Goal: Task Accomplishment & Management: Use online tool/utility

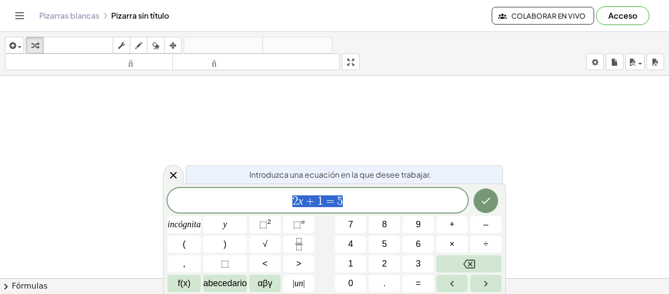
scroll to position [405, 0]
drag, startPoint x: 354, startPoint y: 205, endPoint x: 262, endPoint y: 194, distance: 92.8
click at [262, 194] on span "2 x + 1 = 5" at bounding box center [318, 201] width 300 height 14
click at [353, 240] on font "4" at bounding box center [350, 244] width 5 height 10
click at [265, 225] on font "⬚" at bounding box center [263, 224] width 8 height 10
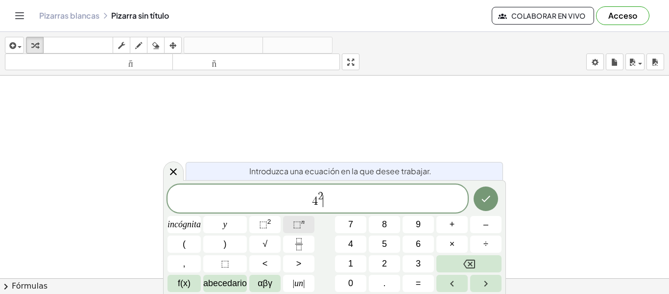
click at [291, 225] on button "⬚ n" at bounding box center [298, 224] width 31 height 17
click at [293, 225] on font "⬚" at bounding box center [297, 224] width 8 height 10
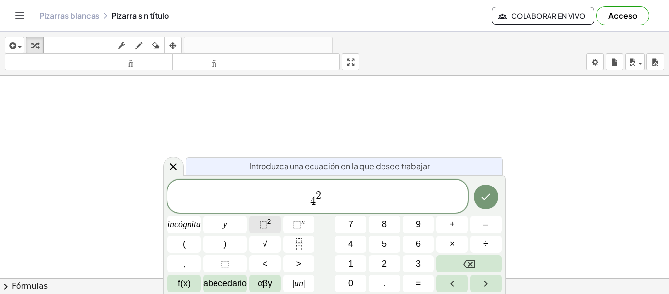
click at [265, 222] on font "⬚" at bounding box center [263, 224] width 8 height 10
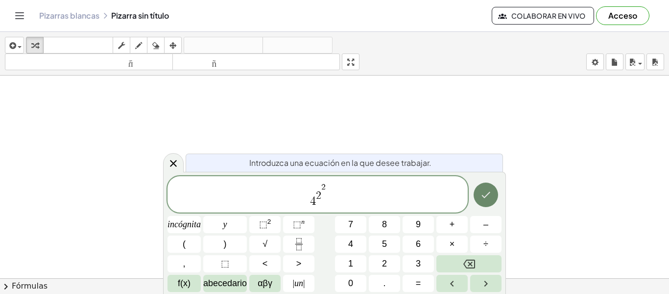
click at [486, 193] on icon "Hecho" at bounding box center [486, 195] width 12 height 12
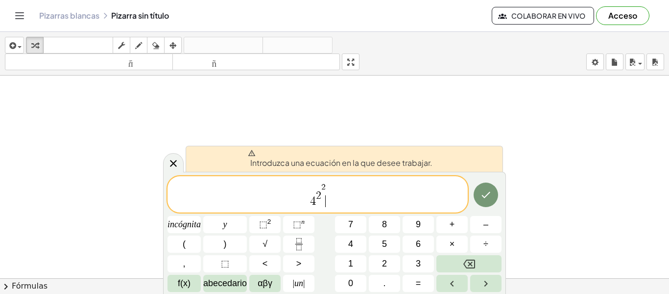
click at [370, 204] on span "4 2 2 ​" at bounding box center [318, 195] width 300 height 26
click at [419, 285] on font "=" at bounding box center [418, 283] width 5 height 10
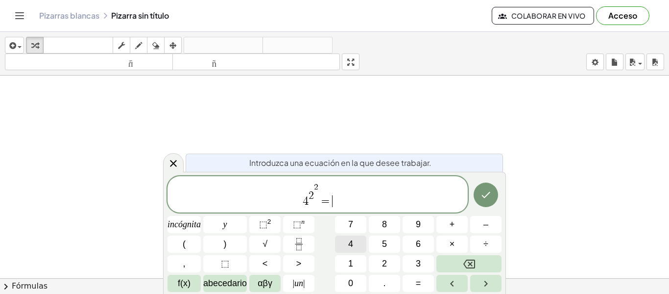
click at [357, 245] on button "4" at bounding box center [350, 243] width 31 height 17
click at [481, 199] on icon "Hecho" at bounding box center [486, 195] width 12 height 12
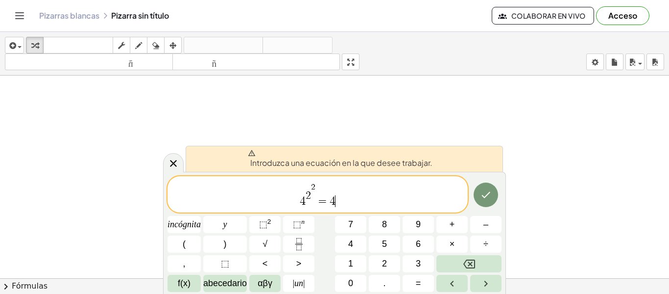
click at [314, 202] on span "4 2 2 = 4 ​" at bounding box center [318, 195] width 300 height 26
click at [318, 203] on span "=" at bounding box center [323, 201] width 14 height 12
click at [370, 194] on span "4 2 2 = 4 ​" at bounding box center [318, 195] width 300 height 26
click at [457, 266] on button "Retroceso" at bounding box center [469, 263] width 65 height 17
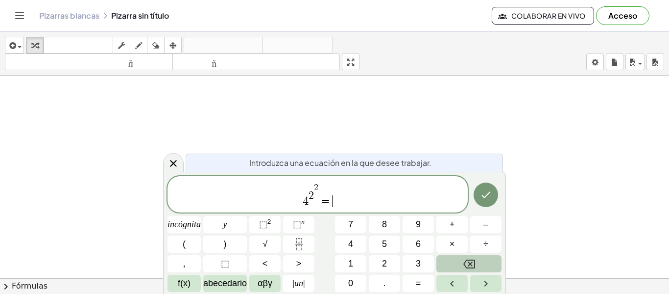
click at [457, 266] on button "Retroceso" at bounding box center [469, 263] width 65 height 17
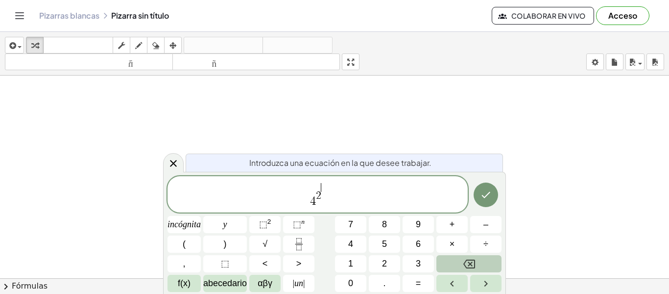
click at [457, 266] on button "Retroceso" at bounding box center [469, 263] width 65 height 17
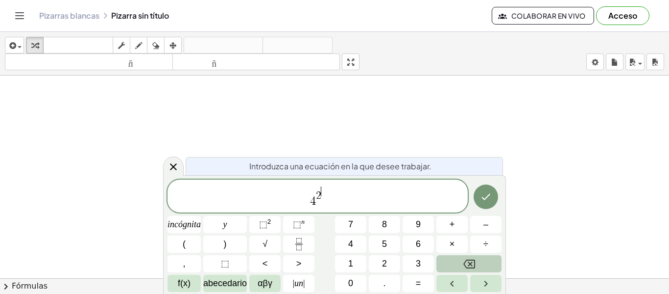
click at [457, 266] on button "Retroceso" at bounding box center [469, 263] width 65 height 17
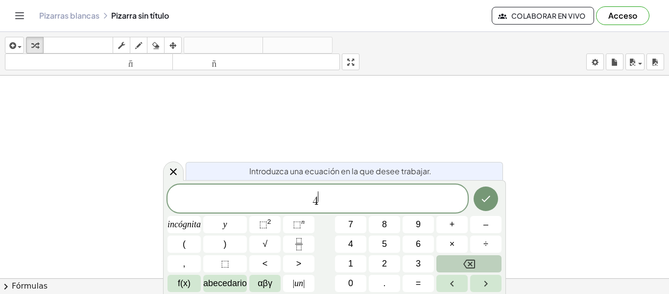
click at [457, 266] on button "Retroceso" at bounding box center [469, 263] width 65 height 17
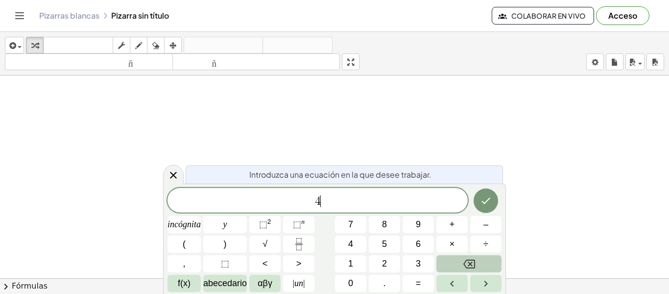
click at [457, 266] on button "Retroceso" at bounding box center [469, 263] width 65 height 17
drag, startPoint x: 172, startPoint y: 90, endPoint x: 215, endPoint y: 101, distance: 44.9
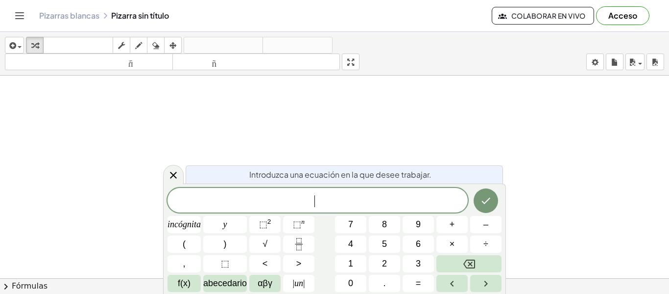
click at [215, 101] on div at bounding box center [334, 76] width 669 height 810
drag, startPoint x: 188, startPoint y: 94, endPoint x: 153, endPoint y: 78, distance: 38.6
click at [173, 88] on div at bounding box center [334, 76] width 669 height 810
drag, startPoint x: 153, startPoint y: 78, endPoint x: 161, endPoint y: 84, distance: 9.9
click at [153, 78] on div at bounding box center [334, 76] width 669 height 810
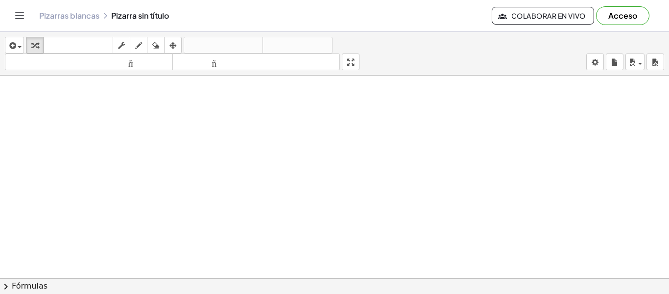
click at [339, 251] on div at bounding box center [334, 76] width 669 height 810
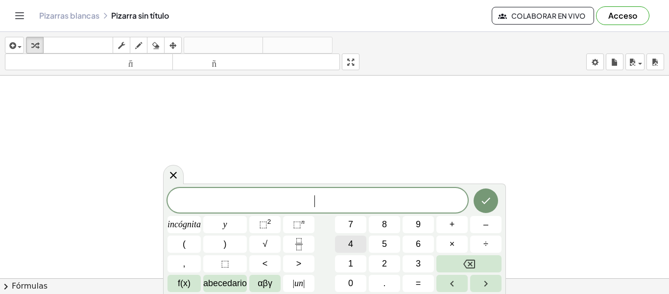
click at [357, 243] on button "4" at bounding box center [350, 243] width 31 height 17
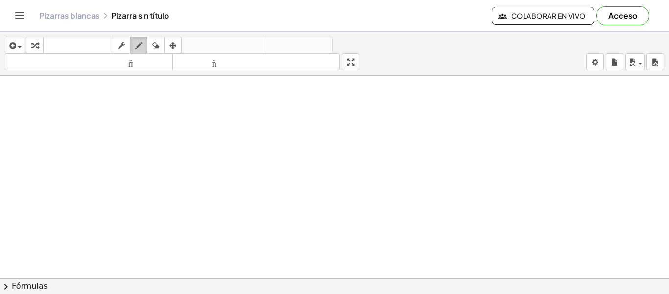
click at [141, 47] on icon "button" at bounding box center [138, 46] width 7 height 12
click at [172, 45] on icon "button" at bounding box center [173, 46] width 7 height 12
click at [147, 44] on button "dibujar" at bounding box center [139, 45] width 18 height 17
click at [153, 46] on icon "button" at bounding box center [155, 46] width 7 height 12
click at [127, 46] on div "button" at bounding box center [121, 45] width 13 height 12
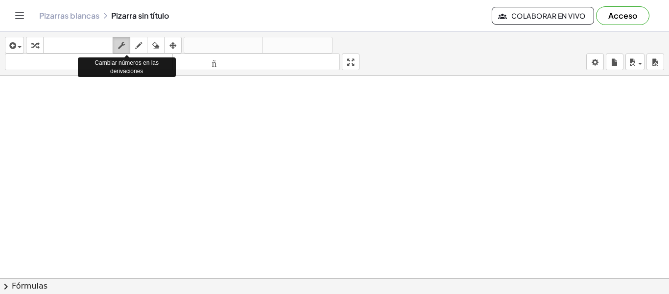
click at [124, 45] on icon "button" at bounding box center [121, 46] width 7 height 12
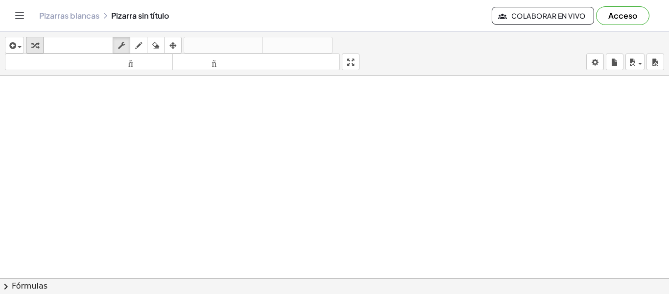
click at [39, 45] on div "button" at bounding box center [34, 45] width 13 height 12
click at [103, 46] on font "teclado" at bounding box center [78, 45] width 65 height 9
click at [94, 44] on font "teclado" at bounding box center [78, 45] width 65 height 9
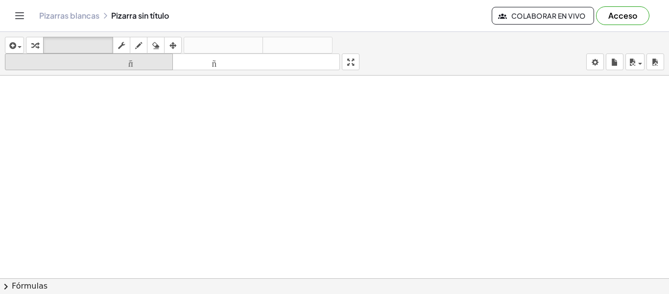
drag, startPoint x: 92, startPoint y: 58, endPoint x: 92, endPoint y: 65, distance: 6.9
click at [92, 65] on font "tamaño_del_formato" at bounding box center [88, 61] width 163 height 9
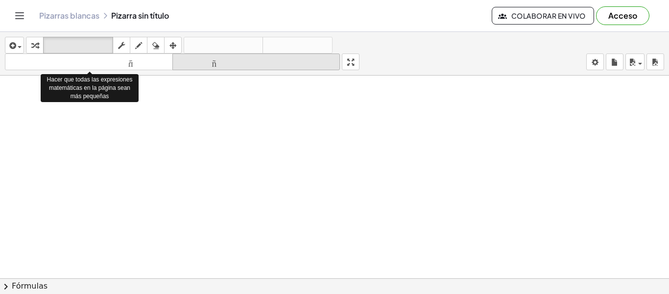
click at [203, 62] on font "tamaño_del_formato" at bounding box center [256, 61] width 163 height 9
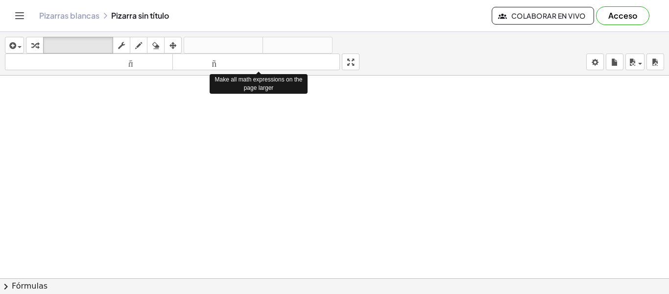
drag, startPoint x: 203, startPoint y: 62, endPoint x: 222, endPoint y: 119, distance: 60.3
click at [222, 119] on div "insertar Seleccione uno: Expresión matemática Función Texto Vídeo de YouTube Gr…" at bounding box center [334, 163] width 669 height 262
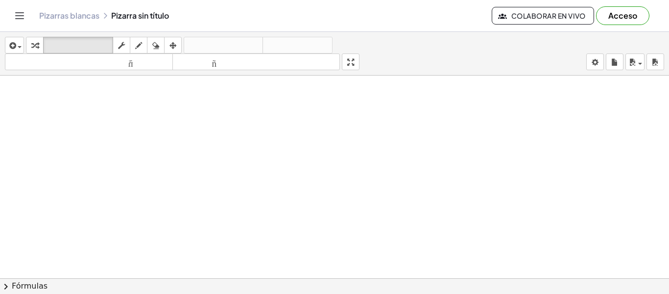
drag, startPoint x: 181, startPoint y: 93, endPoint x: 256, endPoint y: 118, distance: 79.5
drag, startPoint x: 355, startPoint y: 64, endPoint x: 355, endPoint y: 123, distance: 59.3
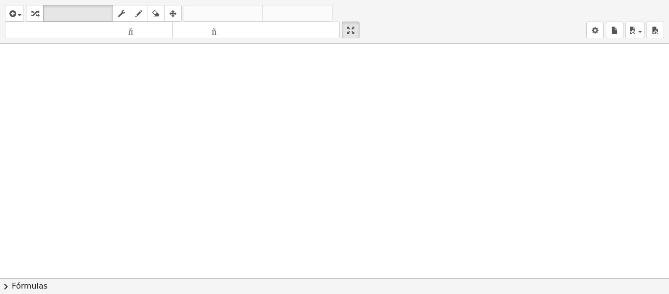
click at [355, 123] on div "insertar Seleccione uno: Expresión matemática Función Texto Vídeo de YouTube Gr…" at bounding box center [334, 147] width 669 height 294
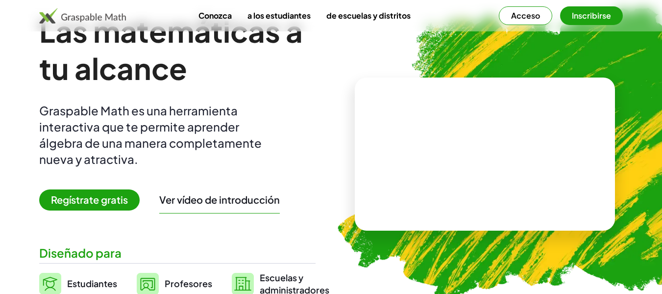
scroll to position [98, 0]
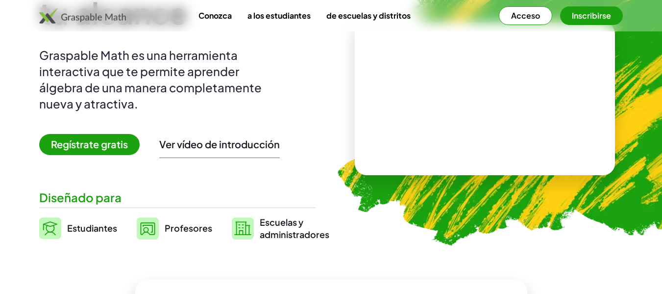
click at [116, 143] on font "Regístrate gratis" at bounding box center [89, 144] width 77 height 12
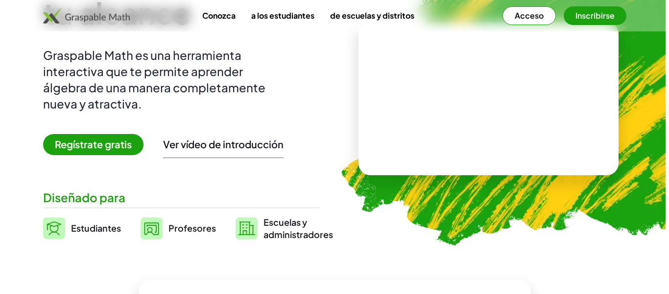
scroll to position [0, 0]
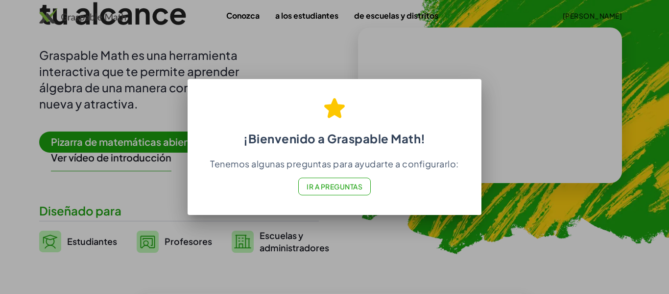
click at [350, 213] on div "¡Bienvenido a Graspable Math! Tenemos algunas preguntas para ayudarte a configu…" at bounding box center [335, 147] width 294 height 136
drag, startPoint x: 369, startPoint y: 253, endPoint x: 427, endPoint y: 194, distance: 83.5
click at [370, 251] on div at bounding box center [334, 147] width 669 height 294
click at [393, 80] on div "¡Bienvenido a Graspable Math! Tenemos algunas preguntas para ayudarte a configu…" at bounding box center [335, 147] width 294 height 136
click at [371, 121] on h2 "¡Bienvenido a Graspable Math!" at bounding box center [334, 117] width 271 height 57
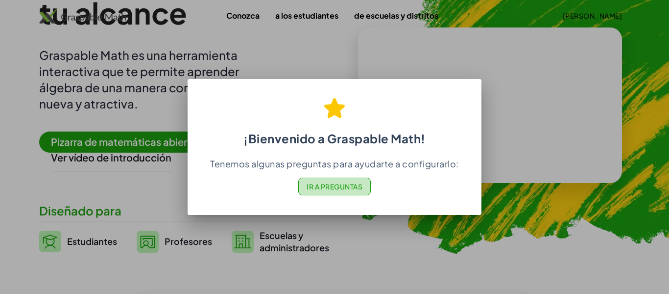
click at [343, 192] on button "Ir a Preguntas" at bounding box center [334, 186] width 73 height 18
click at [412, 85] on div "¡Bienvenido a Graspable Math! Tenemos algunas preguntas para ayudarte a configu…" at bounding box center [335, 144] width 294 height 126
click at [245, 248] on div at bounding box center [334, 147] width 669 height 294
click at [345, 54] on div at bounding box center [334, 147] width 669 height 294
drag, startPoint x: 355, startPoint y: 56, endPoint x: 370, endPoint y: 56, distance: 14.7
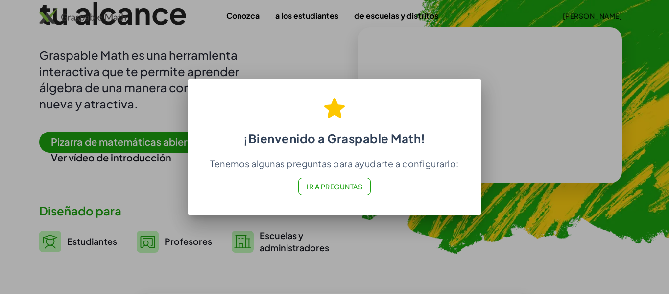
click at [357, 56] on div at bounding box center [334, 147] width 669 height 294
click at [531, 164] on div at bounding box center [334, 147] width 669 height 294
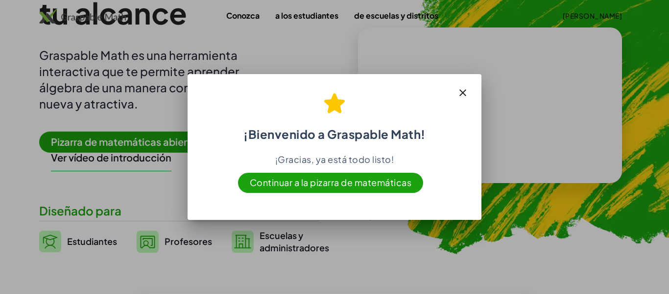
click at [345, 185] on font "Continuar a la pizarra de matemáticas" at bounding box center [331, 181] width 162 height 11
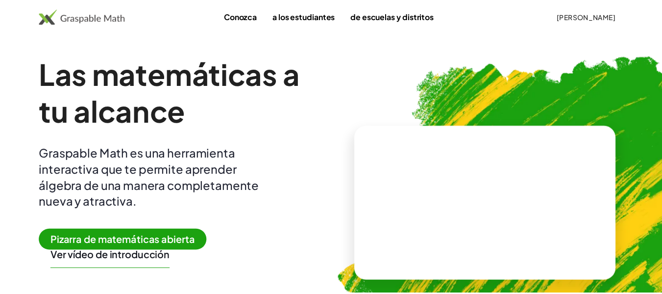
scroll to position [98, 0]
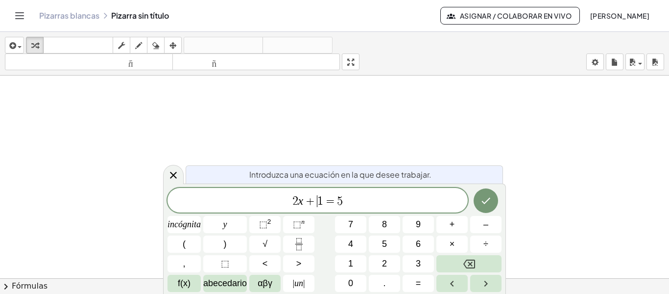
drag, startPoint x: 320, startPoint y: 197, endPoint x: 223, endPoint y: 103, distance: 134.8
drag, startPoint x: 233, startPoint y: 107, endPoint x: 280, endPoint y: 127, distance: 51.4
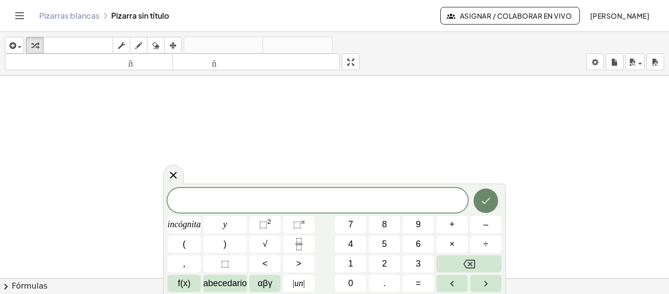
click at [483, 204] on icon "Hecho" at bounding box center [486, 201] width 12 height 12
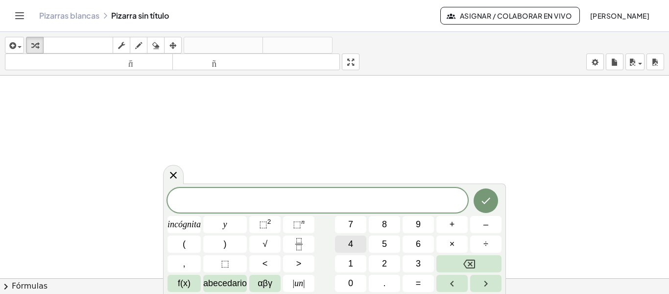
click at [351, 242] on font "4" at bounding box center [350, 244] width 5 height 10
click at [380, 241] on button "5" at bounding box center [384, 243] width 31 height 17
click at [454, 245] on font "×" at bounding box center [452, 244] width 5 height 10
click at [388, 250] on button "5" at bounding box center [384, 243] width 31 height 17
click at [489, 199] on icon "Hecho" at bounding box center [486, 200] width 9 height 6
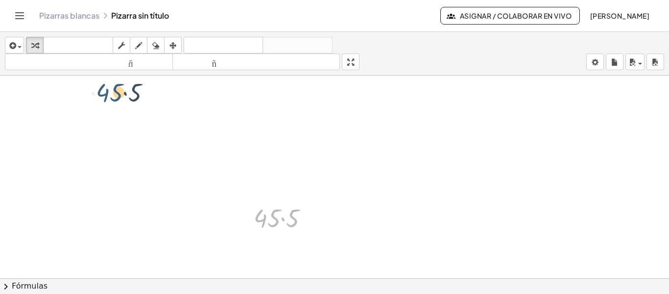
drag, startPoint x: 278, startPoint y: 216, endPoint x: 114, endPoint y: 89, distance: 207.4
click at [314, 221] on div at bounding box center [311, 218] width 11 height 11
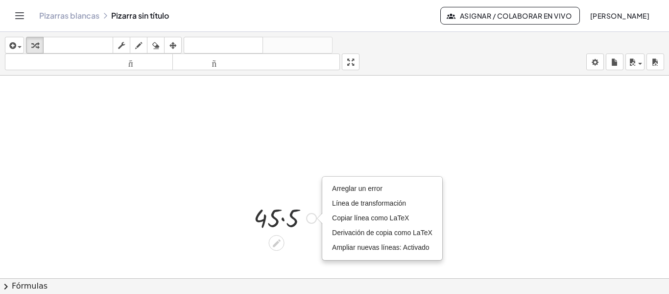
click at [295, 220] on div at bounding box center [285, 216] width 73 height 33
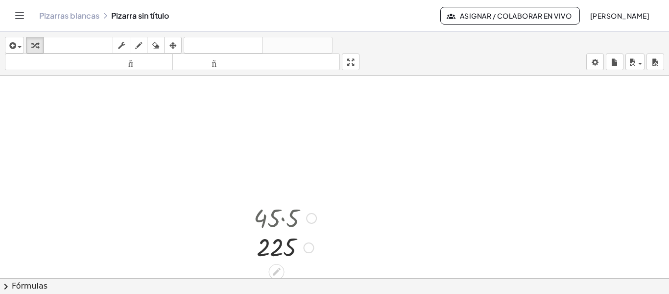
click at [286, 220] on div at bounding box center [285, 216] width 73 height 33
drag, startPoint x: 289, startPoint y: 228, endPoint x: 299, endPoint y: 254, distance: 27.5
click at [277, 218] on div "· 45 · 5 225 Arreglar un error Línea de transformación Copiar línea como LaTeX …" at bounding box center [277, 218] width 0 height 0
click at [285, 249] on div at bounding box center [285, 250] width 73 height 32
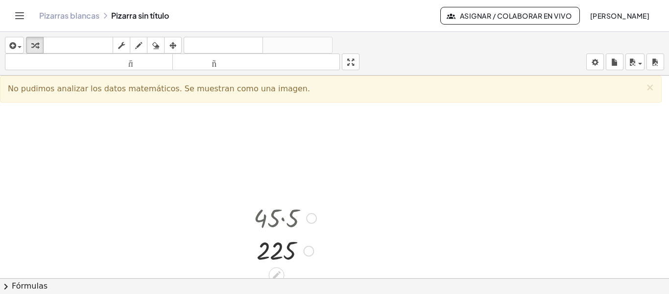
click at [289, 251] on div at bounding box center [285, 250] width 73 height 32
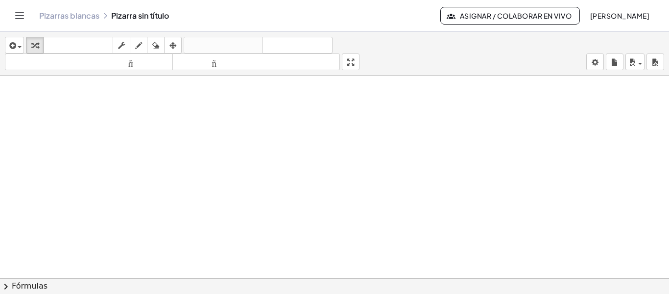
click at [316, 279] on button "chevron_right Fórmulas" at bounding box center [334, 286] width 669 height 16
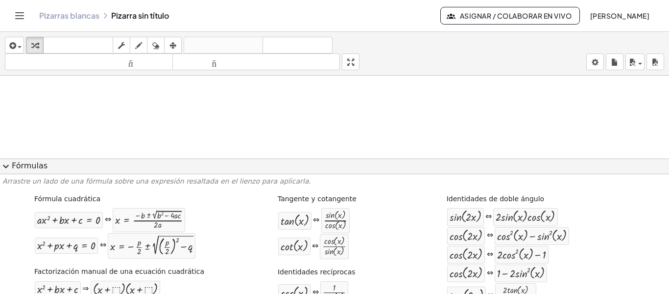
drag, startPoint x: 235, startPoint y: 128, endPoint x: 200, endPoint y: 135, distance: 36.0
click at [5, 164] on span "expand_more" at bounding box center [6, 166] width 12 height 12
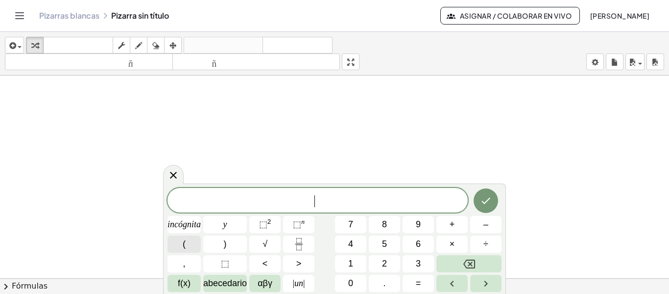
click at [191, 245] on button "(" at bounding box center [184, 243] width 33 height 17
click at [490, 227] on button "–" at bounding box center [485, 224] width 31 height 17
click at [421, 257] on span "3" at bounding box center [418, 263] width 5 height 13
click at [235, 244] on button ")" at bounding box center [225, 243] width 44 height 17
click at [272, 226] on button "⬚ 2" at bounding box center [264, 224] width 31 height 17
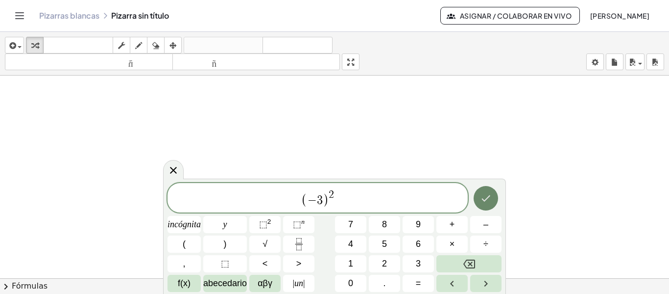
click at [485, 203] on icon "Hecho" at bounding box center [486, 198] width 12 height 12
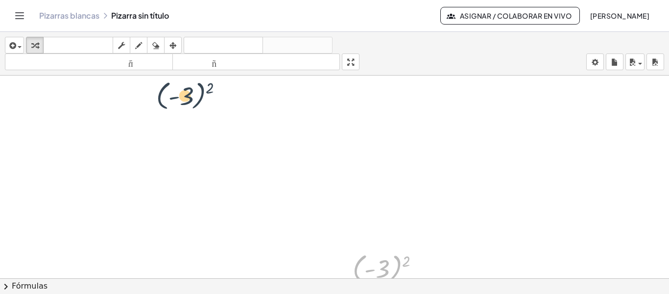
drag, startPoint x: 369, startPoint y: 261, endPoint x: 144, endPoint y: 80, distance: 288.2
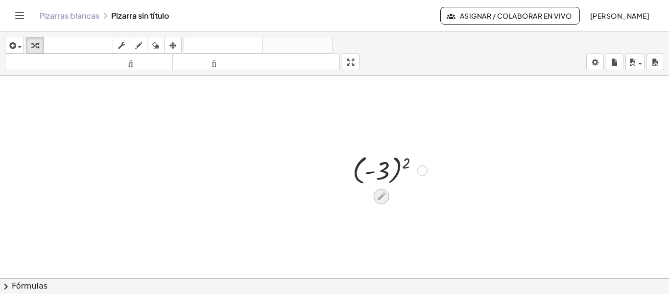
click at [380, 202] on div at bounding box center [382, 196] width 16 height 16
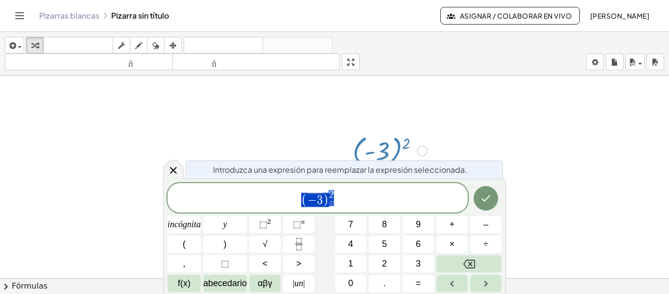
scroll to position [129, 0]
click at [354, 202] on span "( − 3 ) 2" at bounding box center [318, 198] width 300 height 19
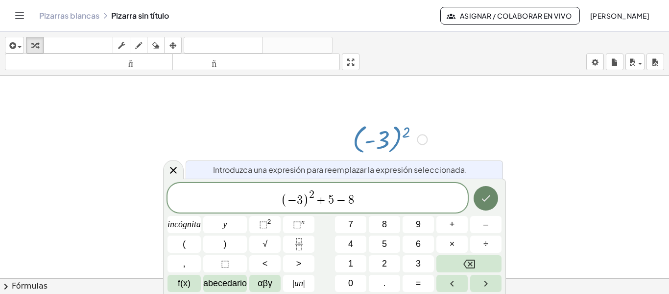
click at [485, 199] on icon "Hecho" at bounding box center [486, 198] width 12 height 12
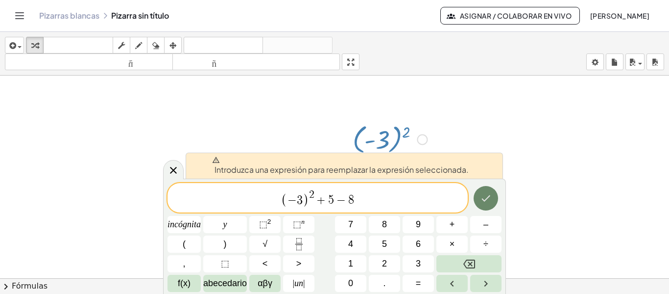
click at [485, 208] on button "Hecho" at bounding box center [486, 198] width 25 height 25
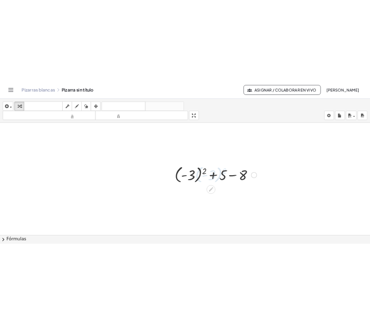
scroll to position [98, 0]
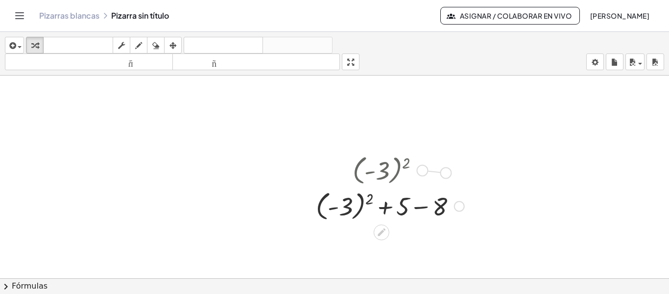
drag, startPoint x: 421, startPoint y: 172, endPoint x: 450, endPoint y: 174, distance: 29.0
click at [382, 171] on div "( - 3 ) 2" at bounding box center [382, 171] width 0 height 0
drag, startPoint x: 429, startPoint y: 170, endPoint x: 471, endPoint y: 212, distance: 59.3
click at [471, 212] on div "( - 3 ) 2 + ( - 3 ) 2 + 5 − 8" at bounding box center [386, 187] width 171 height 76
drag, startPoint x: 456, startPoint y: 206, endPoint x: 352, endPoint y: 210, distance: 104.5
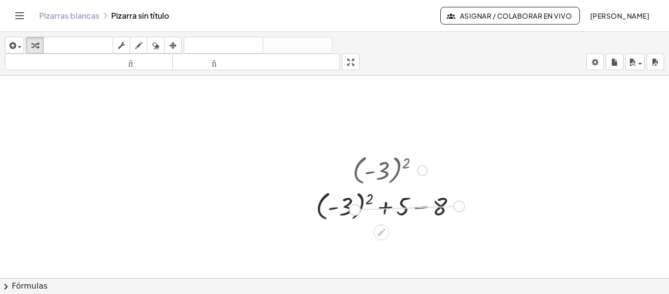
click at [382, 206] on div "+ ( - 3 ) 2 + 5 − 8" at bounding box center [382, 206] width 0 height 0
click at [357, 203] on div at bounding box center [390, 205] width 158 height 36
click at [350, 209] on div at bounding box center [390, 205] width 158 height 36
click at [356, 212] on div at bounding box center [390, 205] width 123 height 33
click at [348, 214] on div at bounding box center [390, 205] width 158 height 36
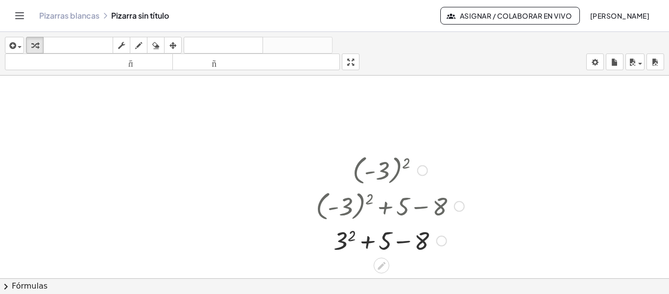
click at [347, 209] on div at bounding box center [390, 205] width 158 height 36
click at [367, 209] on div at bounding box center [390, 205] width 158 height 36
drag, startPoint x: 392, startPoint y: 244, endPoint x: 400, endPoint y: 242, distance: 8.6
click at [400, 242] on div at bounding box center [390, 239] width 158 height 33
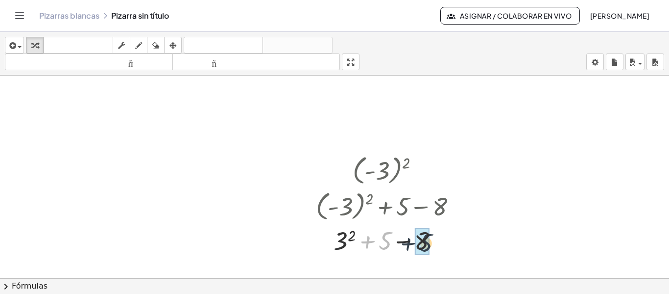
drag, startPoint x: 381, startPoint y: 239, endPoint x: 412, endPoint y: 241, distance: 31.4
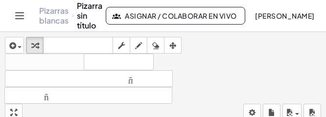
click at [236, 81] on div "tamaño_del_formato menor tamaño_del_formato más grande" at bounding box center [163, 86] width 317 height 33
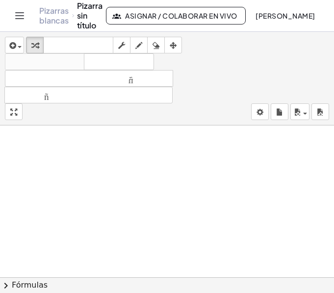
click at [175, 275] on div at bounding box center [167, 268] width 334 height 482
click at [179, 281] on button "chevron_right Fórmulas" at bounding box center [167, 285] width 334 height 16
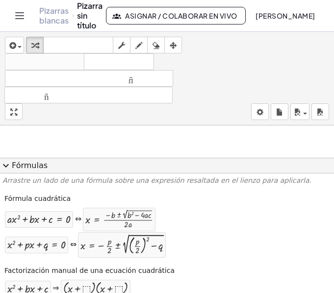
click at [10, 162] on span "expand_more" at bounding box center [6, 166] width 12 height 12
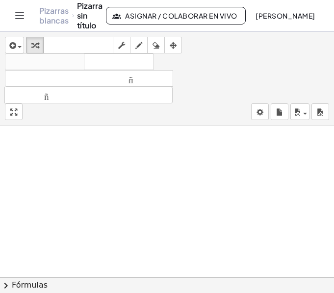
click at [191, 235] on div at bounding box center [167, 268] width 334 height 482
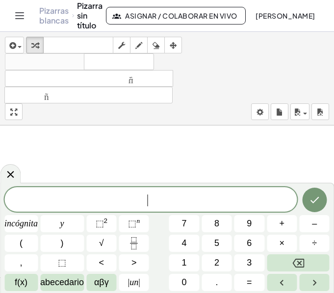
click at [155, 199] on span "​" at bounding box center [150, 201] width 293 height 14
click at [22, 244] on font "(" at bounding box center [21, 243] width 3 height 10
click at [57, 284] on font "abecedario" at bounding box center [62, 282] width 44 height 10
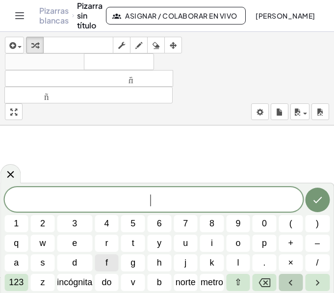
click at [290, 287] on icon "Flecha izquierda" at bounding box center [291, 283] width 12 height 12
click at [319, 282] on icon "Flecha derecha" at bounding box center [317, 283] width 12 height 12
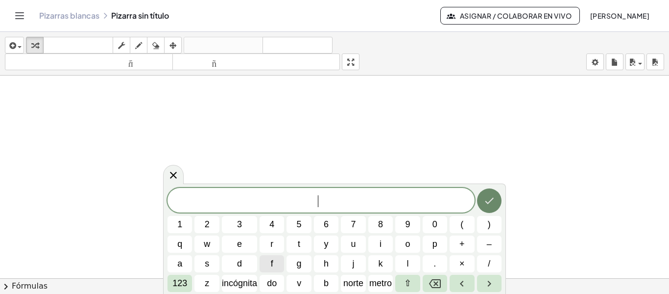
click at [497, 205] on button "Hecho" at bounding box center [489, 200] width 25 height 25
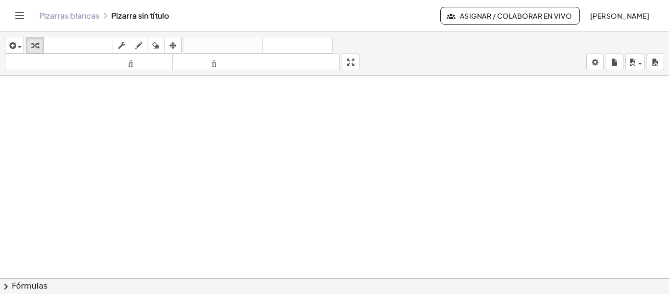
click at [324, 228] on div at bounding box center [334, 218] width 669 height 482
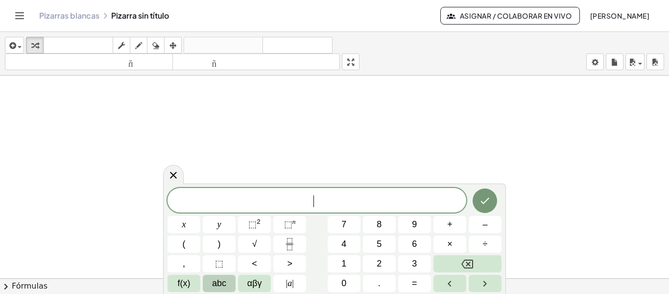
click at [229, 282] on button "abc" at bounding box center [219, 282] width 33 height 17
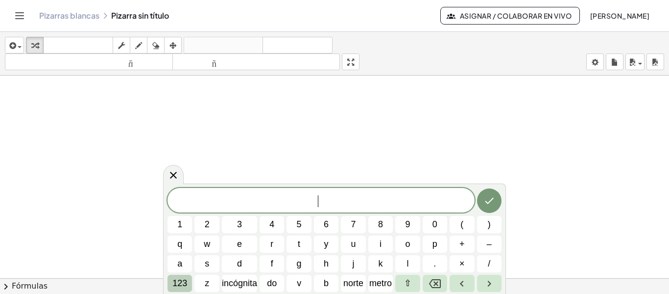
click at [175, 280] on font "123" at bounding box center [179, 283] width 15 height 10
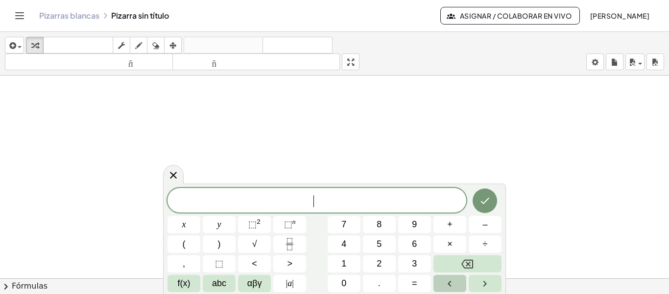
click at [453, 280] on icon "Left arrow" at bounding box center [450, 283] width 12 height 12
click at [483, 282] on icon "Right arrow" at bounding box center [485, 283] width 12 height 12
click at [478, 283] on button "Right arrow" at bounding box center [485, 282] width 33 height 17
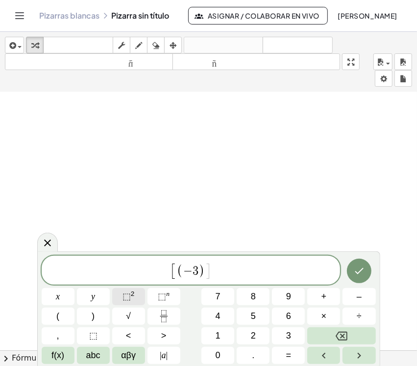
click at [133, 293] on span "⬚ 2" at bounding box center [129, 296] width 12 height 13
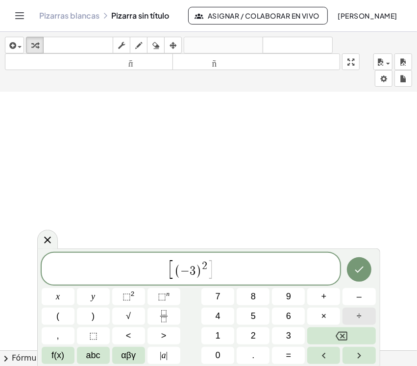
click at [368, 293] on button "÷" at bounding box center [359, 316] width 33 height 17
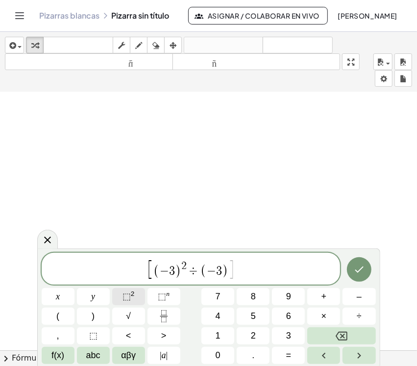
click at [128, 293] on span "⬚" at bounding box center [127, 297] width 8 height 10
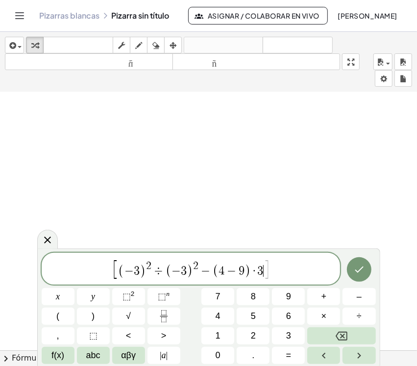
click at [266, 270] on span "]" at bounding box center [266, 269] width 7 height 21
click at [132, 293] on span "⬚ 2" at bounding box center [129, 296] width 12 height 13
click at [364, 293] on button "÷" at bounding box center [359, 316] width 33 height 17
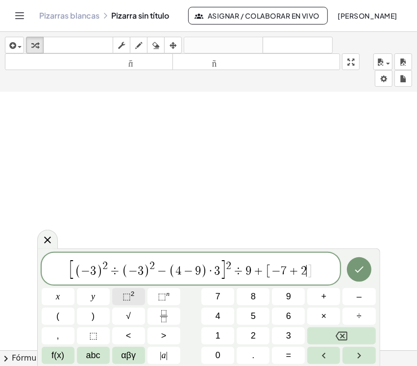
click at [126, 293] on span "⬚" at bounding box center [127, 297] width 8 height 10
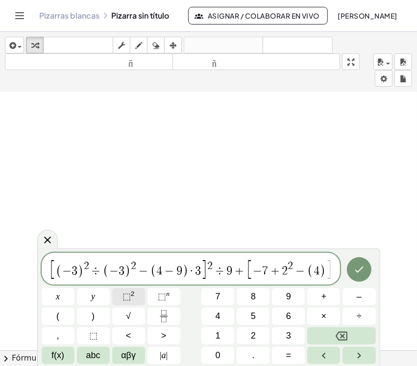
click at [126, 293] on span "⬚" at bounding box center [127, 297] width 8 height 10
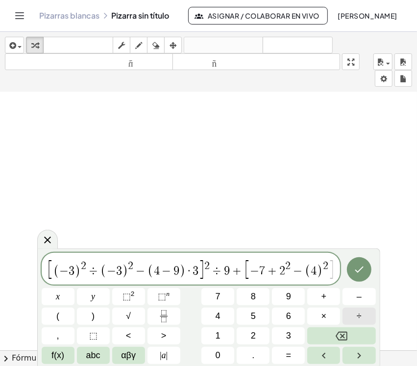
click at [362, 293] on button "÷" at bounding box center [359, 316] width 33 height 17
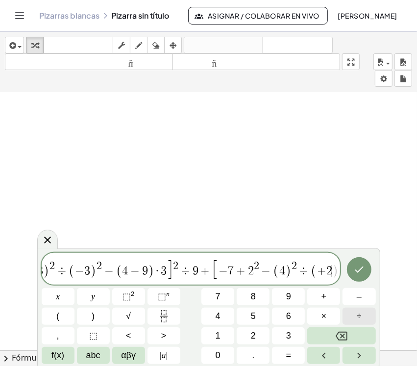
scroll to position [0, 31]
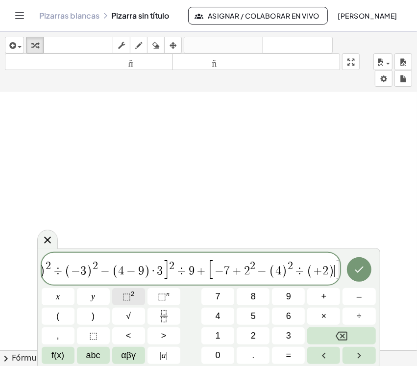
click at [128, 293] on span "⬚" at bounding box center [127, 297] width 8 height 10
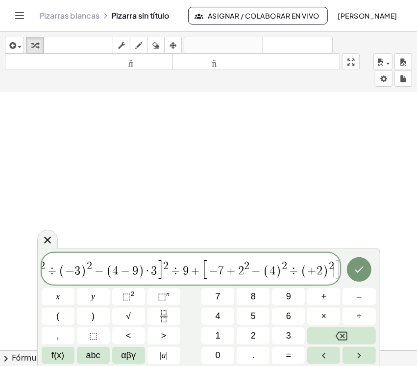
click at [339, 267] on span "[ ( − 3 ) 2 ÷ ( − 3 ) 2 − ( 4 − 9 ) · 3 ] 2 ÷ 9 + [ − 7 + 2 2 − ( 4 ) 2 ÷ ( + 2…" at bounding box center [191, 270] width 299 height 22
click at [135, 293] on button "⬚ 2" at bounding box center [128, 296] width 33 height 17
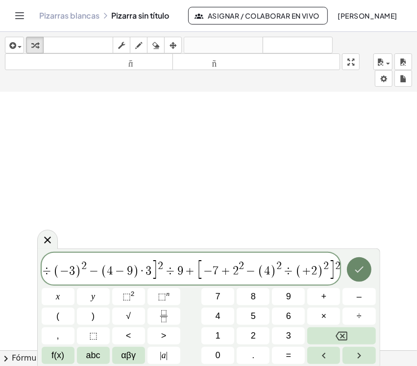
click at [360, 275] on icon "Hecho" at bounding box center [359, 270] width 12 height 12
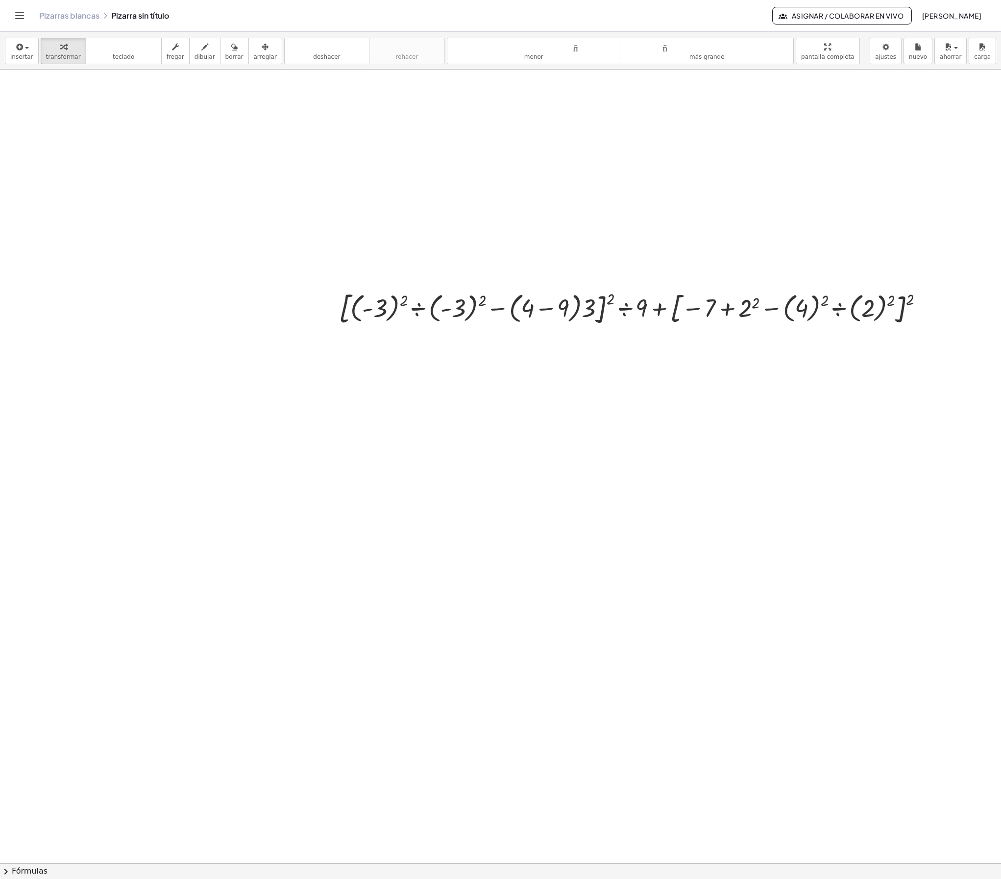
scroll to position [0, 0]
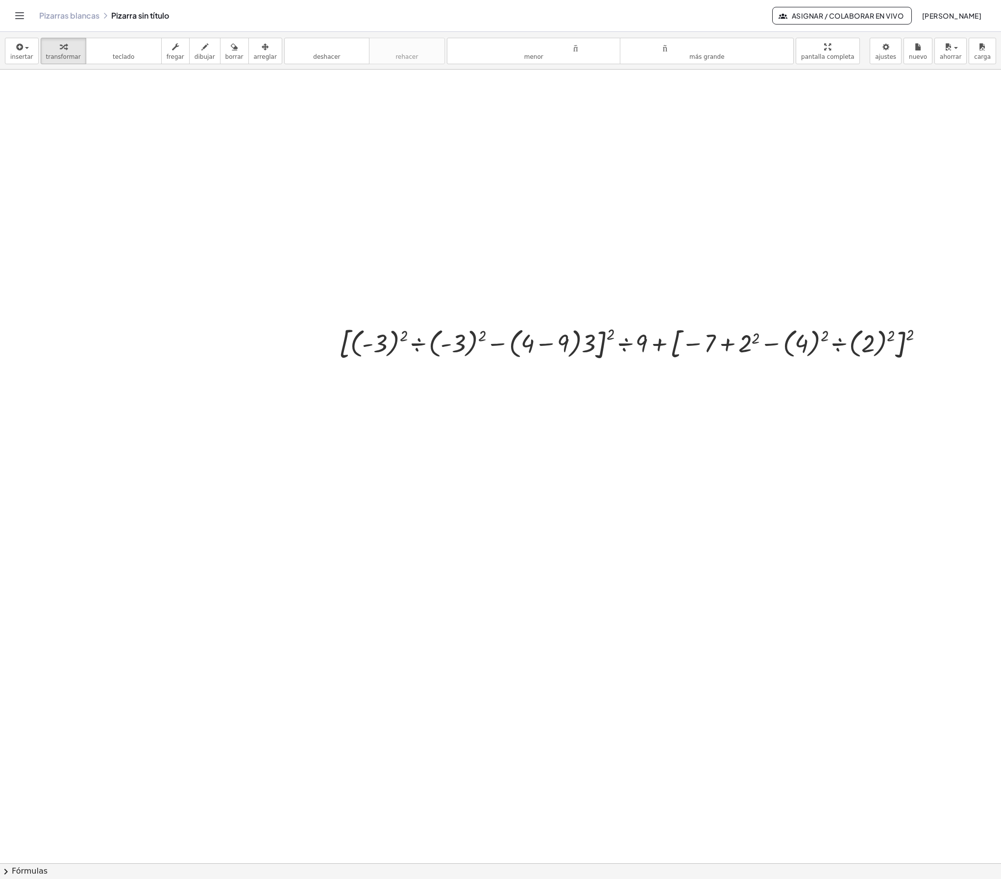
click at [542, 293] on div at bounding box center [500, 864] width 1001 height 1588
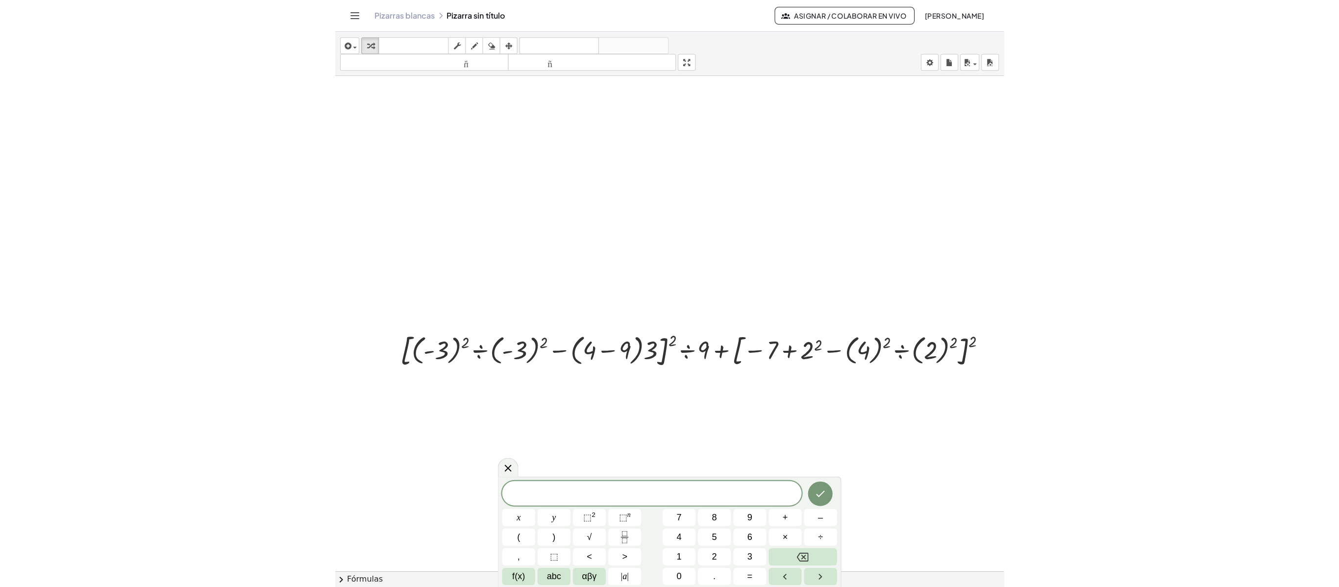
scroll to position [0, 288]
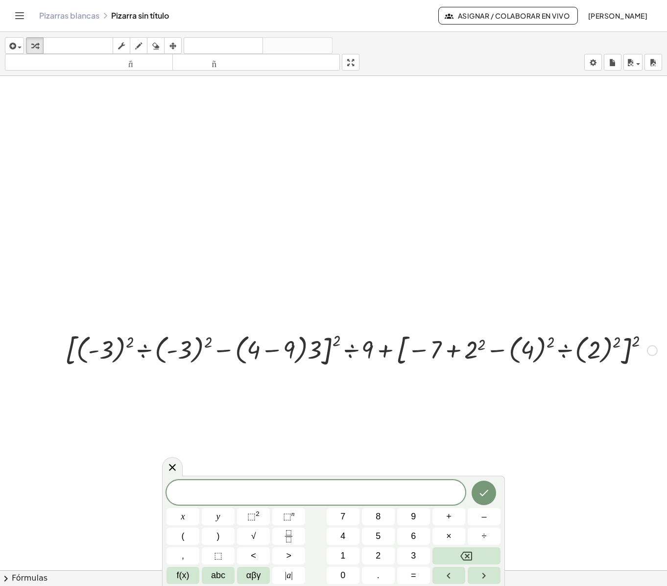
click at [96, 293] on div at bounding box center [361, 349] width 602 height 41
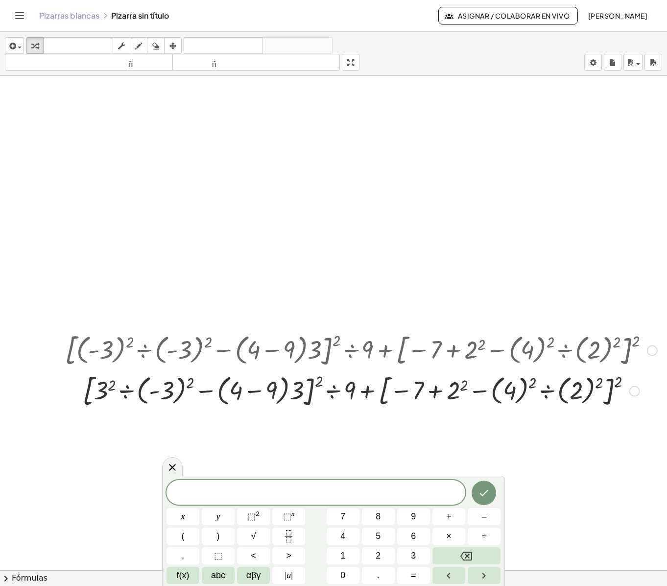
click at [630, 293] on div at bounding box center [635, 391] width 11 height 11
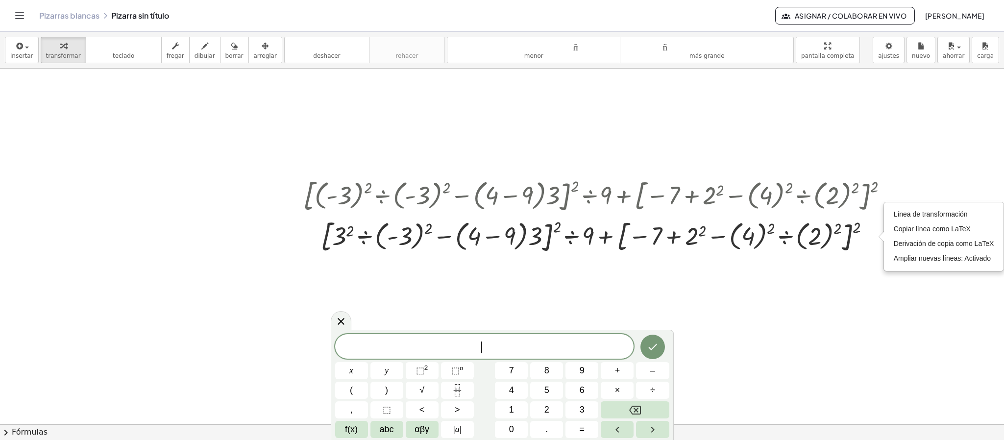
scroll to position [147, 47]
click at [662, 236] on div "Línea de transformación Copiar línea como LaTeX Derivación de copia como LaTeX …" at bounding box center [873, 237] width 11 height 11
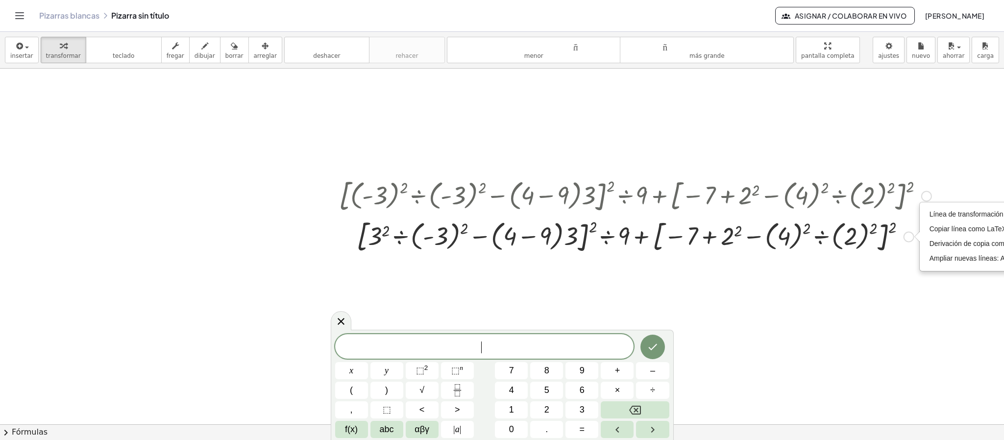
click at [662, 237] on div "Línea de transformación Copiar línea como LaTeX Derivación de copia como LaTeX …" at bounding box center [909, 237] width 11 height 11
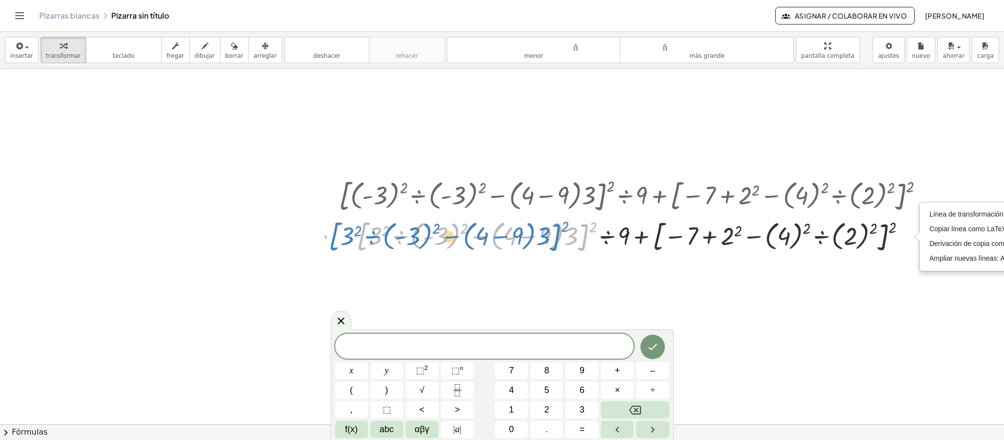
drag, startPoint x: 356, startPoint y: 236, endPoint x: 333, endPoint y: 234, distance: 23.1
click at [333, 234] on div "+ · [ + · ( - 3 ) 2 ÷ ( - 3 ) 2 − · ( + 4 − 9 ) · 3 ] 2 ÷ 9 + [ − 7 + 2 2 − · (…" at bounding box center [631, 215] width 615 height 86
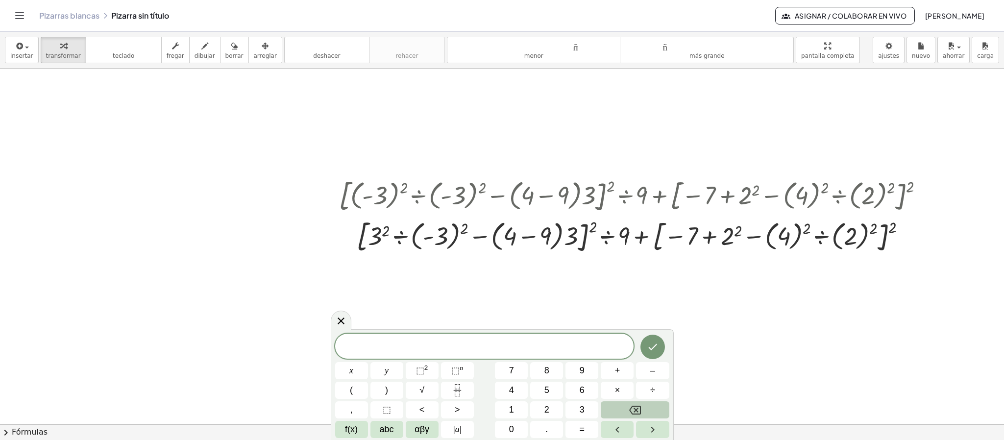
click at [635, 293] on icon "Backspace" at bounding box center [635, 410] width 12 height 12
click at [662, 240] on div "Línea de transformación Copiar línea como LaTeX Derivación de copia como LaTeX …" at bounding box center [909, 237] width 11 height 11
drag, startPoint x: 912, startPoint y: 240, endPoint x: 644, endPoint y: 412, distance: 318.4
click at [644, 293] on body "Actividades matemáticas fáciles de comprender Empezar Banco de actividades Trab…" at bounding box center [502, 220] width 1004 height 440
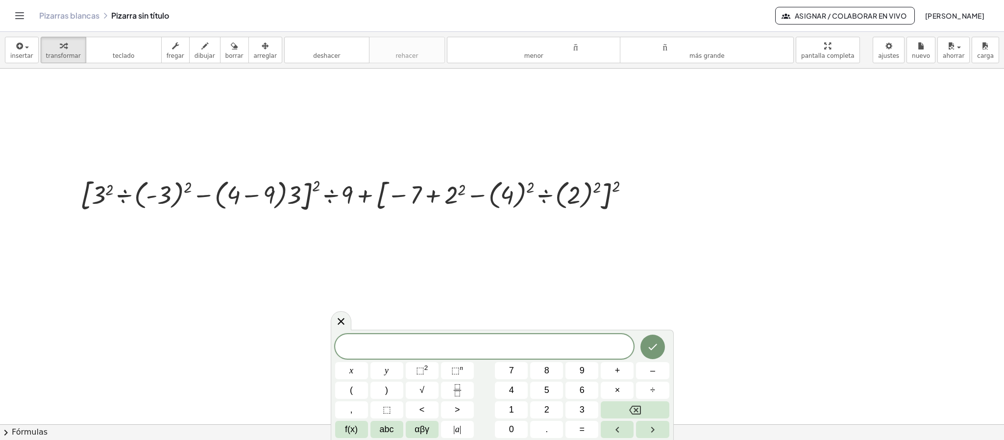
scroll to position [281, 0]
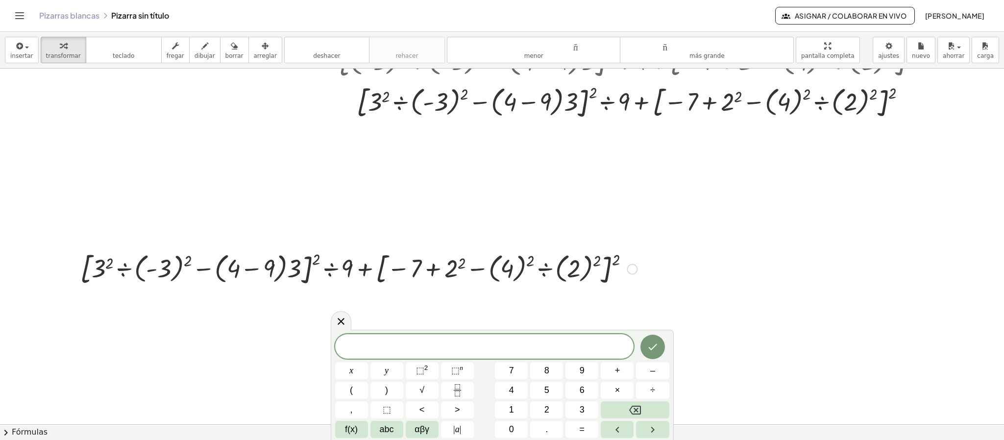
click at [589, 278] on div at bounding box center [358, 268] width 567 height 41
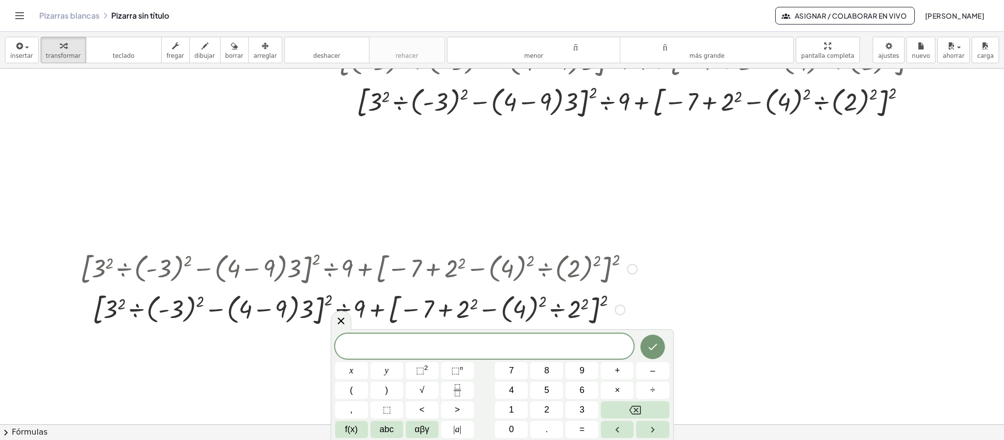
drag, startPoint x: 549, startPoint y: 265, endPoint x: 522, endPoint y: 283, distance: 32.2
drag, startPoint x: 522, startPoint y: 283, endPoint x: 340, endPoint y: 241, distance: 186.5
click at [346, 237] on div at bounding box center [502, 319] width 1004 height 1065
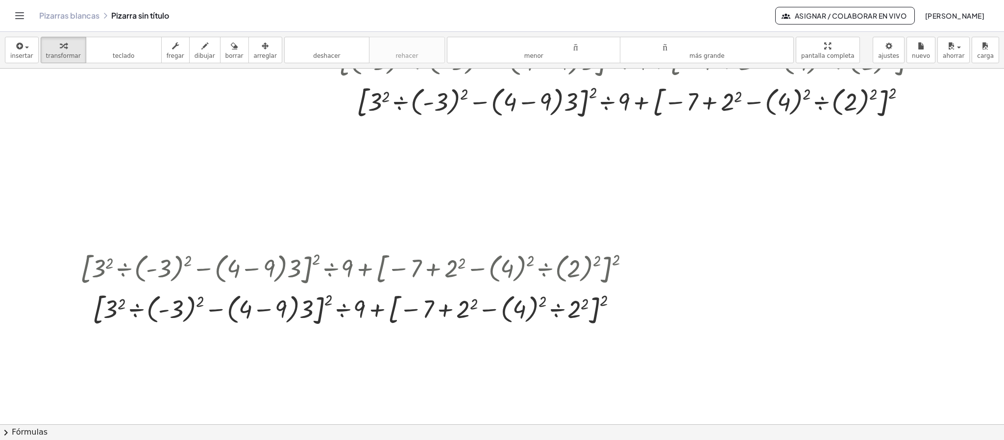
click at [225, 64] on div "insertar Seleccione uno: Expresión matemática Función Texto Vídeo de YouTube Gr…" at bounding box center [502, 50] width 1004 height 37
click at [225, 55] on font "borrar" at bounding box center [234, 55] width 18 height 7
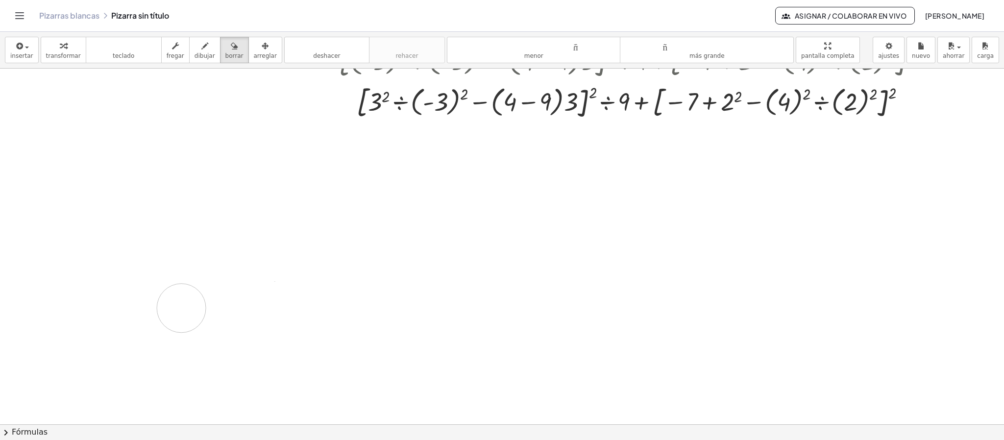
drag, startPoint x: 84, startPoint y: 262, endPoint x: 531, endPoint y: 197, distance: 451.1
click at [181, 293] on div at bounding box center [502, 319] width 1004 height 1065
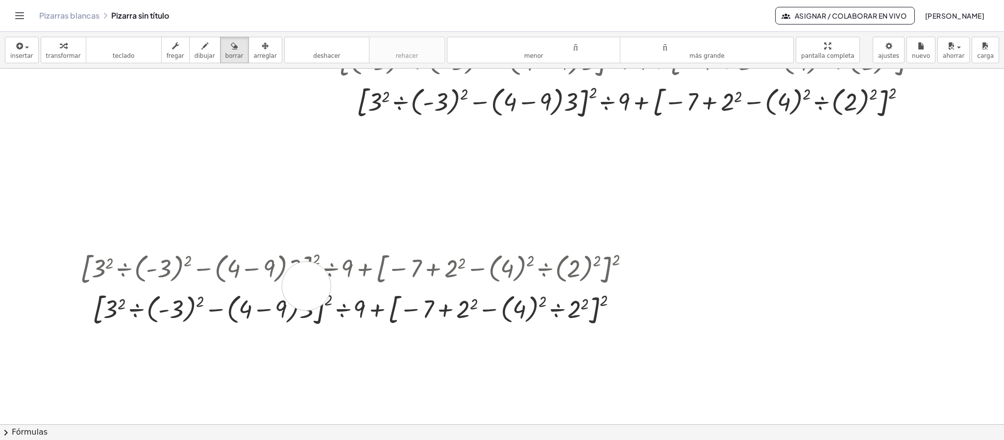
click at [306, 287] on div at bounding box center [502, 319] width 1004 height 1065
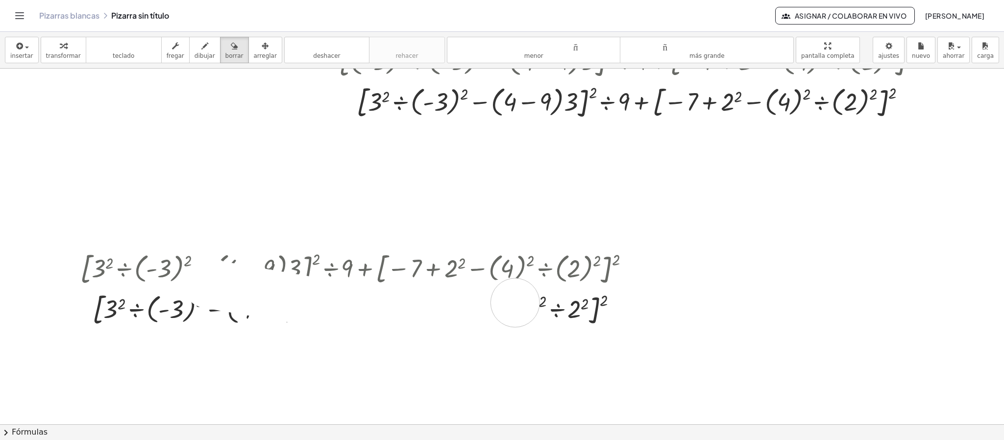
drag, startPoint x: 210, startPoint y: 283, endPoint x: 519, endPoint y: 305, distance: 310.0
click at [517, 293] on div at bounding box center [502, 319] width 1004 height 1065
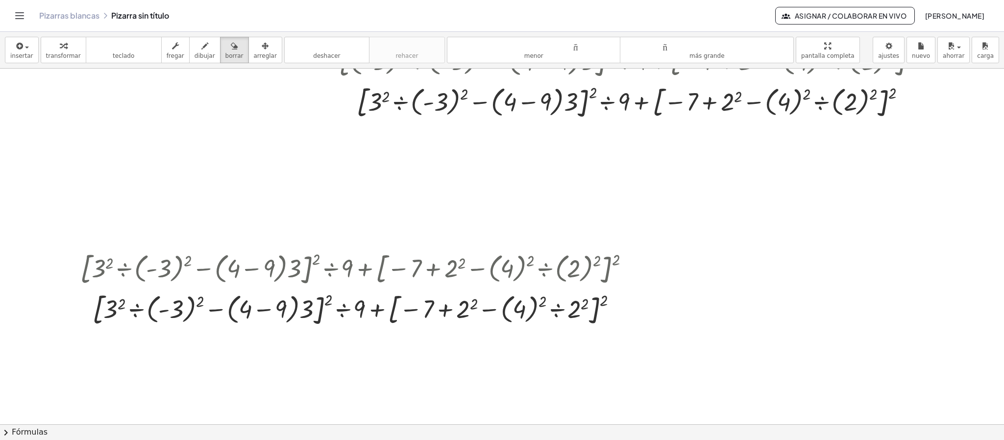
click at [203, 150] on div at bounding box center [502, 319] width 1004 height 1065
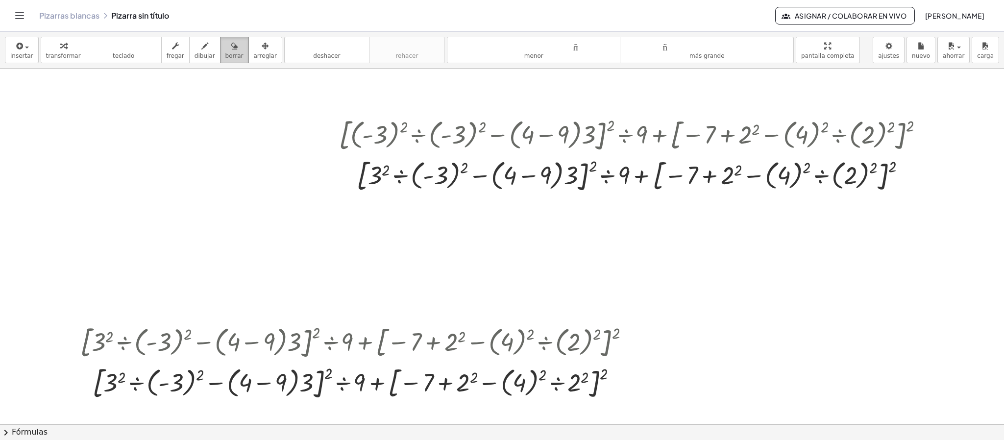
drag, startPoint x: 296, startPoint y: 264, endPoint x: 213, endPoint y: 56, distance: 223.0
click at [220, 56] on button "borrar" at bounding box center [234, 50] width 29 height 26
click at [225, 56] on font "borrar" at bounding box center [234, 55] width 18 height 7
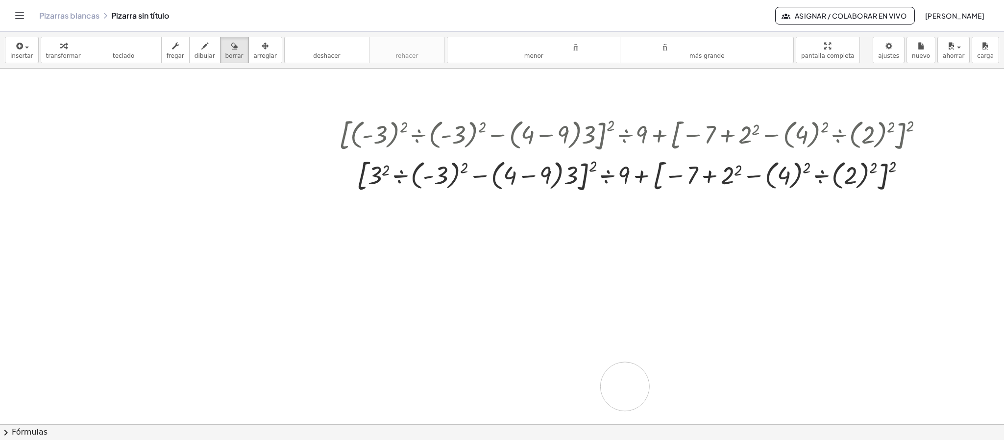
drag, startPoint x: 94, startPoint y: 293, endPoint x: 725, endPoint y: 329, distance: 631.8
click at [591, 293] on div at bounding box center [502, 393] width 1004 height 1065
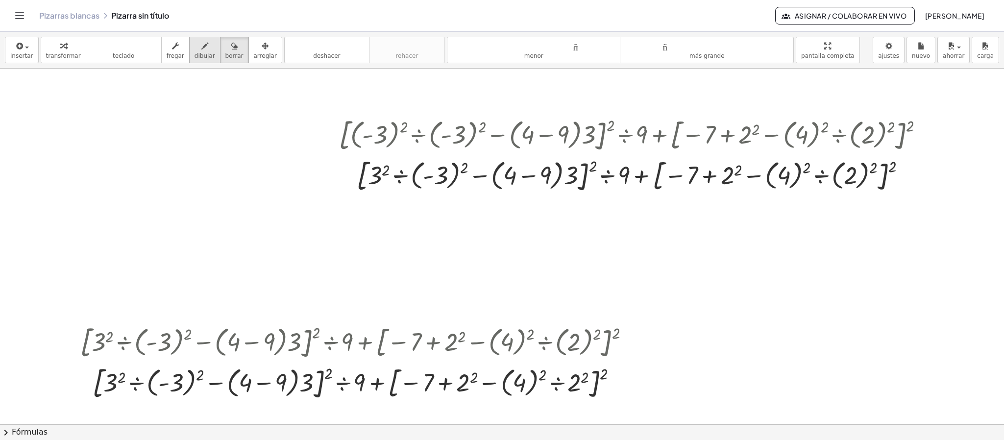
click at [202, 56] on font "dibujar" at bounding box center [205, 55] width 21 height 7
click at [175, 52] on font "fregar" at bounding box center [176, 55] width 18 height 7
click at [372, 172] on div at bounding box center [635, 175] width 602 height 41
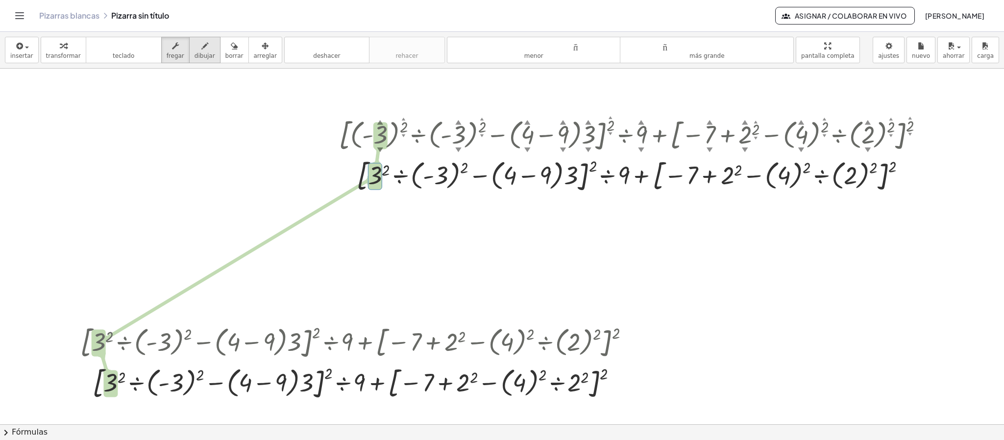
click at [195, 50] on div "button" at bounding box center [205, 46] width 21 height 12
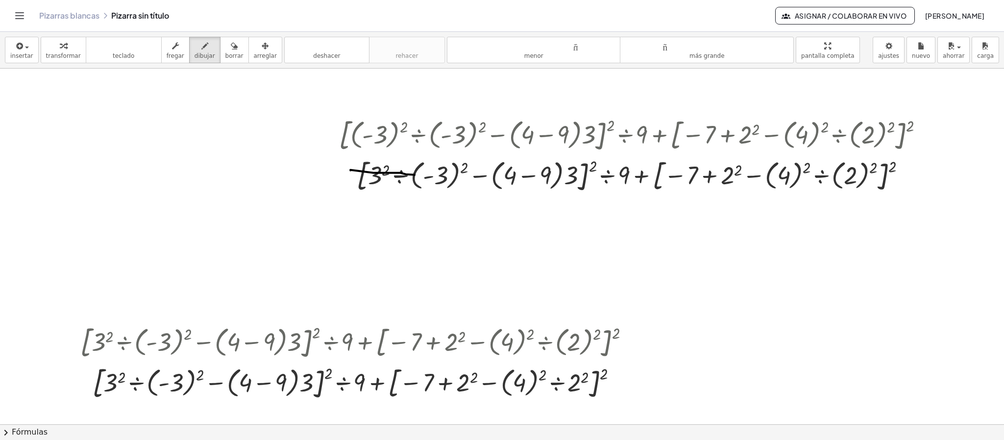
drag, startPoint x: 373, startPoint y: 173, endPoint x: 425, endPoint y: 197, distance: 56.8
click at [415, 176] on div at bounding box center [502, 393] width 1004 height 1065
click at [400, 189] on div at bounding box center [502, 393] width 1004 height 1065
click at [231, 55] on font "borrar" at bounding box center [234, 55] width 18 height 7
drag, startPoint x: 365, startPoint y: 162, endPoint x: 524, endPoint y: 210, distance: 166.4
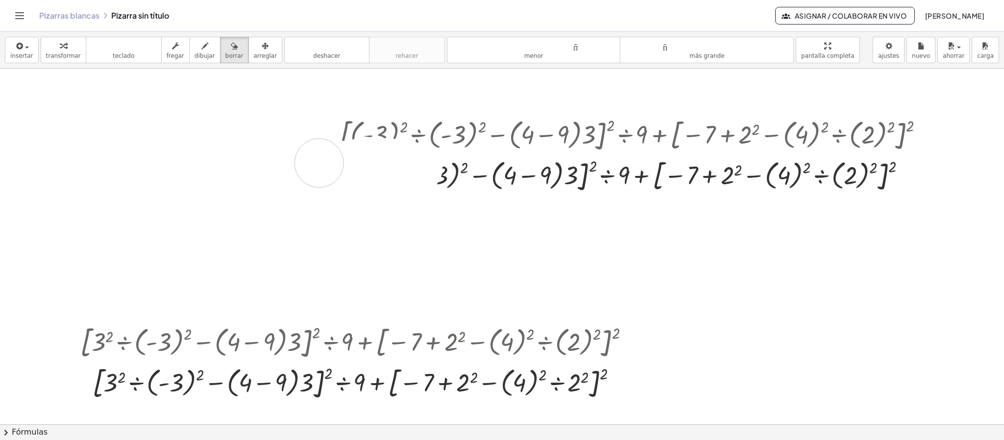
click at [528, 210] on div at bounding box center [502, 393] width 1004 height 1065
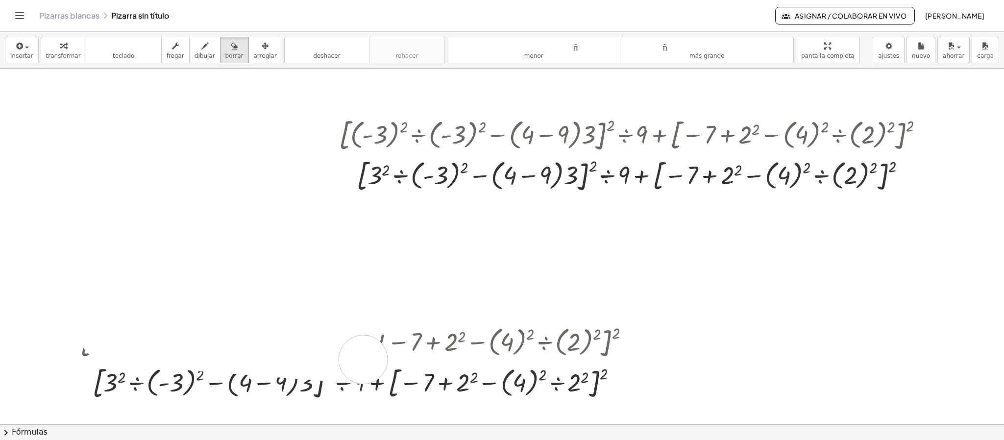
drag, startPoint x: 393, startPoint y: 311, endPoint x: 353, endPoint y: 357, distance: 60.9
click at [346, 293] on div at bounding box center [502, 393] width 1004 height 1065
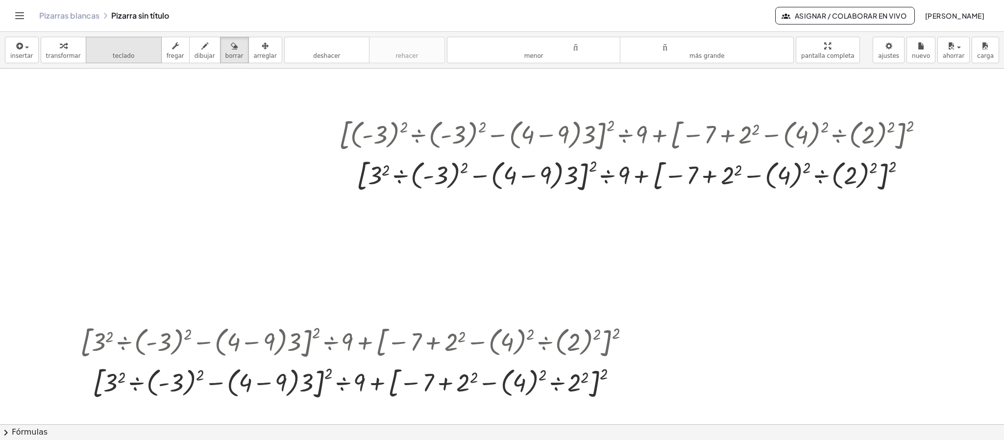
click at [127, 57] on button "teclado teclado" at bounding box center [124, 50] width 76 height 26
click at [334, 254] on div at bounding box center [502, 393] width 1004 height 1065
click at [127, 50] on font "teclado" at bounding box center [123, 45] width 65 height 9
drag, startPoint x: 116, startPoint y: 55, endPoint x: 47, endPoint y: 50, distance: 69.2
click at [115, 56] on font "teclado" at bounding box center [124, 55] width 22 height 7
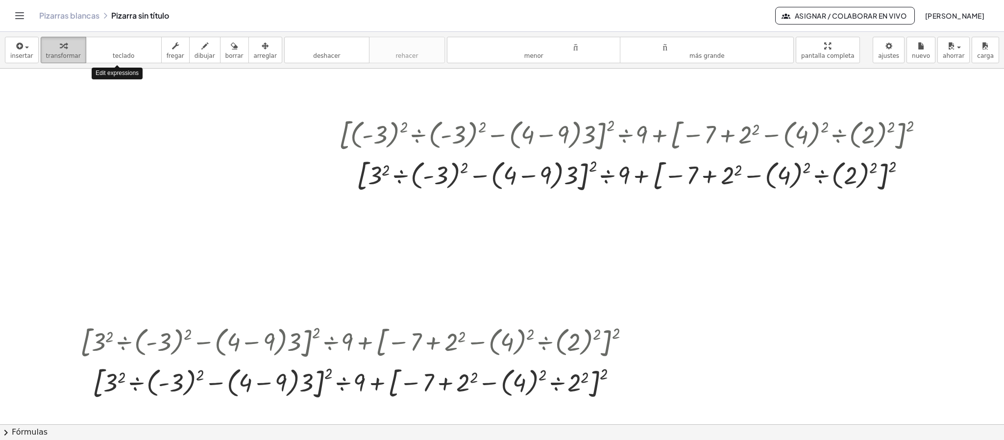
click at [47, 50] on div "button" at bounding box center [63, 46] width 35 height 12
drag, startPoint x: 217, startPoint y: 347, endPoint x: 351, endPoint y: 341, distance: 134.9
click at [351, 293] on div at bounding box center [358, 341] width 567 height 41
click at [347, 293] on icon at bounding box center [350, 412] width 8 height 8
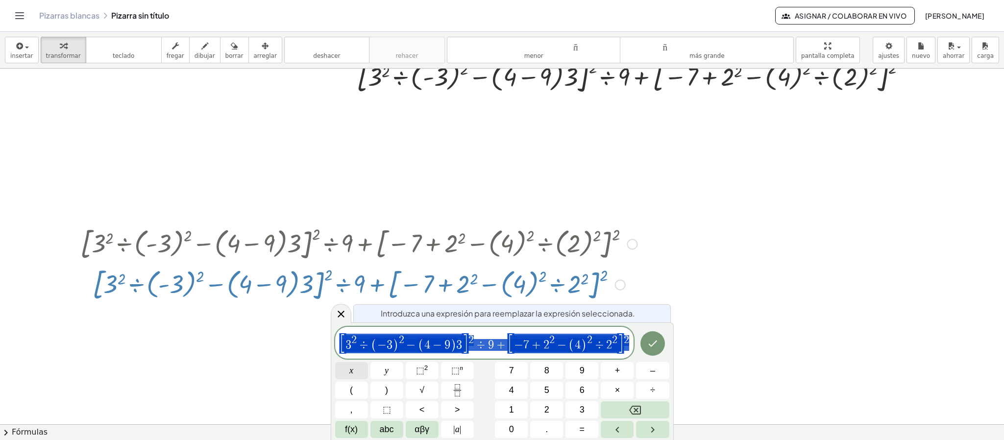
scroll to position [309, 0]
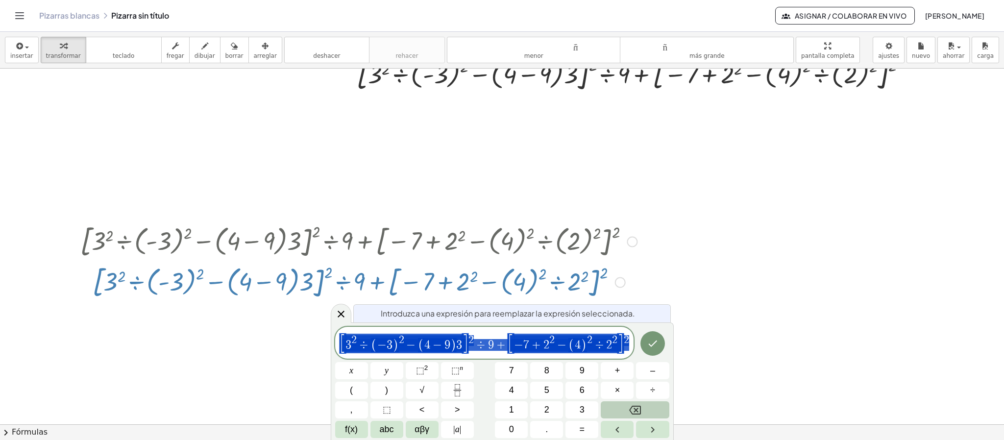
click at [633, 293] on icon "Backspace" at bounding box center [635, 410] width 12 height 12
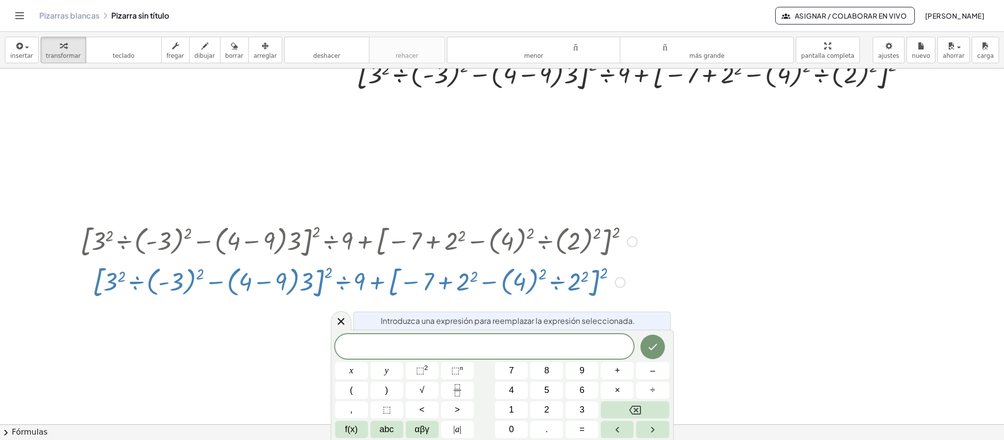
click at [662, 290] on div at bounding box center [502, 292] width 1004 height 1065
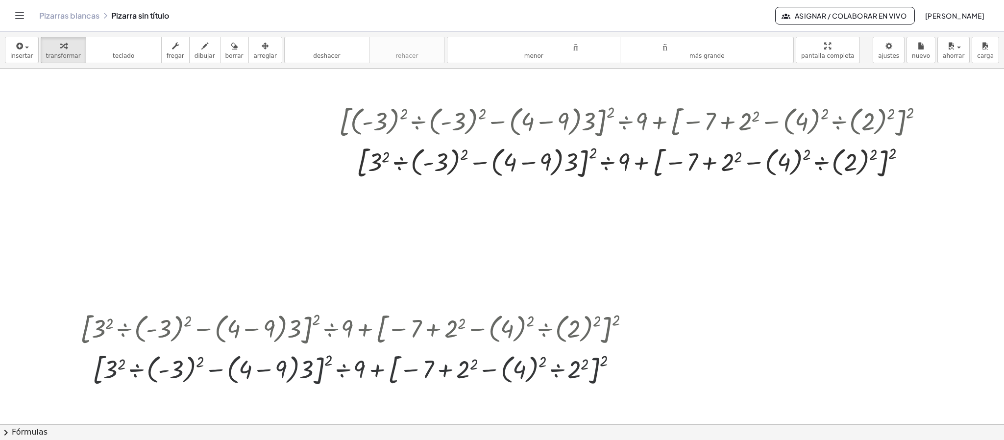
scroll to position [208, 0]
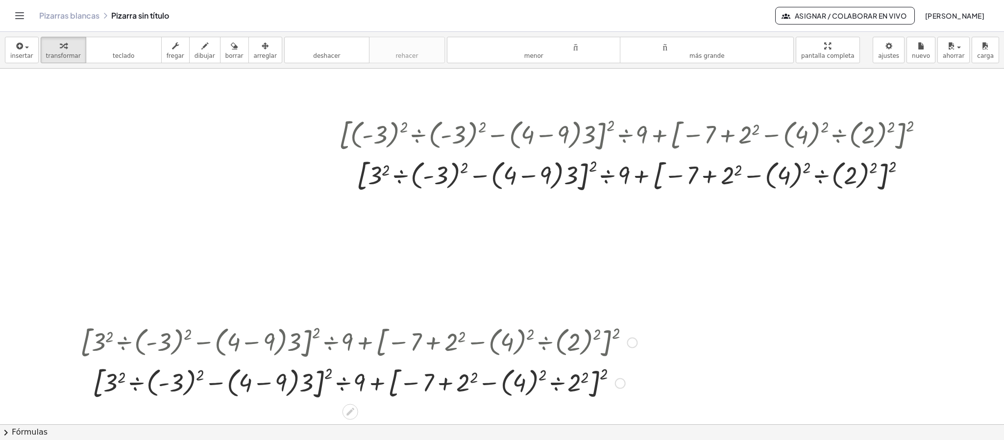
click at [553, 293] on div at bounding box center [358, 341] width 567 height 41
click at [597, 293] on div at bounding box center [358, 341] width 567 height 41
click at [250, 293] on div at bounding box center [358, 341] width 567 height 41
drag, startPoint x: 168, startPoint y: 369, endPoint x: 172, endPoint y: 379, distance: 11.2
click at [168, 293] on div at bounding box center [358, 382] width 567 height 41
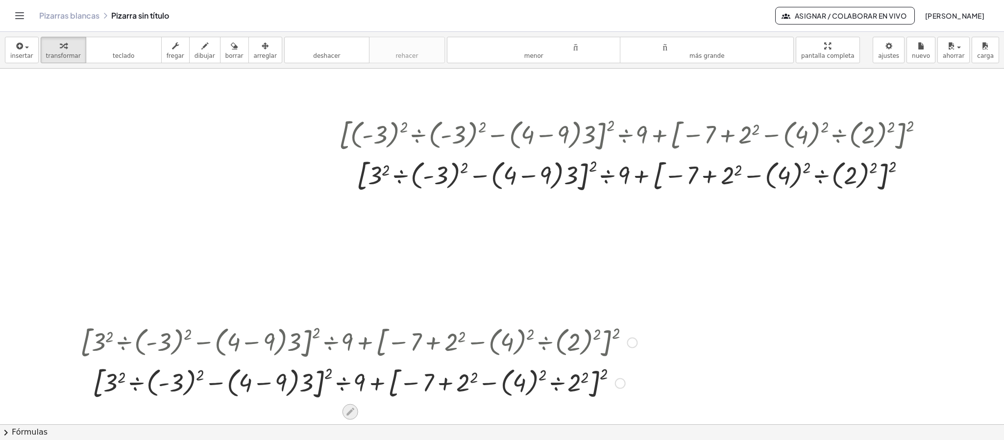
click at [345, 293] on icon at bounding box center [350, 412] width 10 height 10
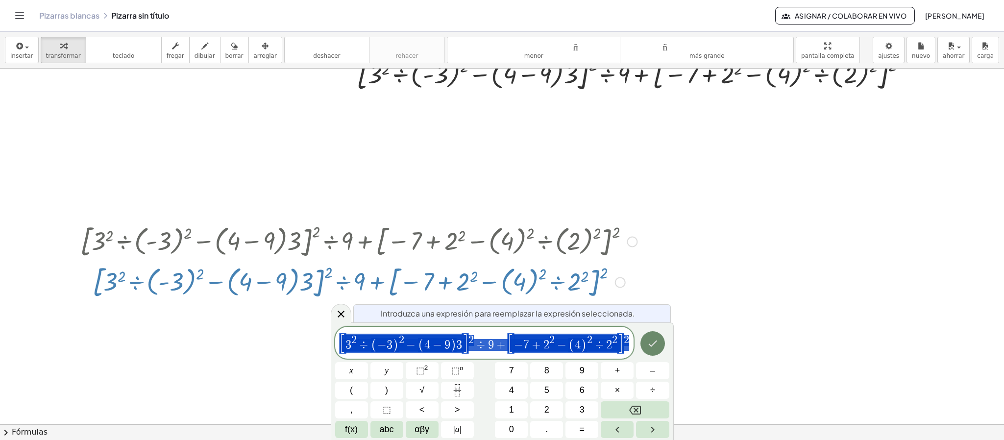
click at [653, 293] on icon "Hecho" at bounding box center [653, 344] width 12 height 12
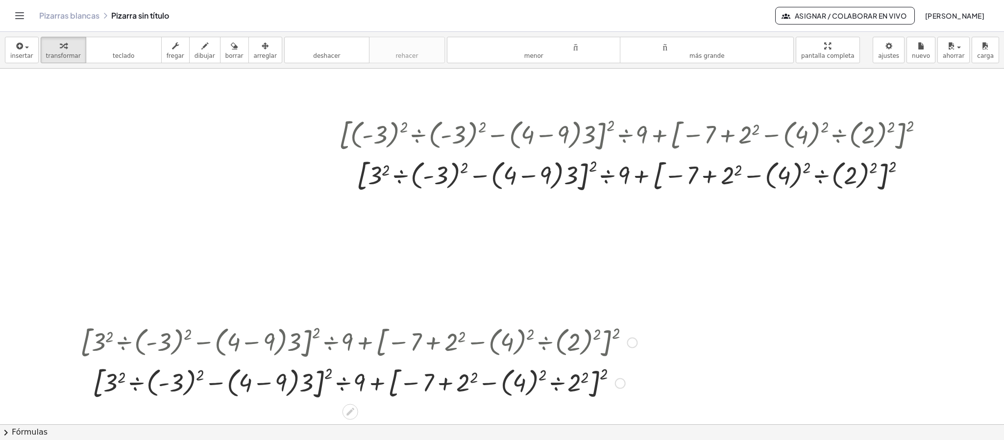
click at [431, 293] on div at bounding box center [358, 382] width 567 height 41
click at [357, 293] on div at bounding box center [351, 412] width 16 height 16
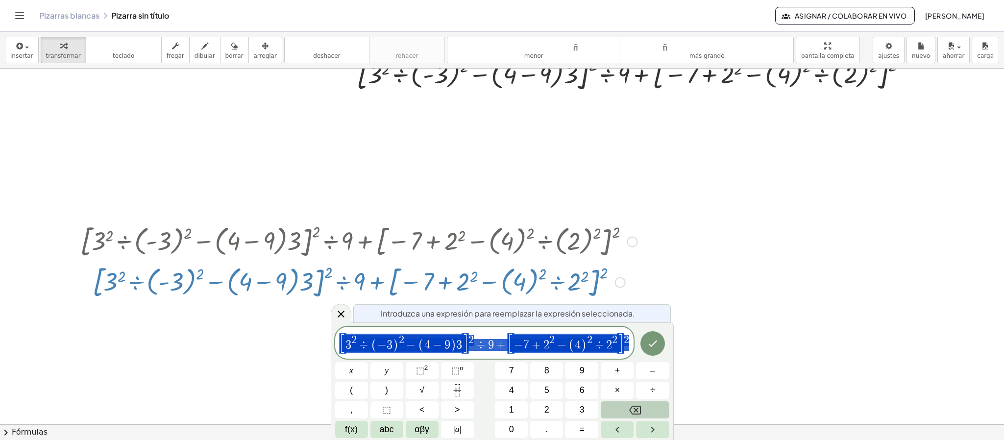
scroll to position [309, 0]
click at [625, 293] on button "Backspace" at bounding box center [635, 409] width 68 height 17
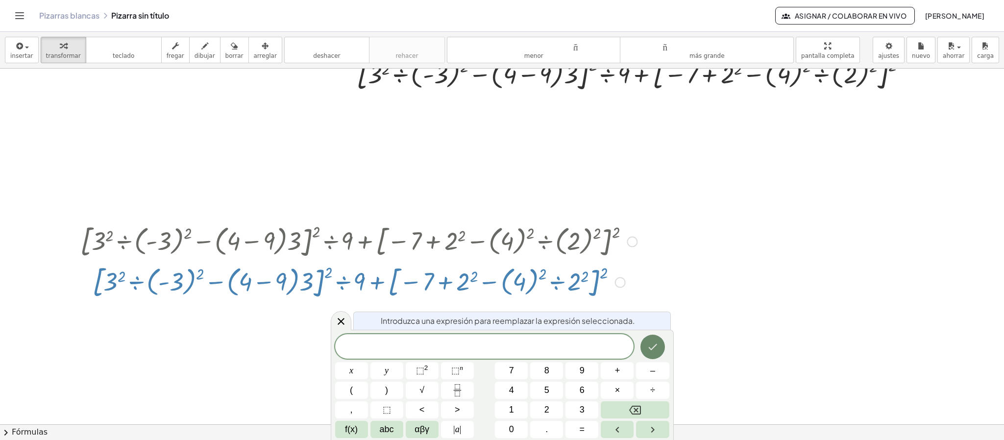
click at [657, 293] on icon "Hecho" at bounding box center [653, 347] width 12 height 12
click at [584, 293] on span "=" at bounding box center [582, 429] width 5 height 13
click at [657, 293] on icon "Hecho" at bounding box center [653, 347] width 12 height 12
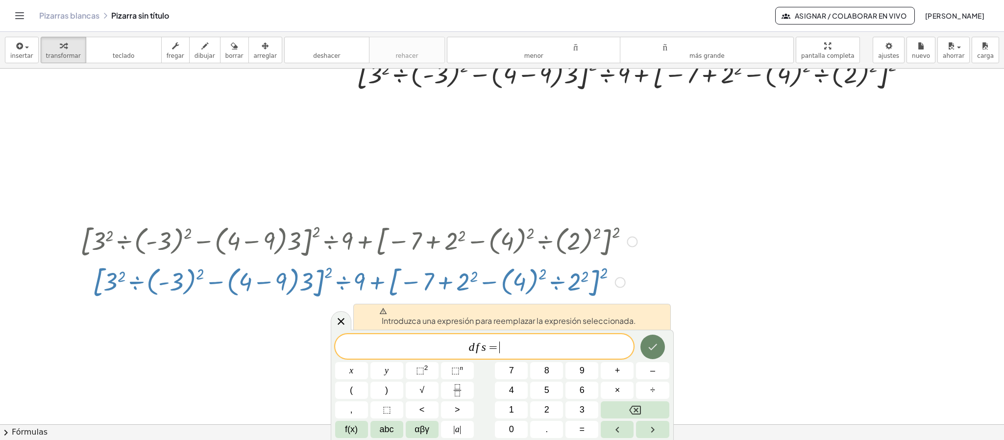
click at [655, 293] on icon "Hecho" at bounding box center [653, 347] width 12 height 12
click at [641, 293] on button "Backspace" at bounding box center [635, 409] width 68 height 17
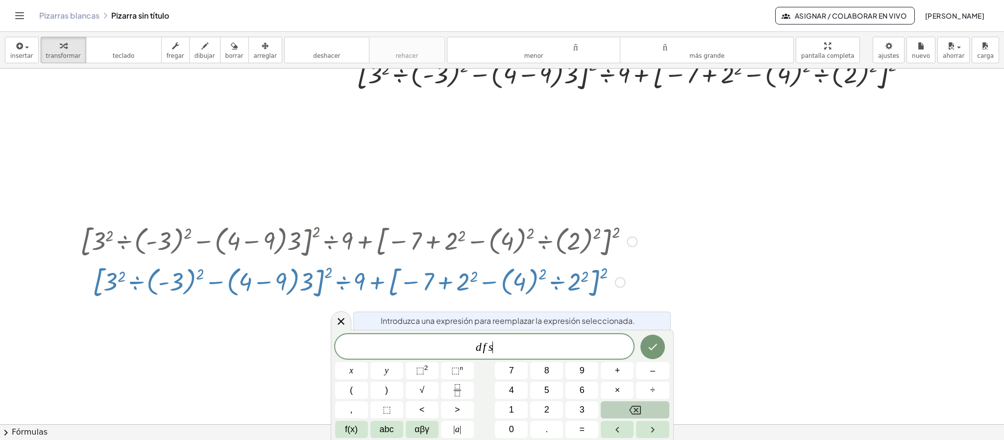
click at [641, 293] on button "Backspace" at bounding box center [635, 409] width 68 height 17
click at [659, 293] on button "Hecho" at bounding box center [653, 347] width 25 height 25
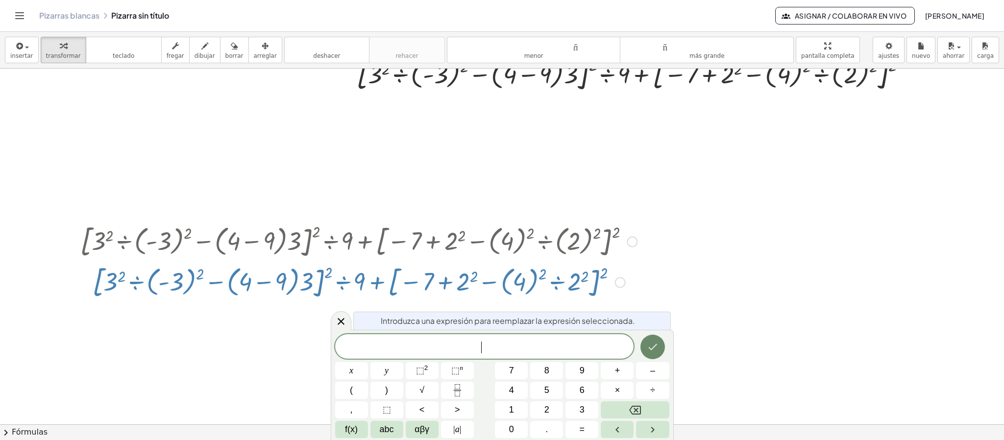
click at [659, 293] on button "Hecho" at bounding box center [653, 347] width 25 height 25
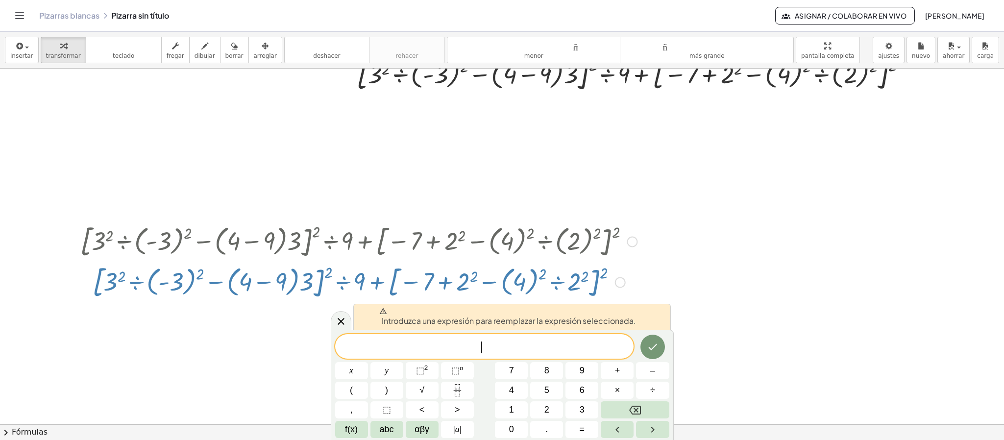
click at [644, 276] on div "+ · [ + · 3 2 ÷ ( - 3 ) 2 − · ( + 4 − 9 ) · 3 ] 2 ÷ 9 + [ − 7 + 2 2 − · ( 4 ) 2…" at bounding box center [355, 261] width 579 height 86
drag, startPoint x: 616, startPoint y: 278, endPoint x: 572, endPoint y: 278, distance: 44.6
click at [350, 283] on div "+ · [ + · 3 2 ÷ ( - 3 ) 2 − · ( + 4 − 9 ) · 3 ] 2 ÷ 9 + [ − 7 + 2 2 − · ( 4 ) 2…" at bounding box center [350, 283] width 0 height 0
click at [572, 278] on div at bounding box center [358, 281] width 567 height 41
click at [581, 277] on div at bounding box center [358, 281] width 567 height 41
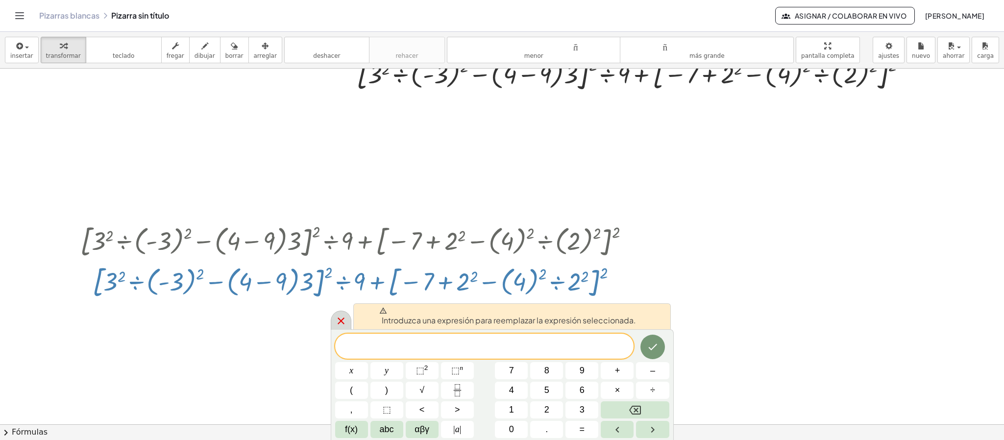
click at [335, 293] on icon at bounding box center [341, 321] width 12 height 12
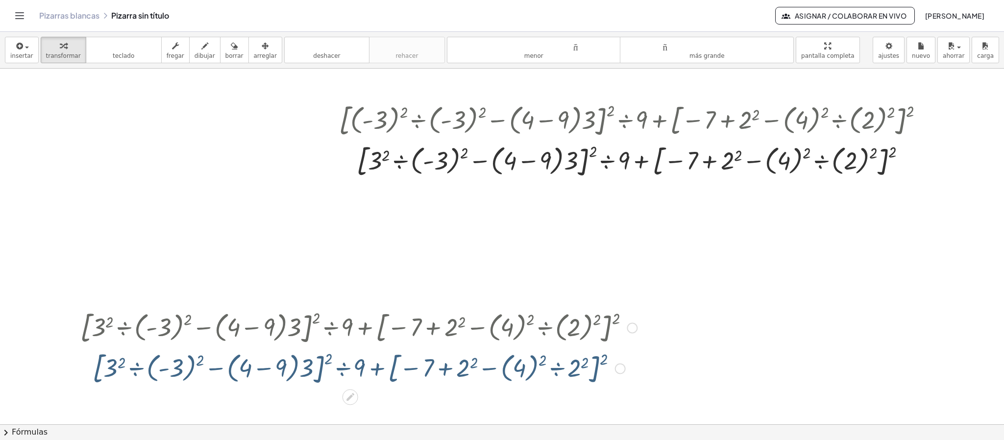
click at [356, 293] on div at bounding box center [502, 378] width 1004 height 1065
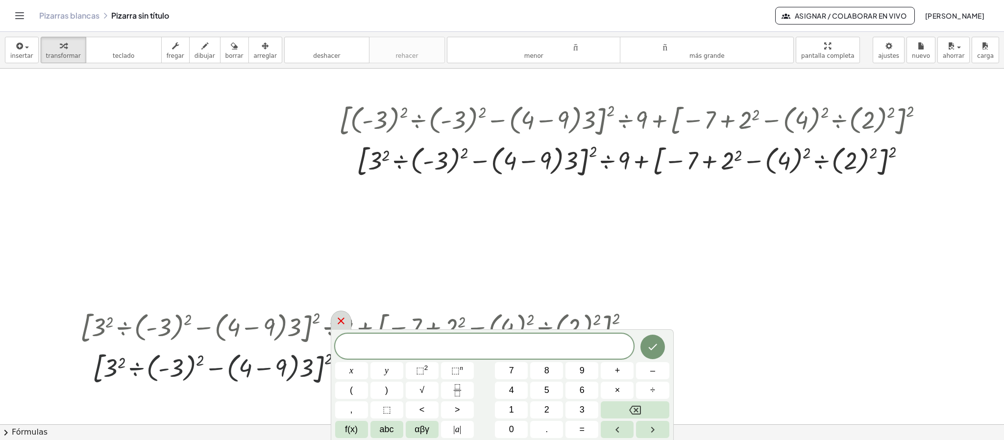
scroll to position [208, 0]
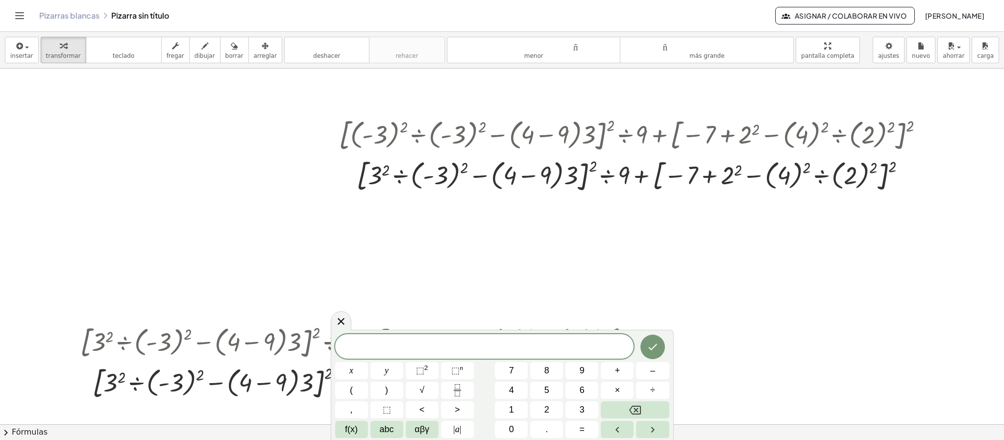
click at [310, 279] on div at bounding box center [502, 393] width 1004 height 1065
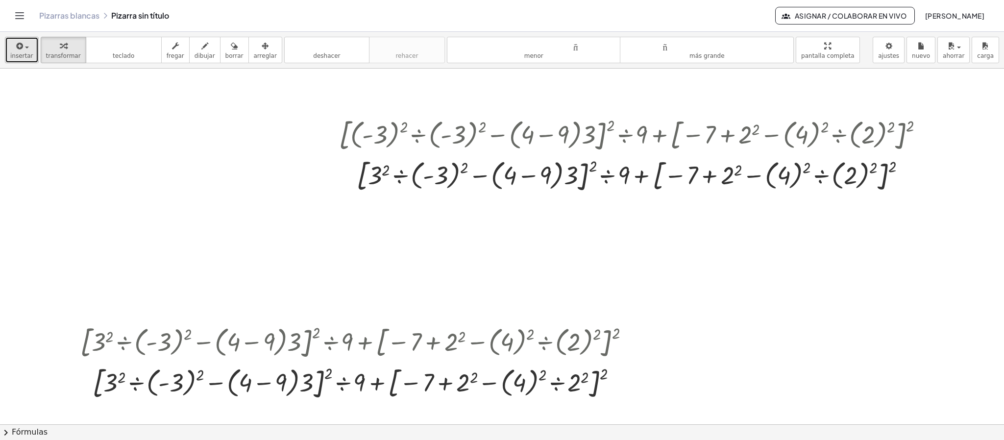
click at [30, 49] on button "insertar" at bounding box center [22, 50] width 34 height 26
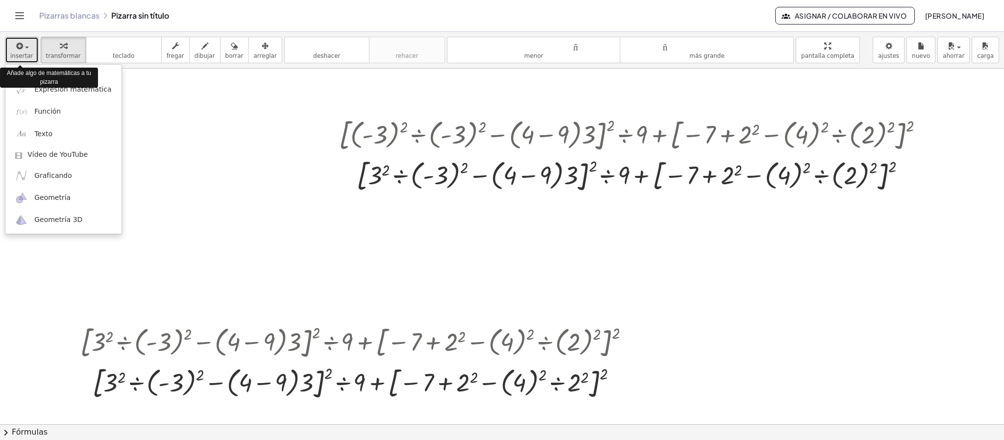
click at [30, 49] on button "insertar" at bounding box center [22, 50] width 34 height 26
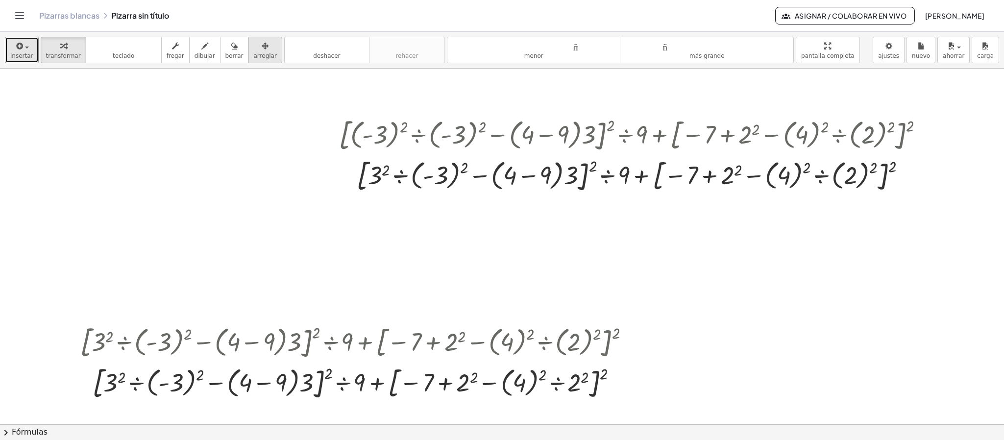
click at [254, 52] on font "arreglar" at bounding box center [265, 55] width 23 height 7
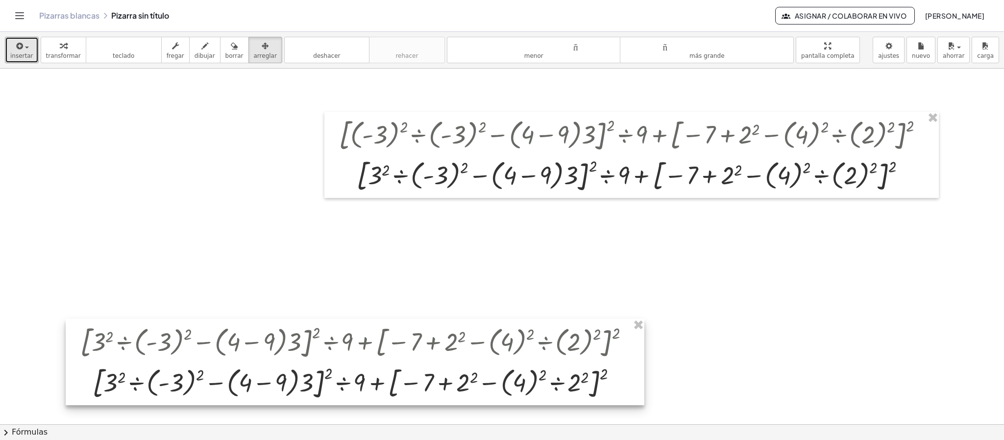
click at [356, 293] on div at bounding box center [355, 362] width 579 height 86
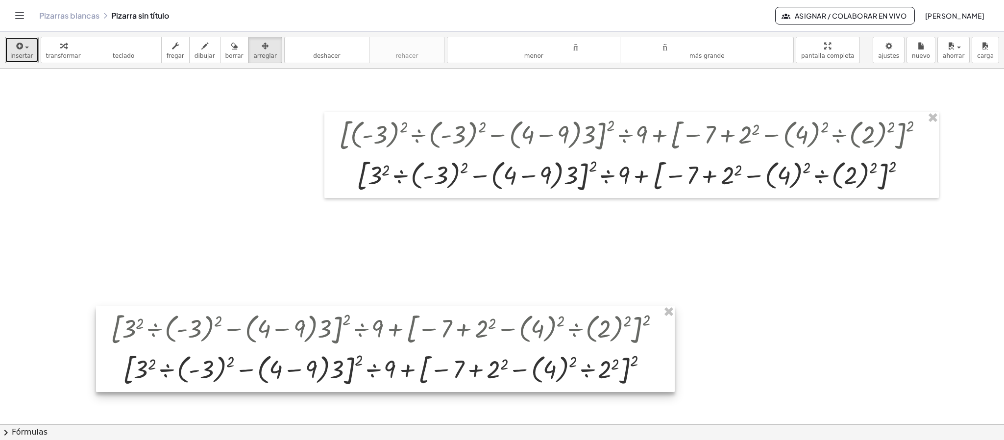
drag, startPoint x: 458, startPoint y: 345, endPoint x: 637, endPoint y: 344, distance: 178.9
click at [488, 293] on div at bounding box center [385, 349] width 579 height 86
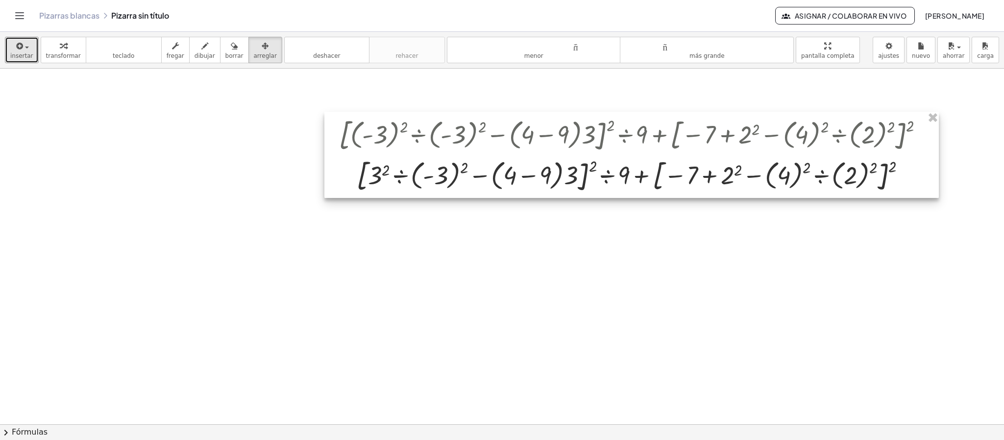
click at [662, 178] on div at bounding box center [631, 155] width 615 height 86
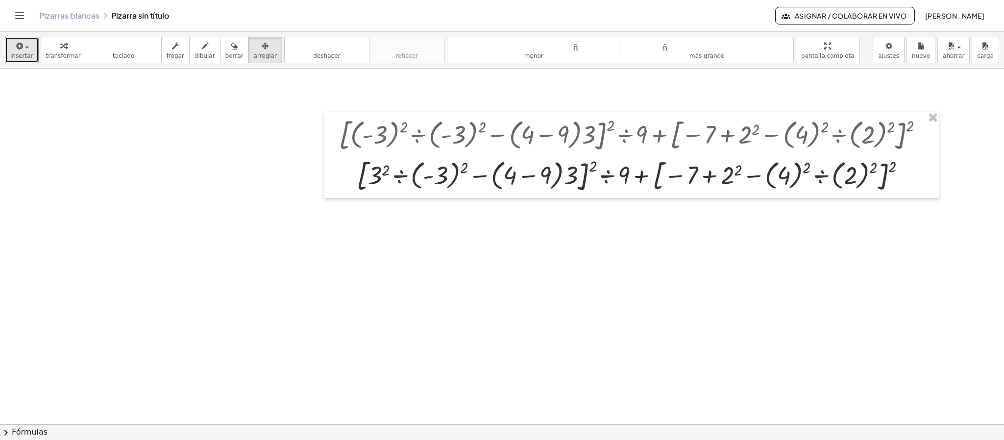
drag, startPoint x: 253, startPoint y: 44, endPoint x: 317, endPoint y: 74, distance: 70.4
click at [256, 46] on div "button" at bounding box center [265, 46] width 23 height 12
click at [201, 50] on icon "button" at bounding box center [204, 46] width 7 height 12
click at [656, 184] on div at bounding box center [502, 393] width 1004 height 1065
drag, startPoint x: 661, startPoint y: 172, endPoint x: 673, endPoint y: 211, distance: 40.8
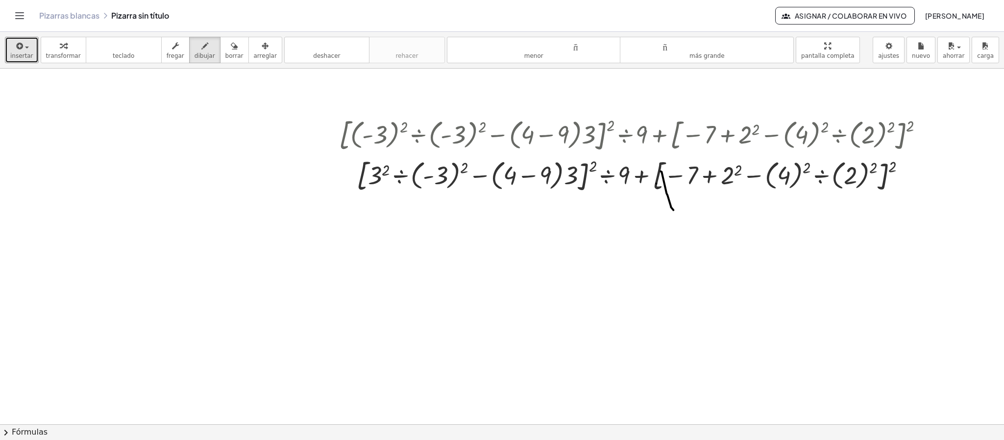
click at [662, 211] on div at bounding box center [502, 393] width 1004 height 1065
click at [262, 49] on icon "button" at bounding box center [265, 46] width 7 height 12
click at [170, 54] on font "fregar" at bounding box center [176, 55] width 18 height 7
drag, startPoint x: 908, startPoint y: 174, endPoint x: 769, endPoint y: 272, distance: 169.8
click at [662, 272] on div "+ · [ + · ( - 3 ▲ ▼ ) 2 ▲ ▼ ÷ ( - 3 ▲ ▼ ) 2 ▲ ▼ − · ( + 4 ▲ ▼ − 9 ▲ ▼ ) · 3 ▲ ▼…" at bounding box center [502, 393] width 1004 height 1065
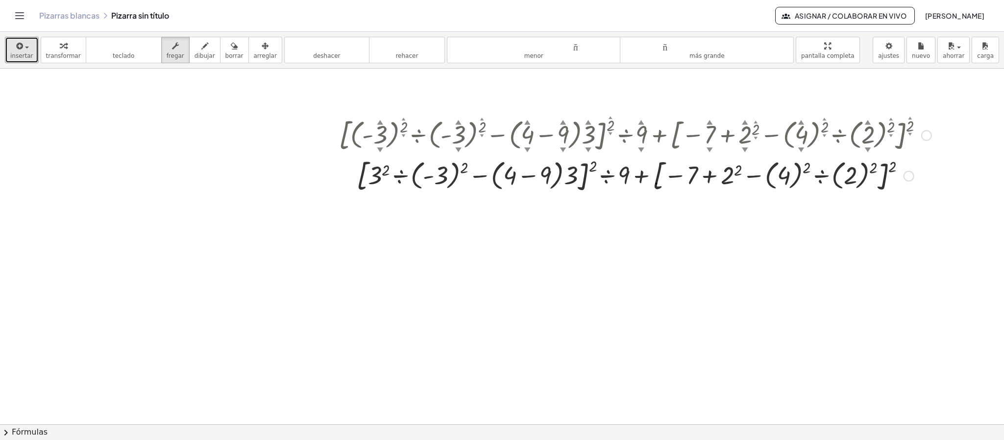
drag, startPoint x: 909, startPoint y: 176, endPoint x: 861, endPoint y: 199, distance: 53.1
click at [662, 222] on div "+ · [ + · ( - 3 ▲ ▼ ) 2 ▲ ▼ ÷ ( - 3 ▲ ▼ ) 2 ▲ ▼ − · ( + 4 ▲ ▼ − 9 ▲ ▼ ) · 3 ▲ ▼…" at bounding box center [502, 393] width 1004 height 1065
drag, startPoint x: 874, startPoint y: 180, endPoint x: 893, endPoint y: 188, distance: 20.8
click at [662, 188] on div at bounding box center [635, 175] width 602 height 41
click at [662, 181] on div "Línea de transformación Copiar línea como LaTeX Derivación de copia como LaTeX …" at bounding box center [909, 176] width 11 height 11
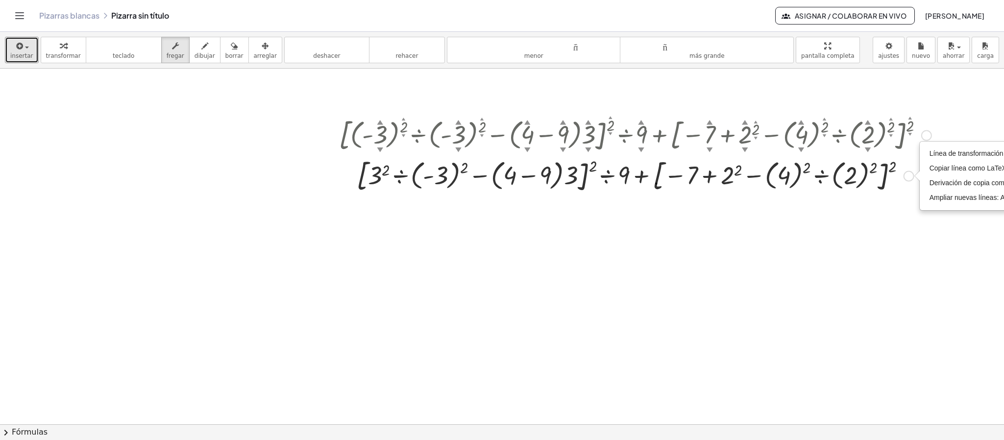
click at [662, 181] on div "Línea de transformación Copiar línea como LaTeX Derivación de copia como LaTeX …" at bounding box center [909, 176] width 11 height 11
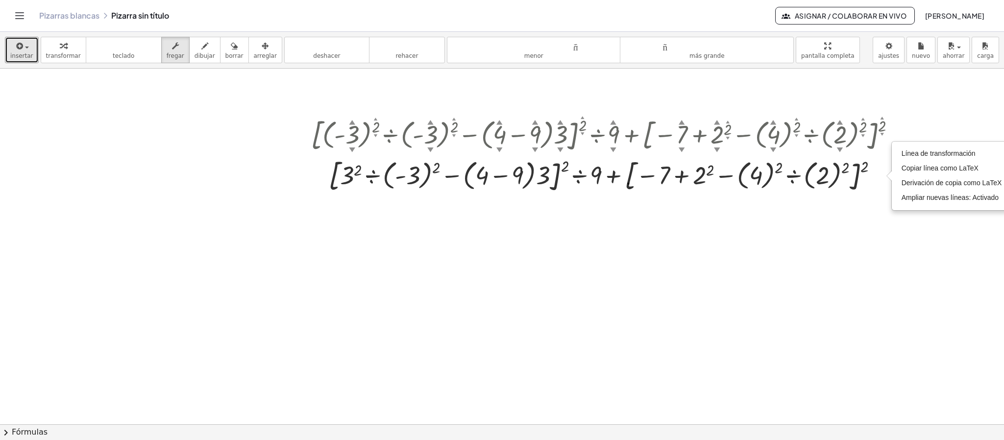
scroll to position [208, 47]
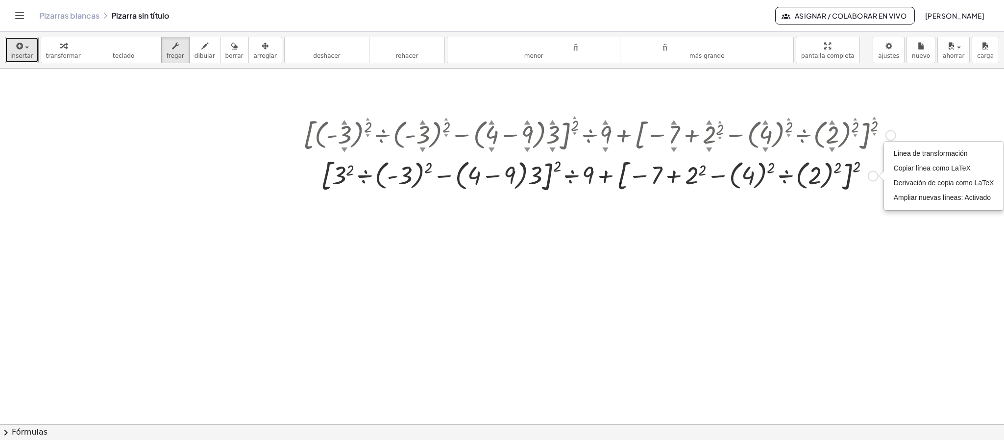
click at [423, 187] on div at bounding box center [599, 175] width 602 height 41
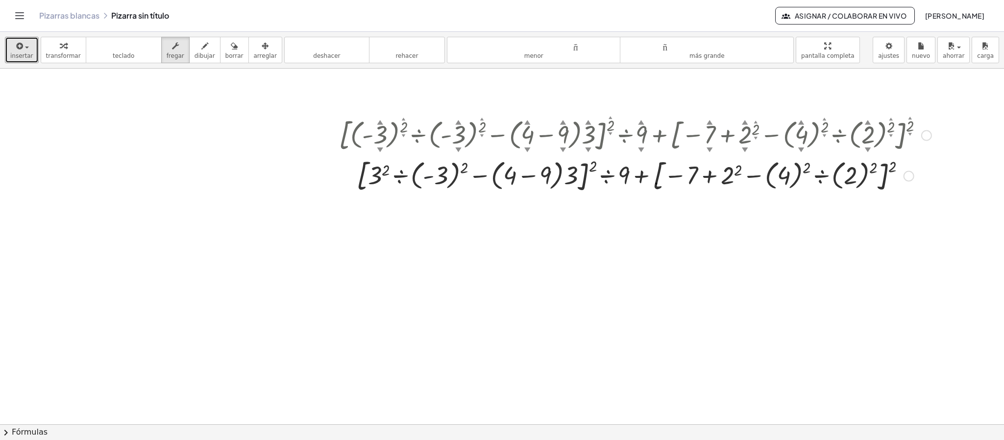
scroll to position [208, 0]
click at [662, 178] on div "Línea de transformación Copiar línea como LaTeX Derivación de copia como LaTeX …" at bounding box center [909, 176] width 11 height 11
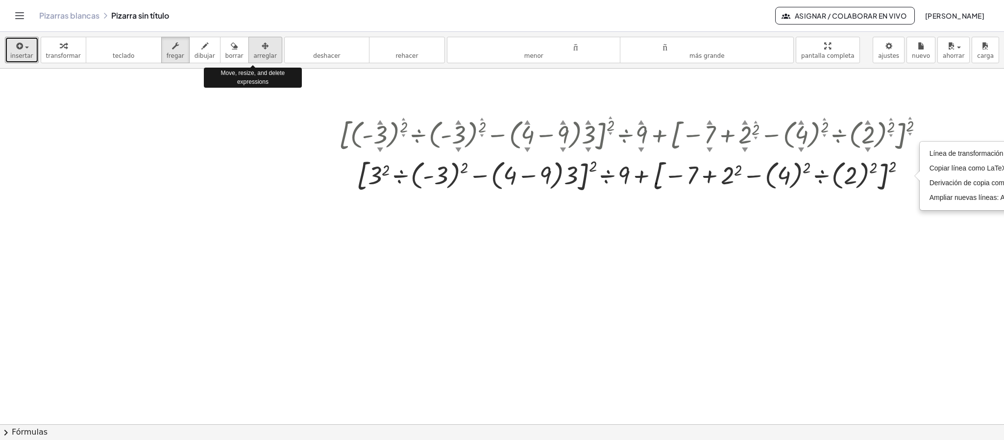
click at [254, 49] on div "button" at bounding box center [265, 46] width 23 height 12
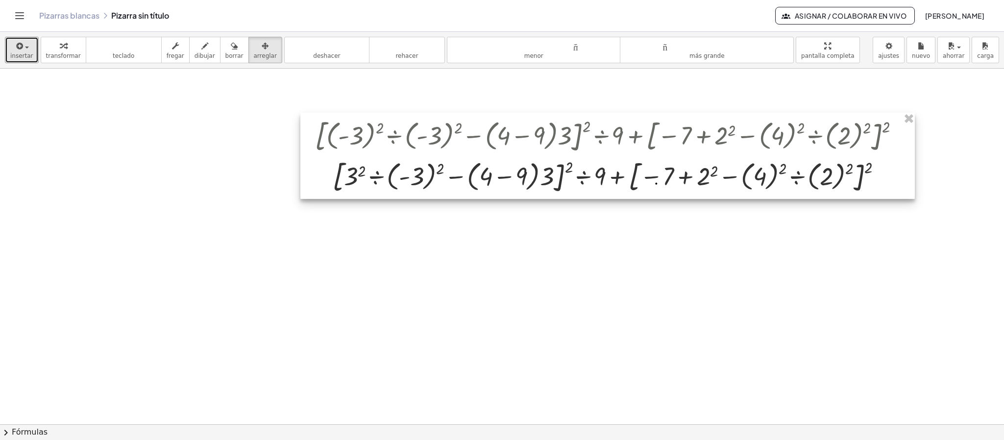
drag, startPoint x: 893, startPoint y: 183, endPoint x: 869, endPoint y: 184, distance: 24.0
click at [662, 184] on div at bounding box center [607, 156] width 615 height 86
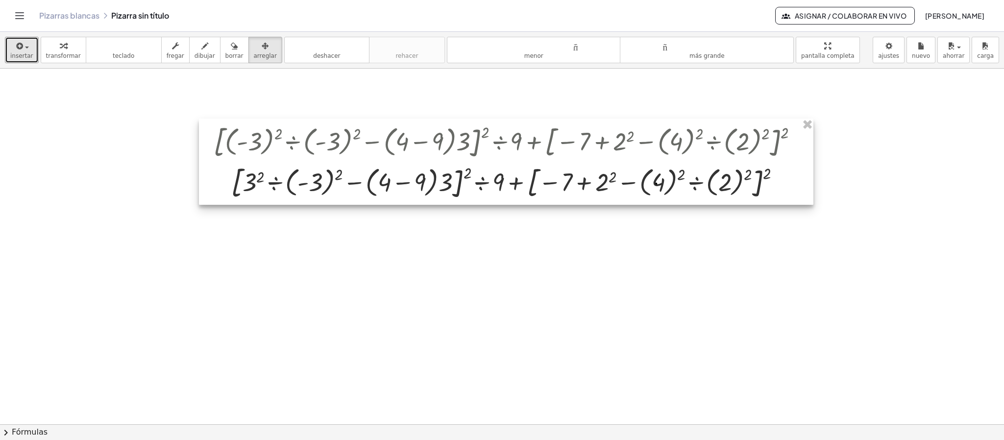
drag, startPoint x: 869, startPoint y: 184, endPoint x: 663, endPoint y: 178, distance: 205.9
click at [662, 190] on div at bounding box center [506, 162] width 615 height 86
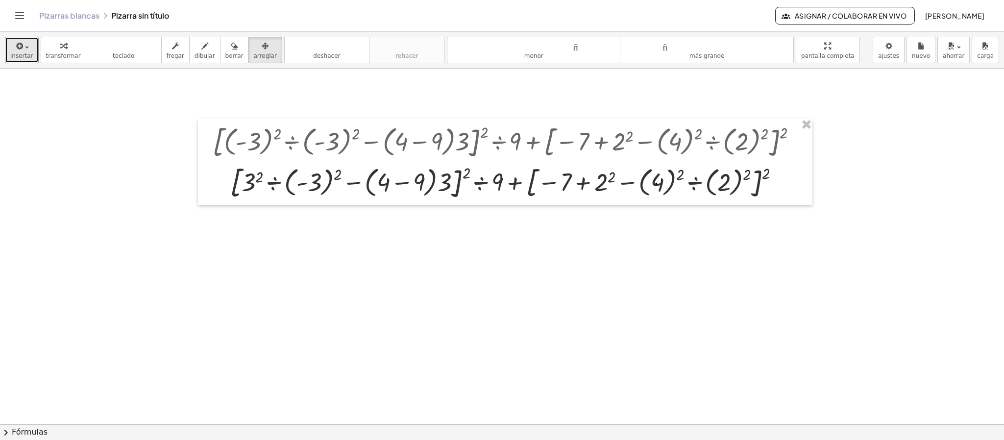
click at [617, 244] on div at bounding box center [502, 393] width 1004 height 1065
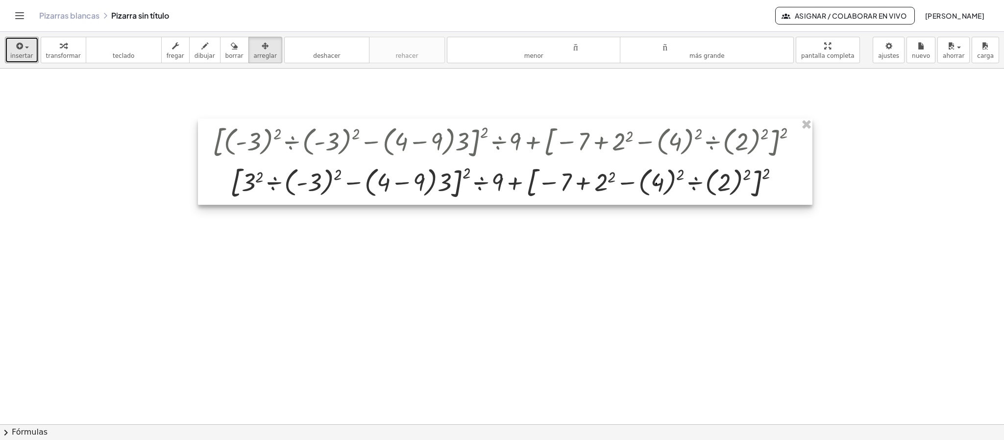
click at [247, 178] on div at bounding box center [505, 162] width 615 height 86
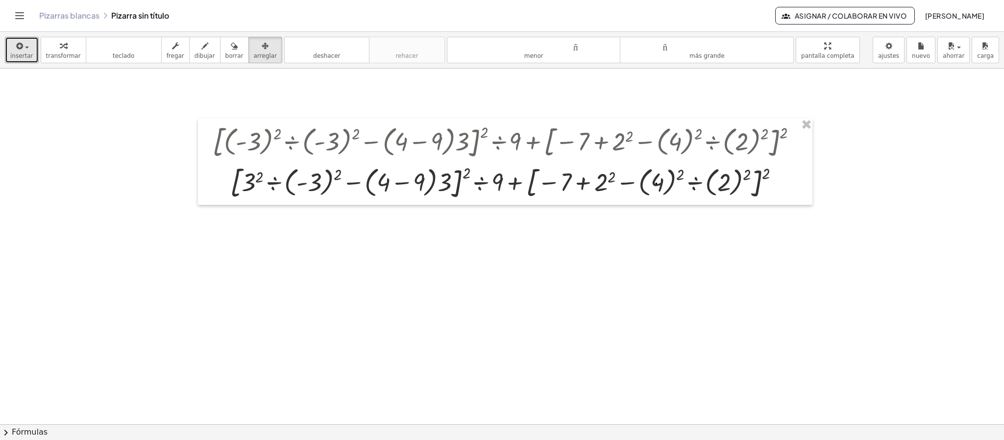
click at [300, 217] on div at bounding box center [502, 393] width 1004 height 1065
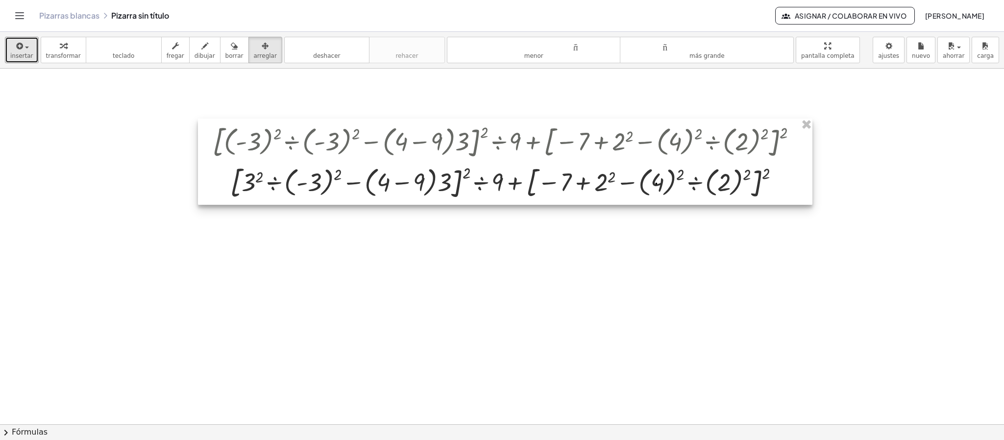
click at [614, 180] on div at bounding box center [505, 162] width 615 height 86
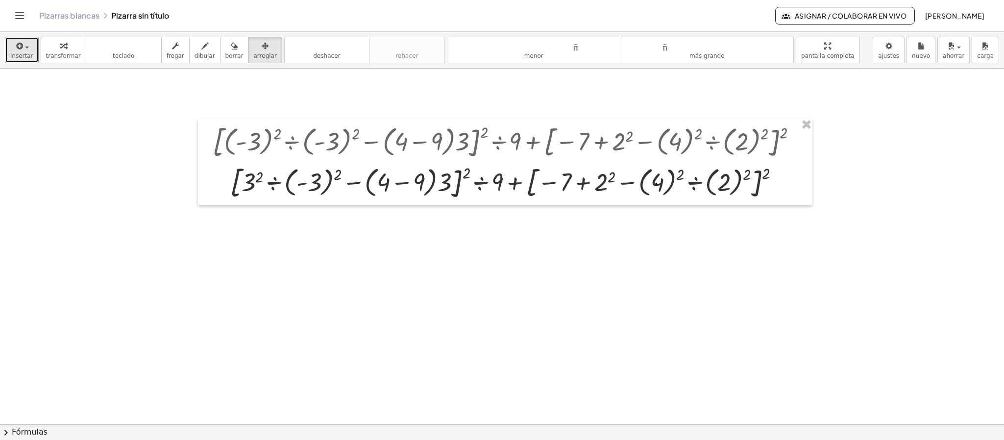
click at [606, 262] on div at bounding box center [502, 393] width 1004 height 1065
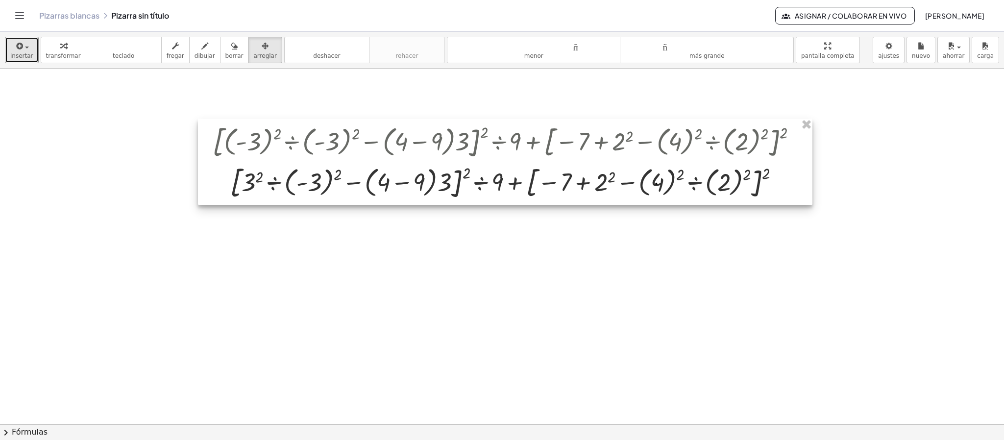
click at [413, 182] on div at bounding box center [505, 162] width 615 height 86
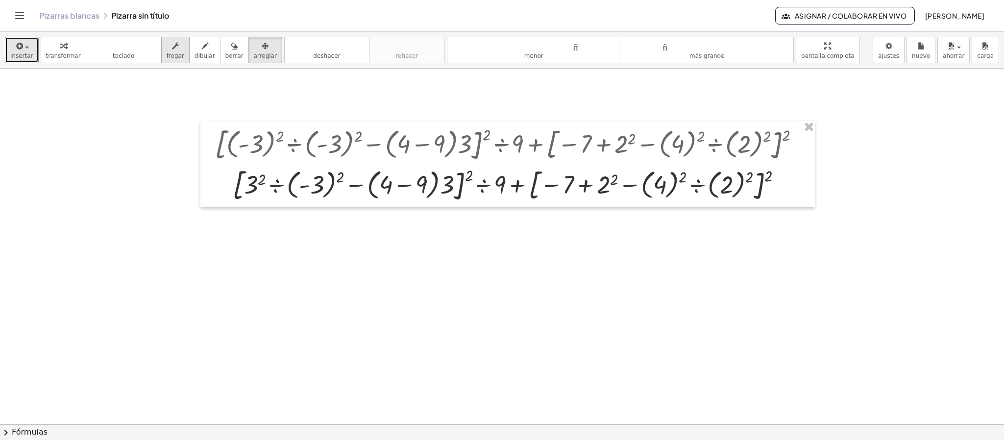
click at [167, 53] on font "fregar" at bounding box center [176, 55] width 18 height 7
drag, startPoint x: 296, startPoint y: 181, endPoint x: 338, endPoint y: 213, distance: 53.5
click at [332, 219] on div "+ · [ + · ( - 3 ▲ ▼ ) 2 ▲ ▼ ÷ ( - 3 ▲ ▼ ) 2 ▲ ▼ − · ( + 4 ▲ ▼ − 9 ▲ ▼ ) · 3 ▲ ▼…" at bounding box center [502, 393] width 1004 height 1065
click at [56, 56] on font "transformar" at bounding box center [63, 55] width 35 height 7
drag, startPoint x: 269, startPoint y: 174, endPoint x: 265, endPoint y: 178, distance: 5.5
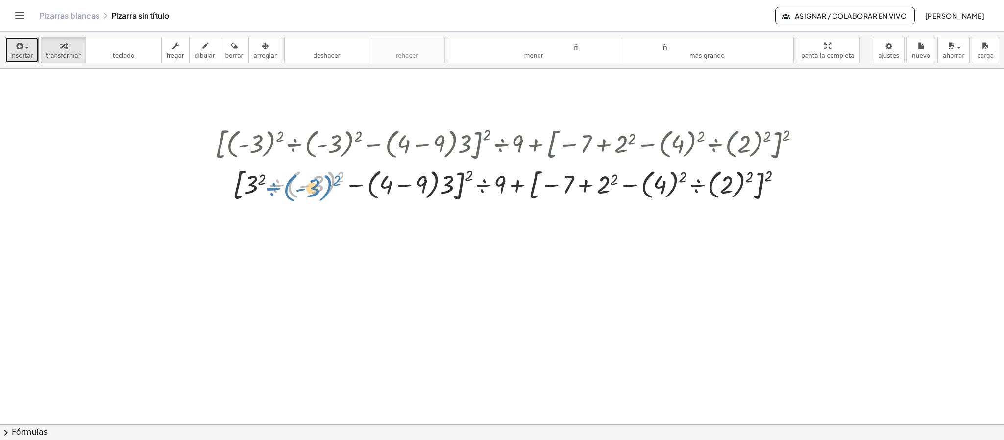
click at [265, 178] on div at bounding box center [511, 184] width 602 height 41
click at [513, 218] on div at bounding box center [502, 393] width 1004 height 1065
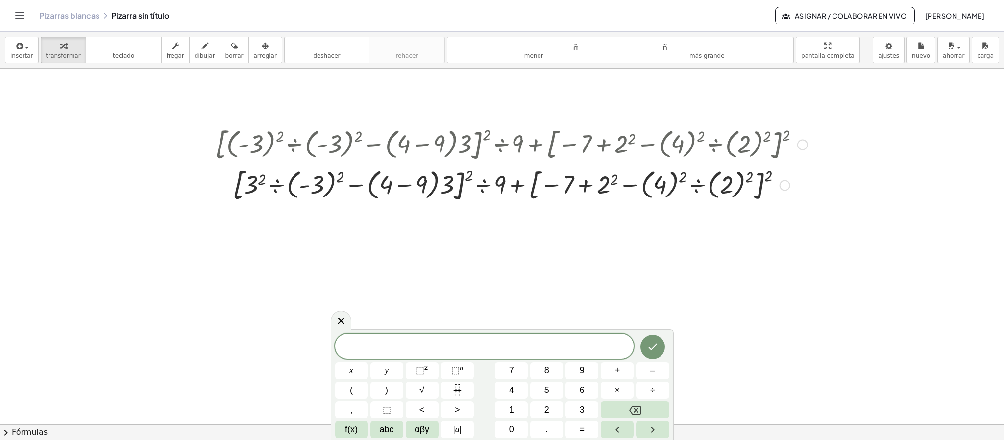
click at [505, 218] on icon at bounding box center [502, 214] width 10 height 10
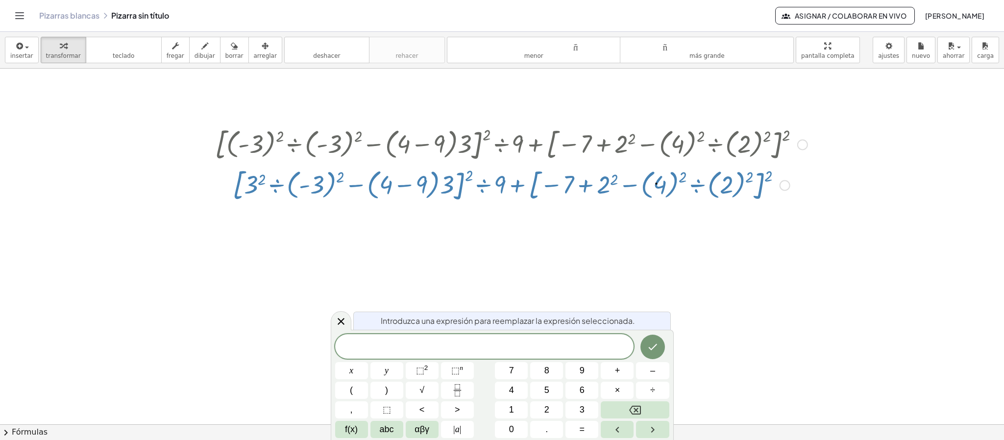
drag, startPoint x: 562, startPoint y: 188, endPoint x: 569, endPoint y: 268, distance: 80.2
click at [569, 268] on div "+ · [ + · ( - 3 ) 2 ÷ ( - 3 ) 2 − · ( + 4 − 9 ) · 3 ] 2 ÷ 9 + [ − 7 + 2 2 − · (…" at bounding box center [502, 393] width 1004 height 1065
drag, startPoint x: 783, startPoint y: 185, endPoint x: 772, endPoint y: 215, distance: 31.6
click at [662, 237] on div "+ · [ + · ( - 3 ) 2 ÷ ( - 3 ) 2 − · ( + 4 − 9 ) · 3 ] 2 ÷ 9 + [ − 7 + 2 2 − · (…" at bounding box center [502, 393] width 1004 height 1065
drag, startPoint x: 787, startPoint y: 187, endPoint x: 704, endPoint y: 306, distance: 144.4
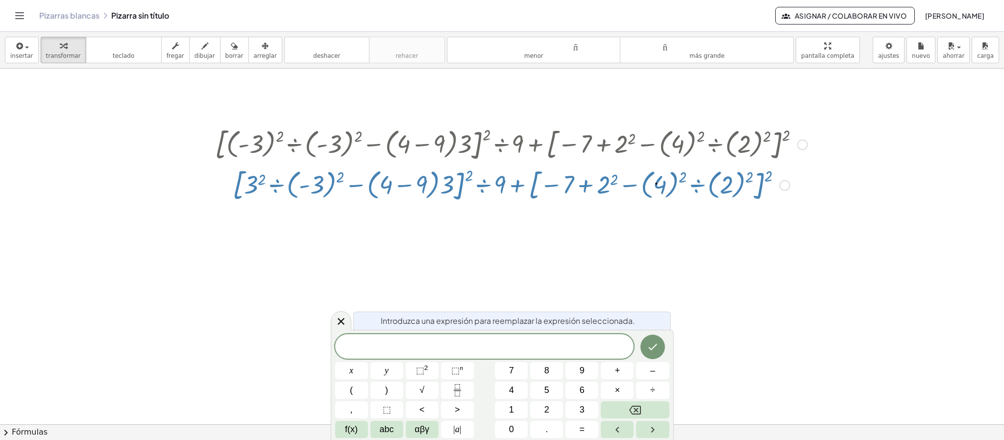
click at [662, 284] on div "+ · [ + · ( - 3 ) 2 ÷ ( - 3 ) 2 − · ( + 4 − 9 ) · 3 ] 2 ÷ 9 + [ − 7 + 2 2 − · (…" at bounding box center [502, 393] width 1004 height 1065
click at [450, 250] on div at bounding box center [502, 393] width 1004 height 1065
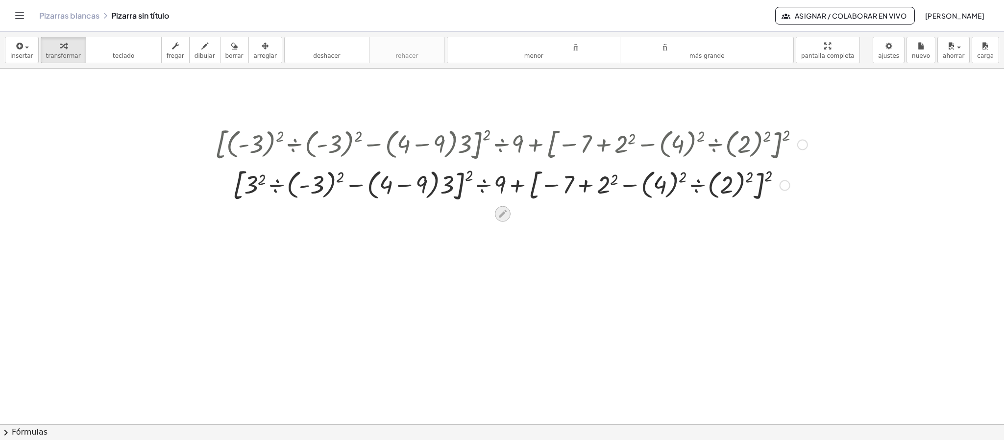
click at [506, 217] on icon at bounding box center [502, 214] width 10 height 10
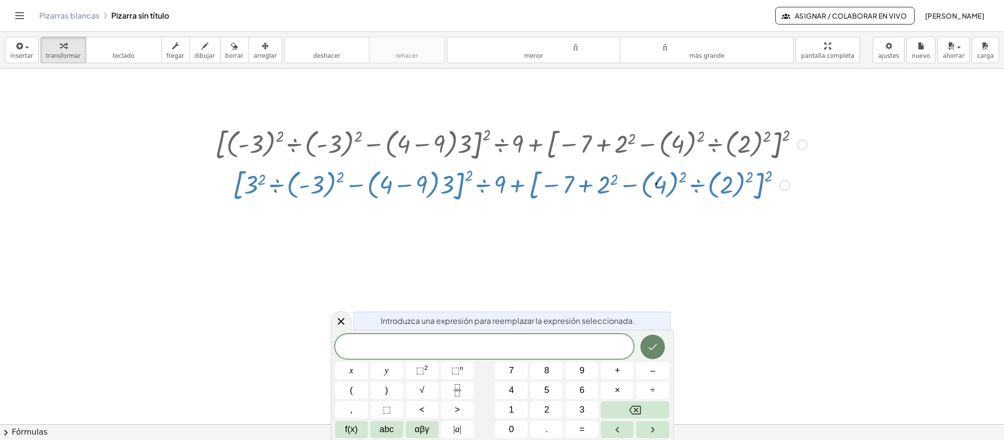
click at [659, 293] on button "Hecho" at bounding box center [653, 347] width 25 height 25
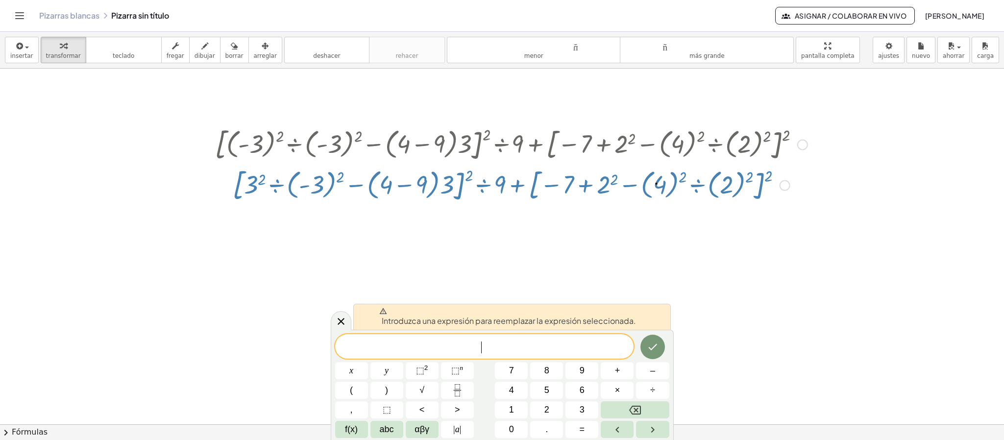
click at [662, 287] on div at bounding box center [502, 393] width 1004 height 1065
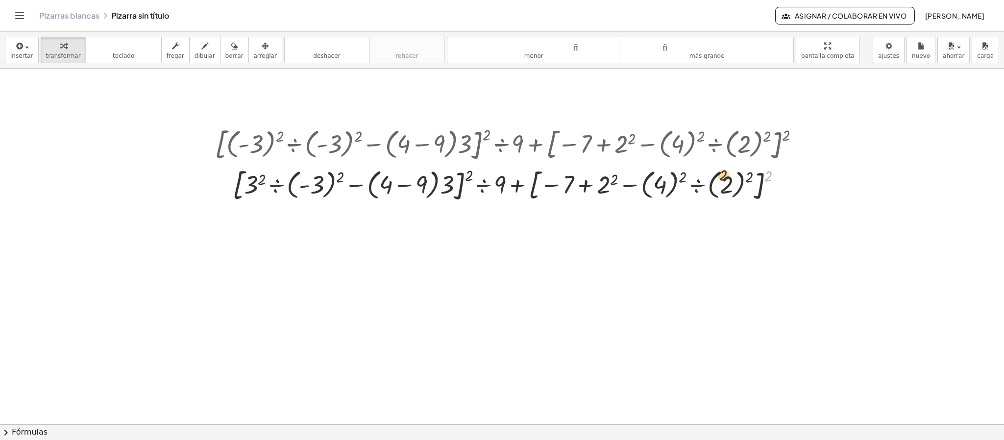
drag, startPoint x: 802, startPoint y: 178, endPoint x: 712, endPoint y: 173, distance: 90.3
click at [662, 172] on div at bounding box center [511, 184] width 602 height 41
click at [328, 61] on button "deshacer deshacer" at bounding box center [326, 50] width 85 height 26
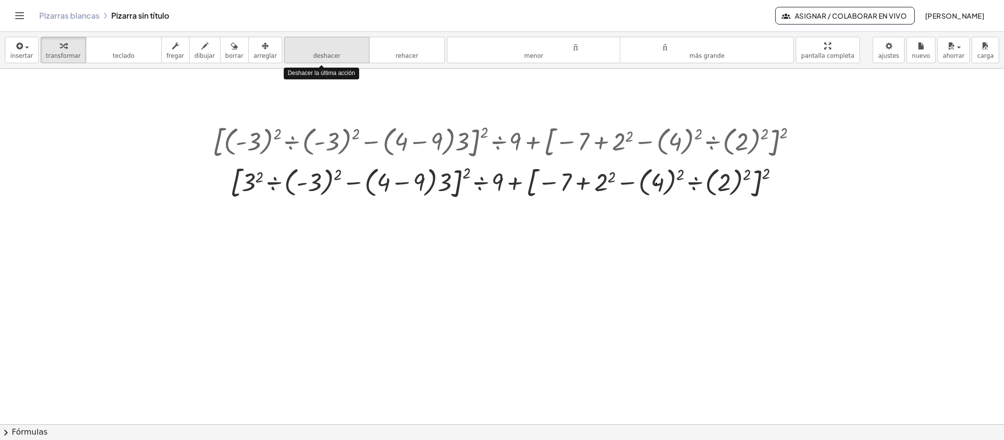
click at [328, 61] on button "deshacer deshacer" at bounding box center [326, 50] width 85 height 26
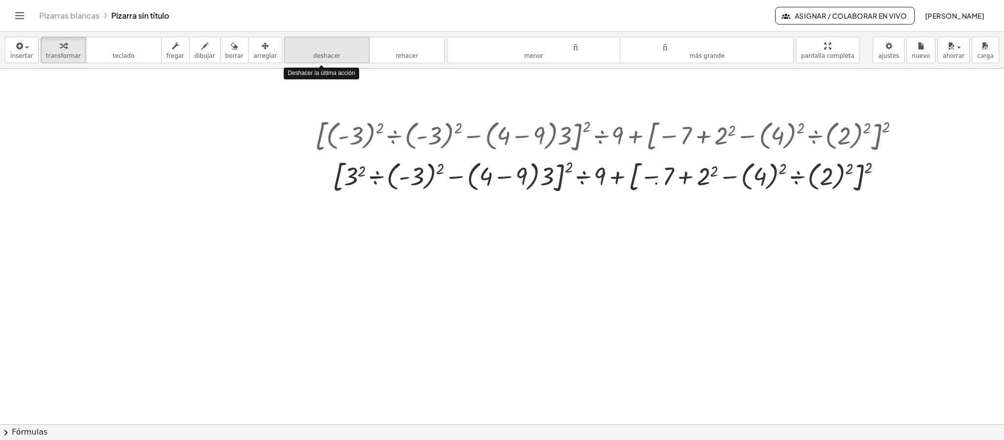
click at [328, 59] on button "deshacer deshacer" at bounding box center [326, 50] width 85 height 26
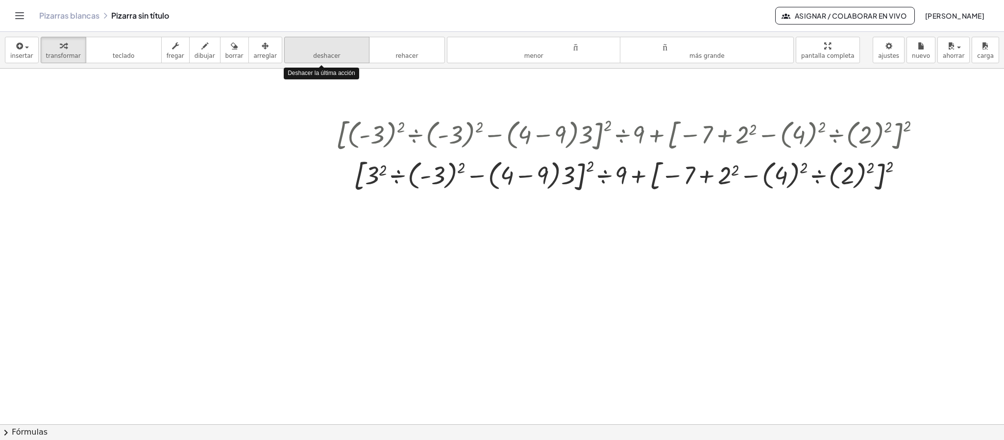
click at [327, 59] on button "deshacer deshacer" at bounding box center [326, 50] width 85 height 26
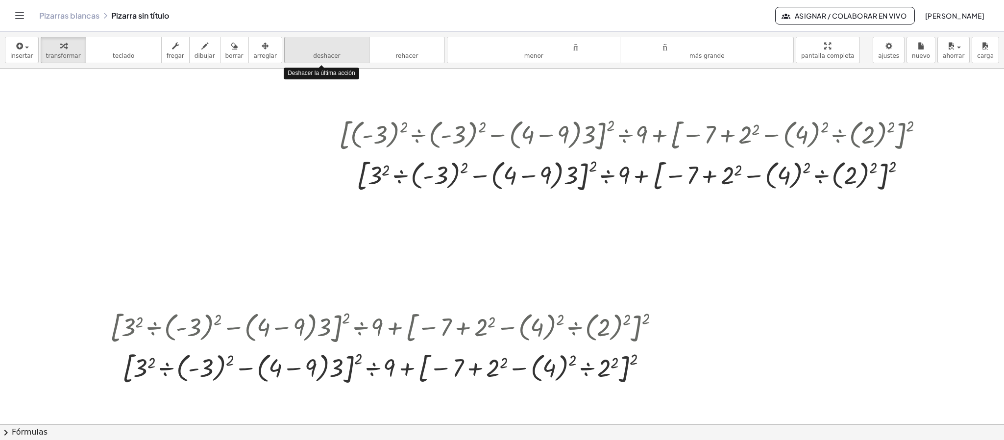
click at [327, 59] on button "deshacer deshacer" at bounding box center [326, 50] width 85 height 26
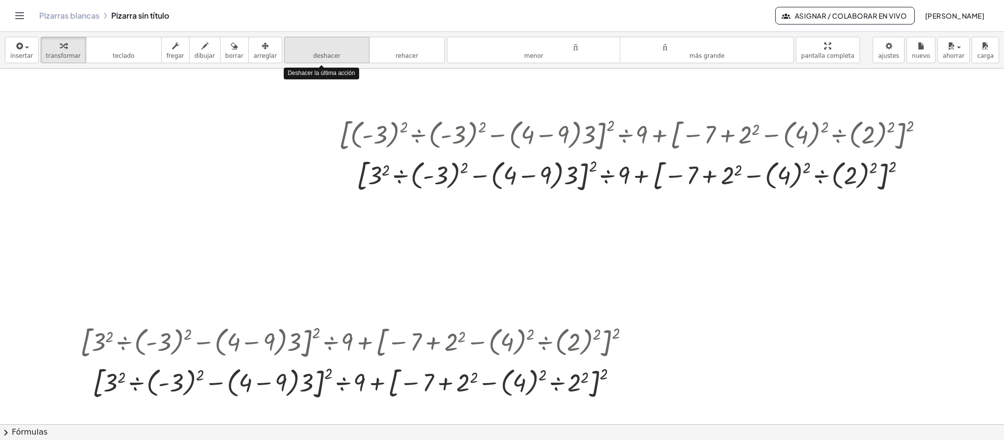
click at [327, 59] on button "deshacer deshacer" at bounding box center [326, 50] width 85 height 26
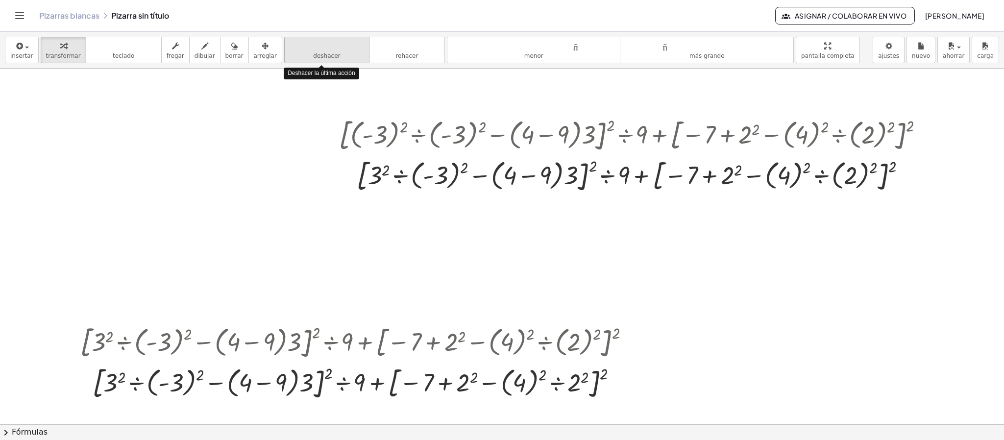
click at [327, 59] on button "deshacer deshacer" at bounding box center [326, 50] width 85 height 26
click at [324, 52] on font "deshacer" at bounding box center [326, 55] width 27 height 7
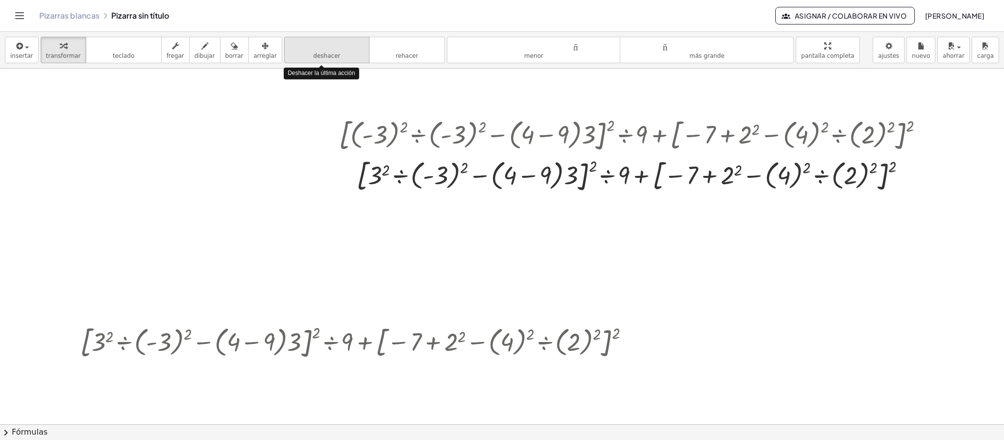
click at [324, 52] on font "deshacer" at bounding box center [326, 55] width 27 height 7
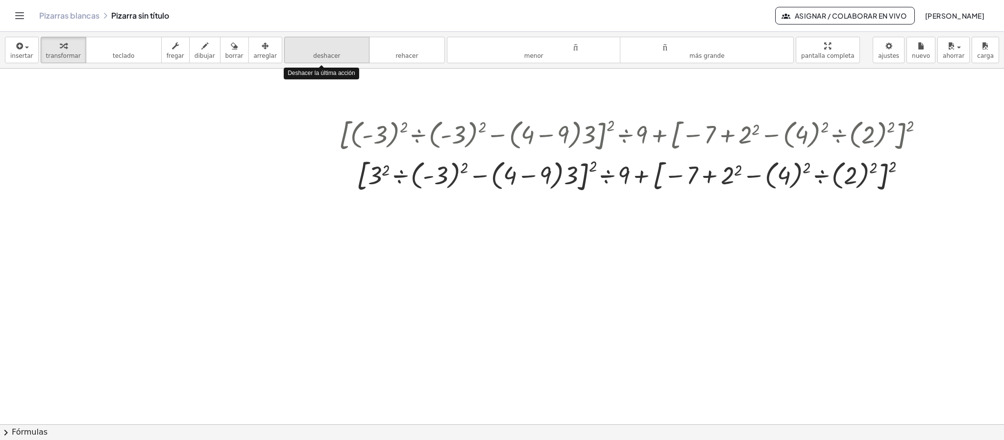
click at [324, 52] on font "deshacer" at bounding box center [326, 55] width 27 height 7
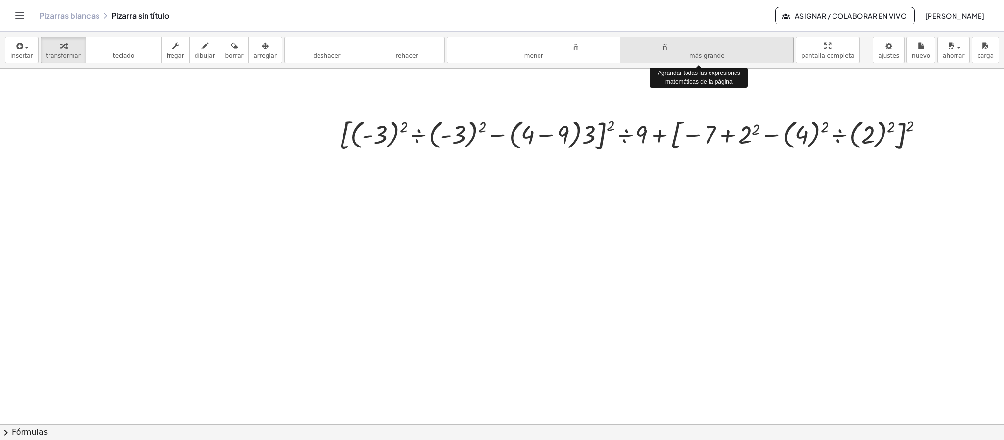
click at [662, 56] on button "tamaño_del_formato más grande" at bounding box center [707, 50] width 174 height 26
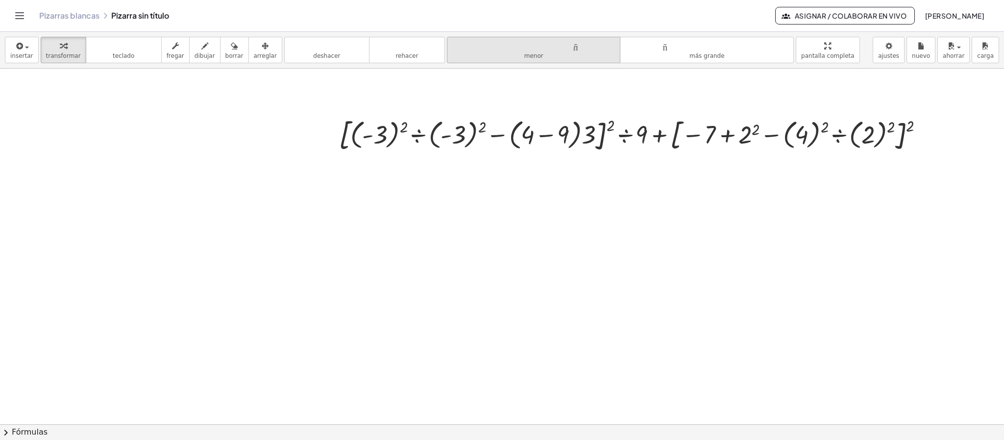
click at [563, 47] on font "tamaño_del_formato" at bounding box center [533, 45] width 163 height 9
drag, startPoint x: 828, startPoint y: 59, endPoint x: 826, endPoint y: 148, distance: 89.2
click at [662, 148] on div "insertar Seleccione uno: Expresión matemática Función Texto Vídeo de YouTube Gr…" at bounding box center [502, 236] width 1004 height 408
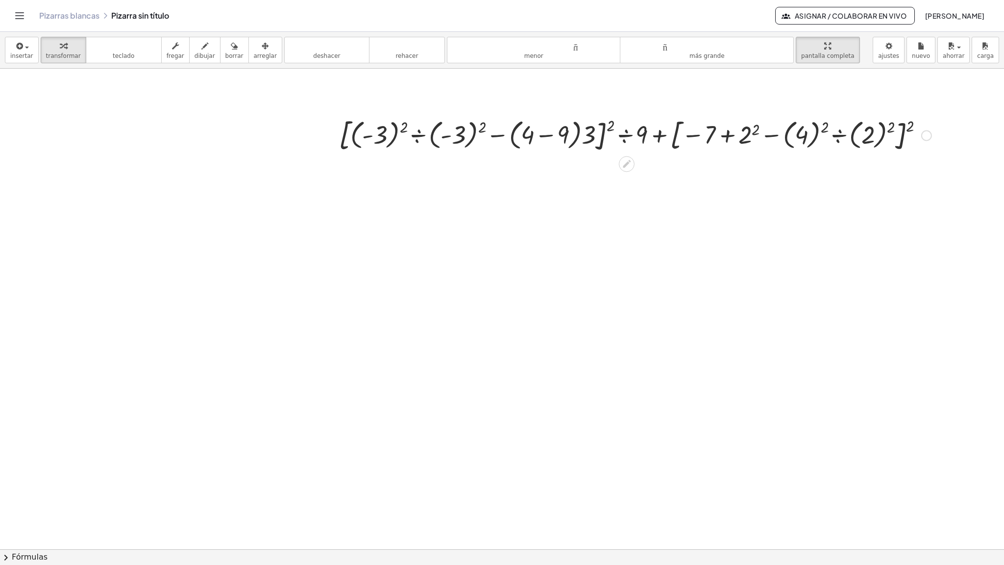
click at [375, 114] on div at bounding box center [635, 134] width 602 height 41
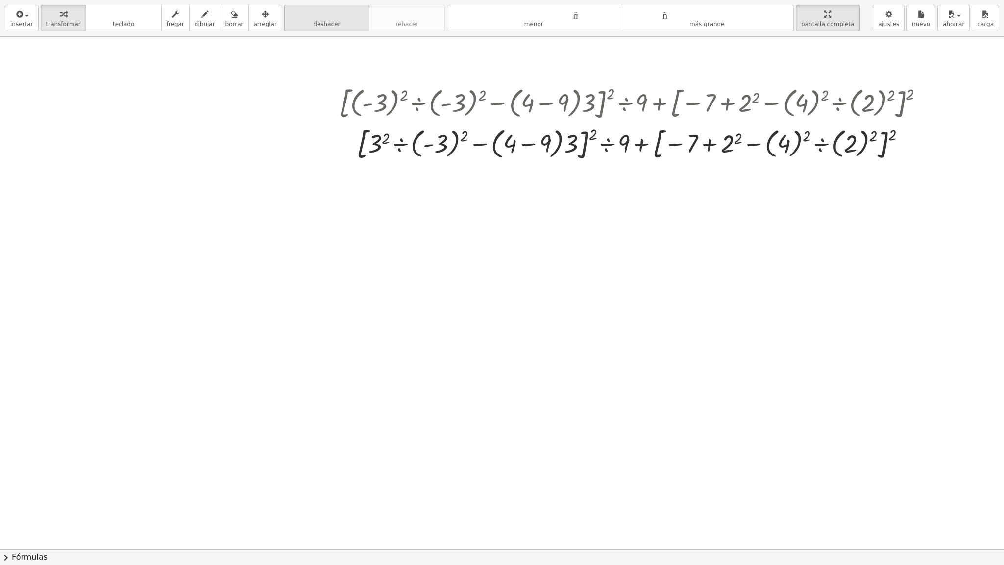
click at [322, 27] on font "deshacer" at bounding box center [326, 24] width 27 height 7
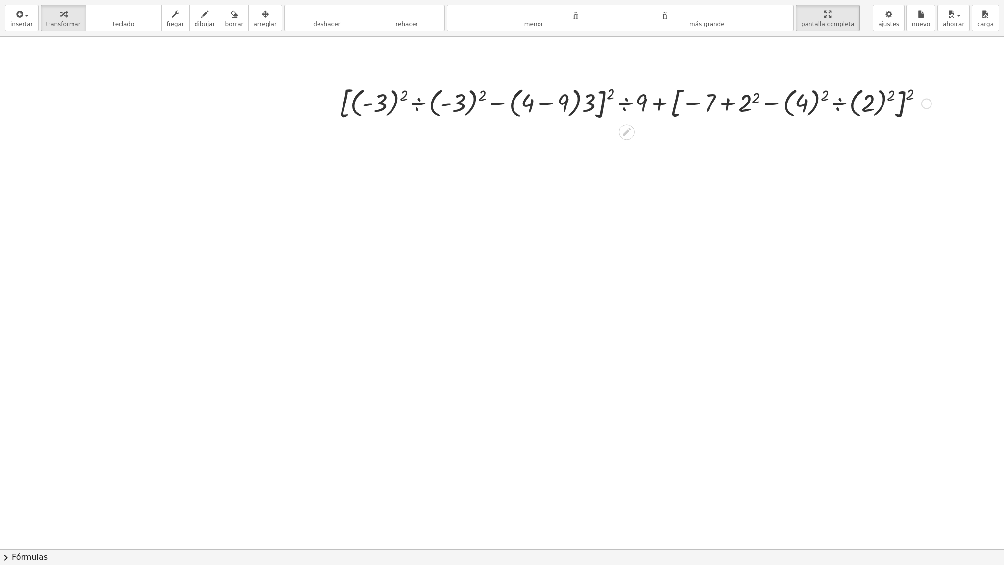
click at [454, 105] on div at bounding box center [635, 102] width 602 height 41
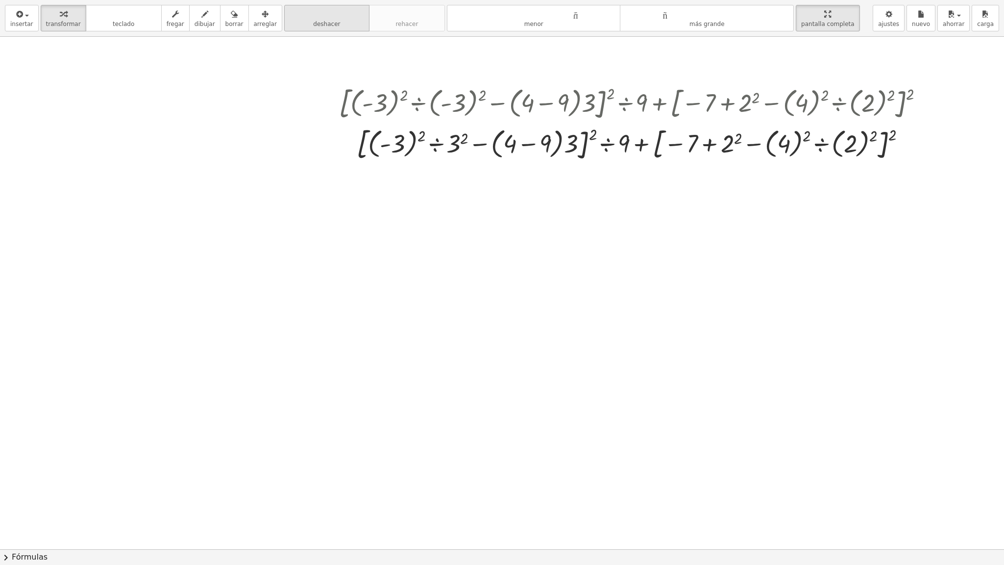
click at [320, 24] on font "deshacer" at bounding box center [326, 24] width 27 height 7
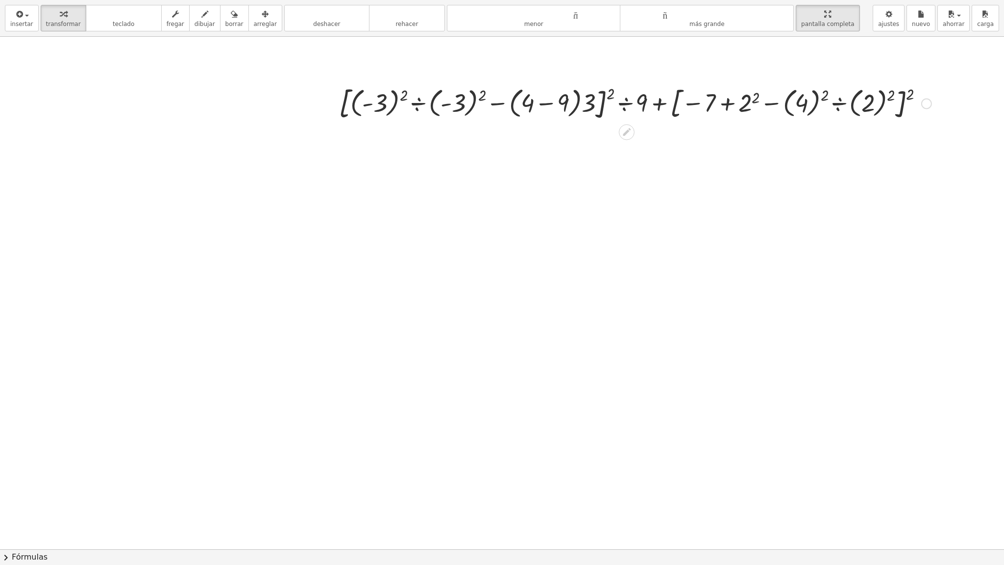
click at [381, 107] on div at bounding box center [635, 102] width 602 height 41
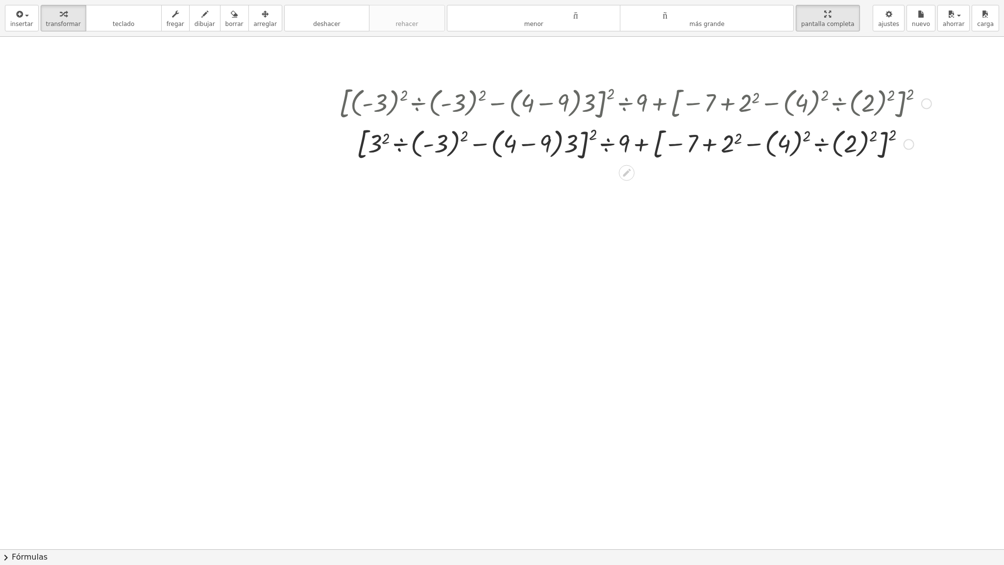
click at [444, 150] on div at bounding box center [635, 143] width 602 height 41
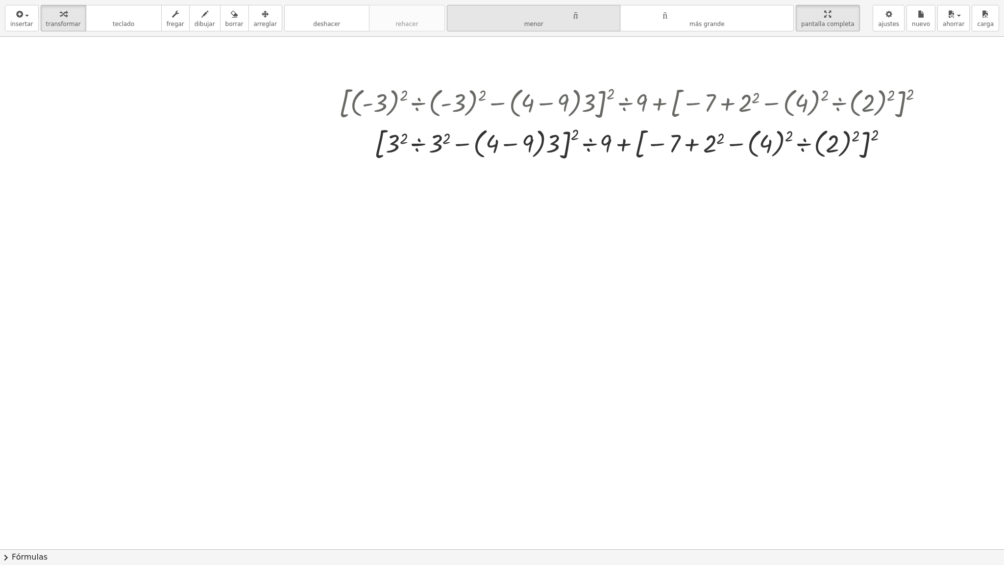
click at [493, 26] on button "tamaño_del_formato menor" at bounding box center [534, 18] width 174 height 26
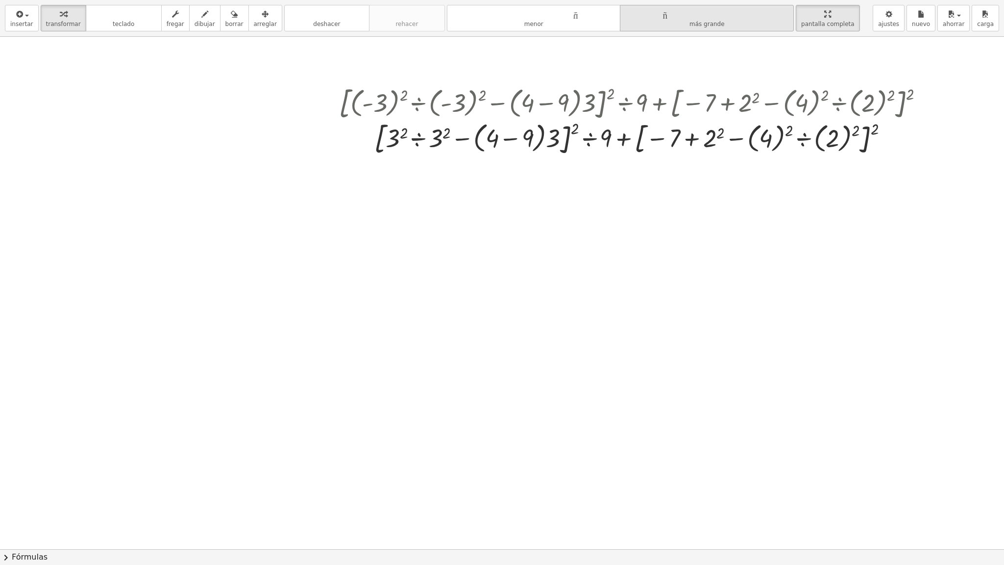
click at [654, 20] on icon "tamaño_del_formato" at bounding box center [706, 14] width 163 height 12
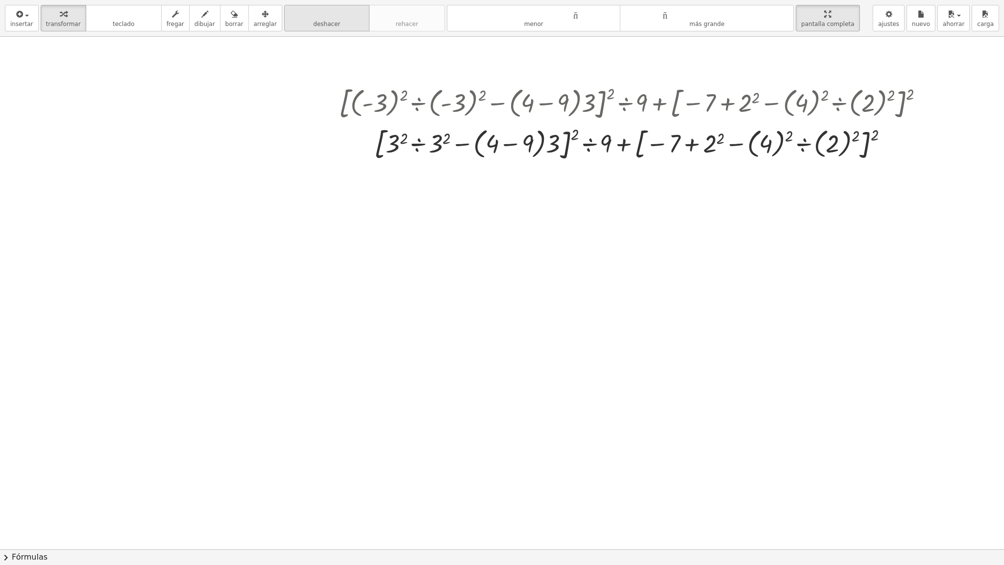
click at [322, 18] on font "deshacer" at bounding box center [327, 13] width 74 height 9
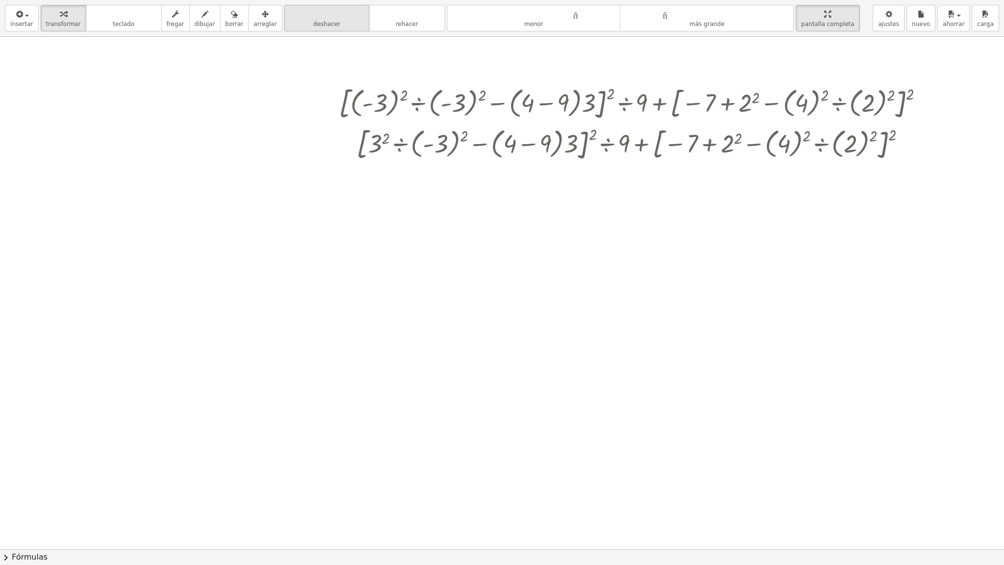
click at [322, 18] on font "deshacer" at bounding box center [327, 13] width 74 height 9
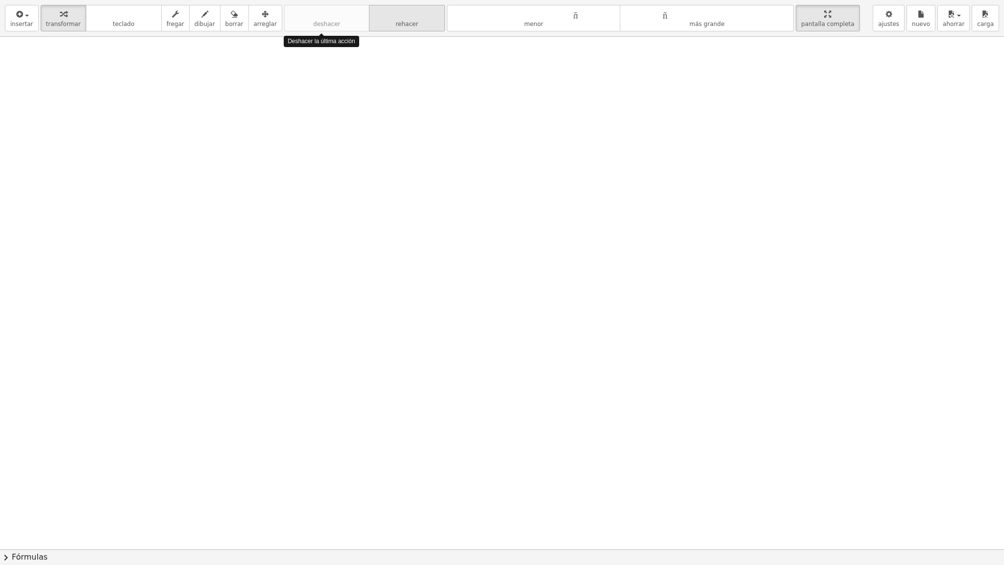
click at [372, 21] on button "rehacer rehacer" at bounding box center [407, 18] width 76 height 26
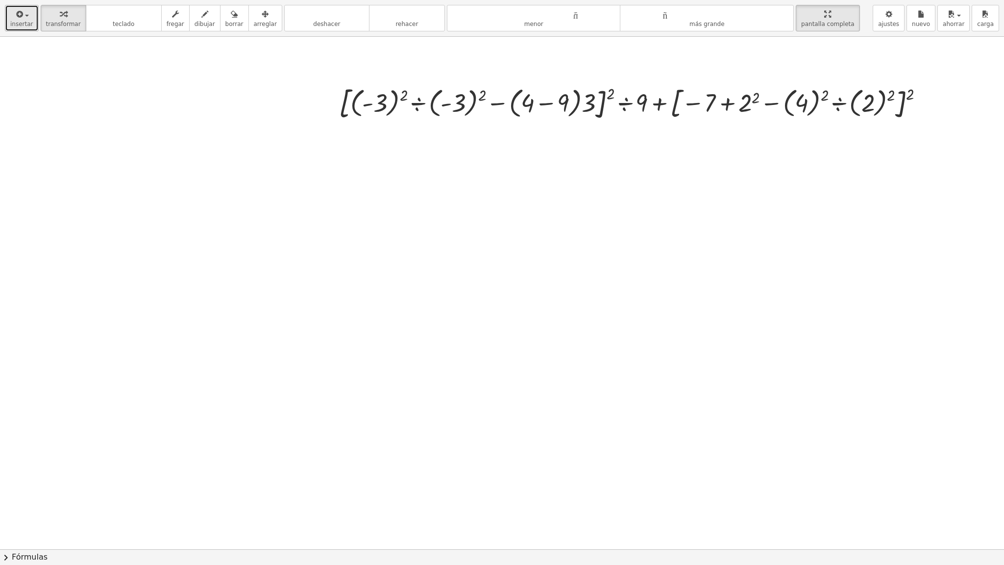
click at [27, 15] on div "button" at bounding box center [21, 14] width 23 height 12
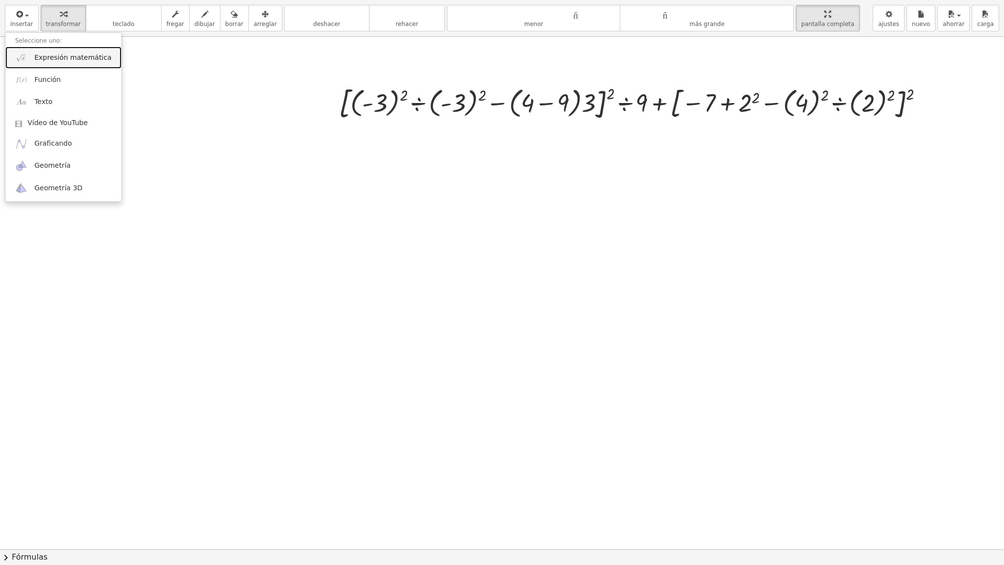
click at [63, 64] on link "Expresión matemática" at bounding box center [63, 58] width 116 height 22
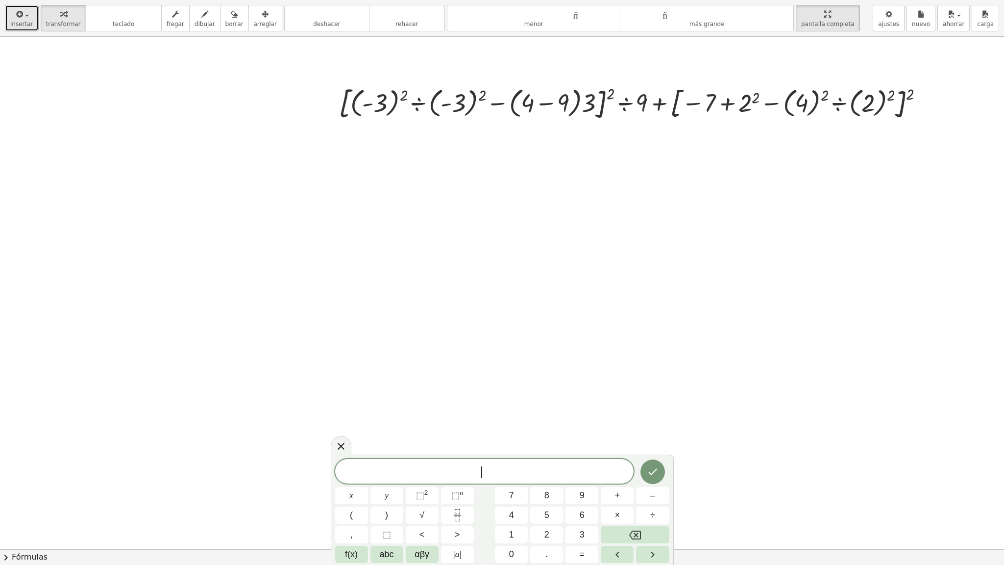
click at [21, 25] on font "insertar" at bounding box center [21, 24] width 23 height 7
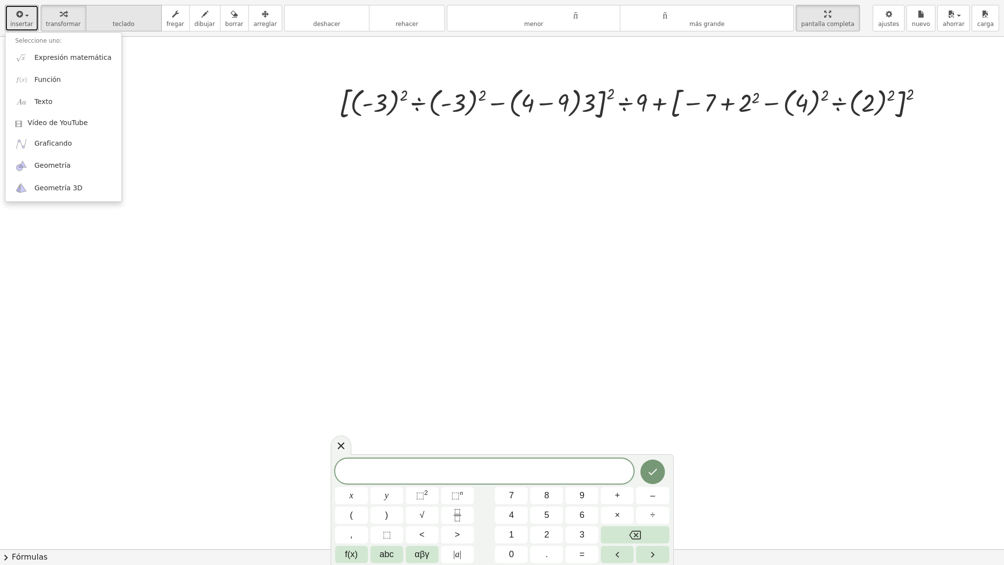
click at [128, 25] on button "teclado teclado" at bounding box center [124, 18] width 76 height 26
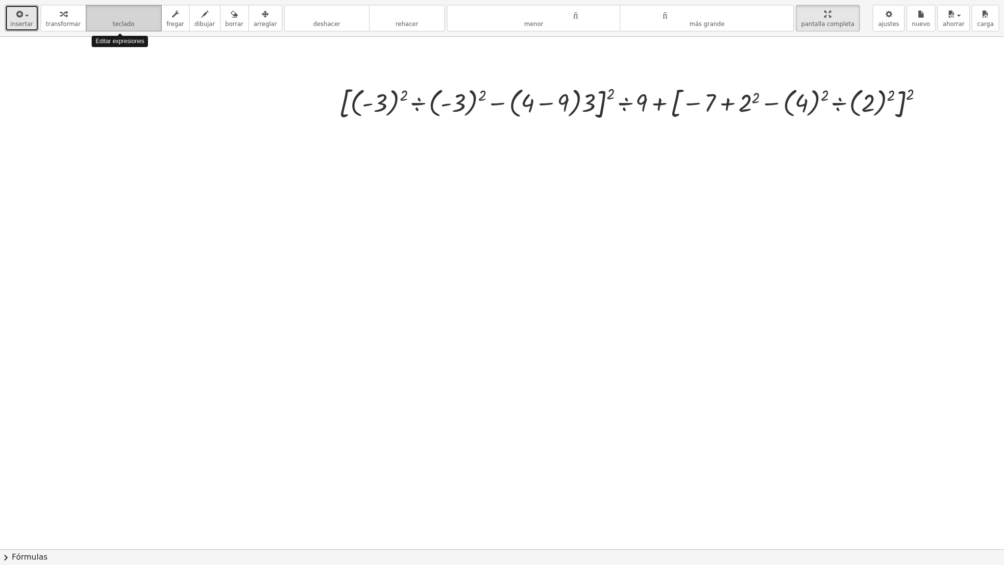
click at [128, 25] on button "teclado teclado" at bounding box center [124, 18] width 76 height 26
click at [172, 25] on font "fregar" at bounding box center [176, 24] width 18 height 7
click at [378, 118] on font "▼" at bounding box center [380, 117] width 6 height 7
drag, startPoint x: 380, startPoint y: 118, endPoint x: 383, endPoint y: 138, distance: 20.8
click at [383, 138] on div "+ · [ + · ( - 6 ▲ ▼ ) 2 ▲ ▼ ÷ ( - 3 ▲ ▼ ) 2 ▲ ▼ − · ( + 4 ▲ ▼ − 9 ▲ ▼ ) · 3 ▲ ▼…" at bounding box center [502, 361] width 1004 height 1065
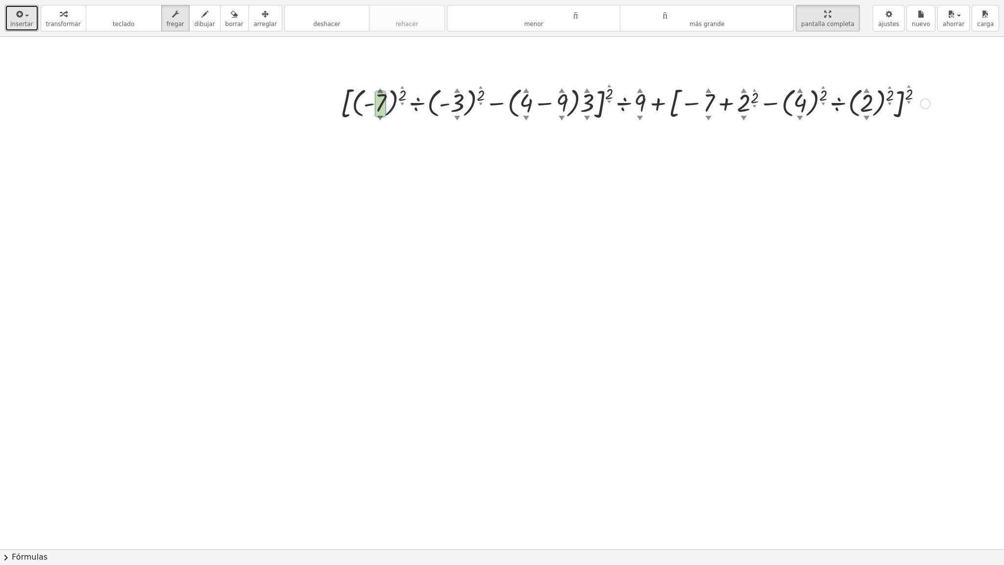
click at [380, 88] on font "▲" at bounding box center [380, 89] width 6 height 7
click at [380, 90] on font "▲" at bounding box center [380, 89] width 6 height 7
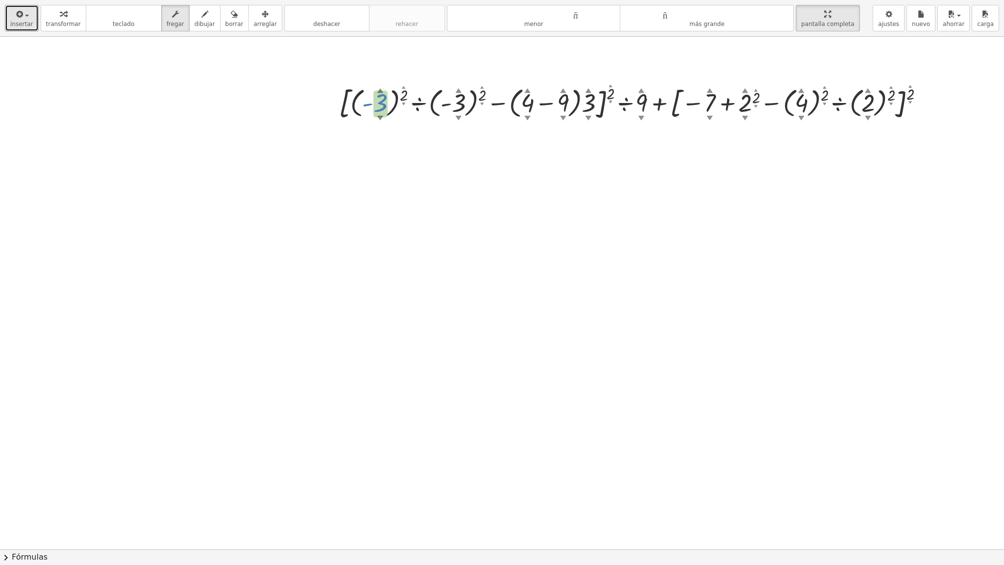
drag, startPoint x: 380, startPoint y: 90, endPoint x: 382, endPoint y: 69, distance: 21.2
click at [382, 69] on div "+ · [ + · ( - 3 ▲ ▼ ) 2 ▲ ▼ ÷ ( - 3 ▲ ▼ ) 2 ▲ ▼ − · ( + 4 ▲ ▼ − 9 ▲ ▼ ) · 3 ▲ ▼…" at bounding box center [502, 361] width 1004 height 1065
click at [428, 150] on div at bounding box center [502, 361] width 1004 height 1065
click at [196, 23] on font "dibujar" at bounding box center [205, 24] width 21 height 7
drag, startPoint x: 381, startPoint y: 150, endPoint x: 390, endPoint y: 190, distance: 40.2
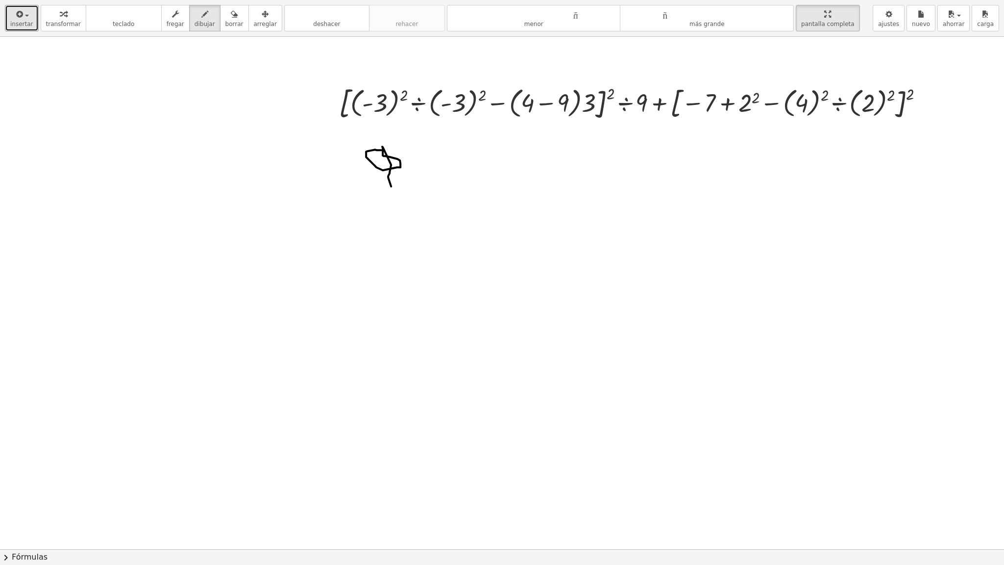
click at [390, 190] on div at bounding box center [502, 361] width 1004 height 1065
click at [325, 29] on button "deshacer deshacer" at bounding box center [326, 18] width 85 height 26
click at [167, 24] on font "fregar" at bounding box center [176, 24] width 18 height 7
click at [62, 20] on icon "button" at bounding box center [63, 14] width 7 height 12
click at [378, 99] on div at bounding box center [635, 102] width 602 height 41
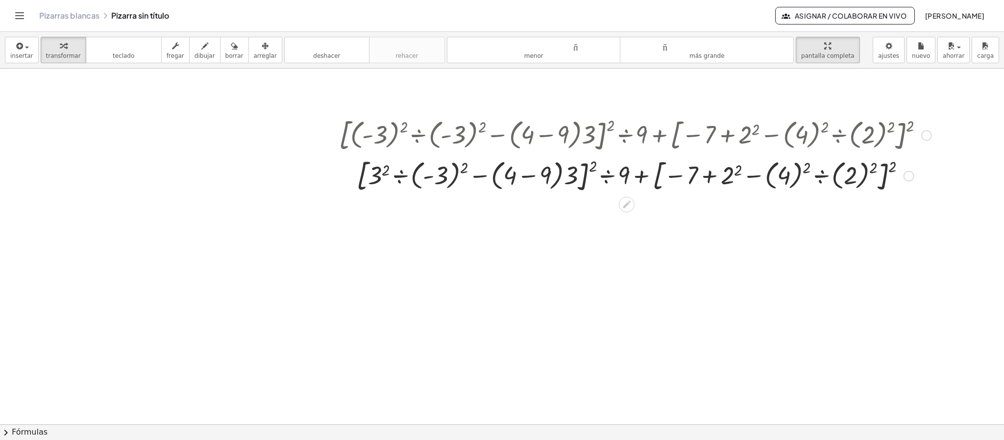
click at [406, 124] on div at bounding box center [635, 134] width 602 height 41
click at [172, 52] on icon "button" at bounding box center [175, 46] width 7 height 12
click at [403, 121] on font "▲" at bounding box center [404, 119] width 4 height 4
drag, startPoint x: 403, startPoint y: 121, endPoint x: 403, endPoint y: 114, distance: 7.4
click at [403, 114] on div "+ · [ + · ( - 3 ▲ ▼ ) 3 ▲ ▼ ÷ ( - 3 ▲ ▼ ) 2 ▲ ▼ − · ( + 4 ▲ ▼ − 9 ▲ ▼ ) · 3 ▲ ▼…" at bounding box center [631, 155] width 615 height 86
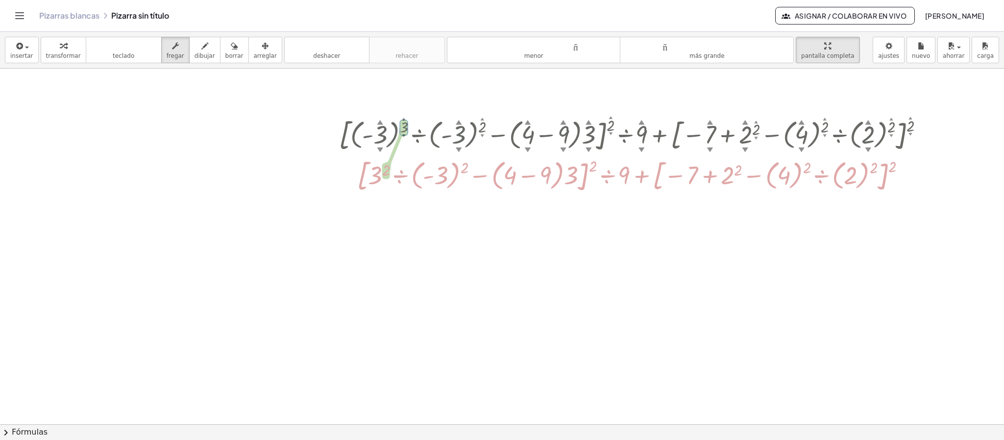
click at [365, 230] on div at bounding box center [502, 393] width 1004 height 1065
click at [167, 57] on font "fregar" at bounding box center [176, 55] width 18 height 7
click at [57, 53] on font "transformar" at bounding box center [63, 55] width 35 height 7
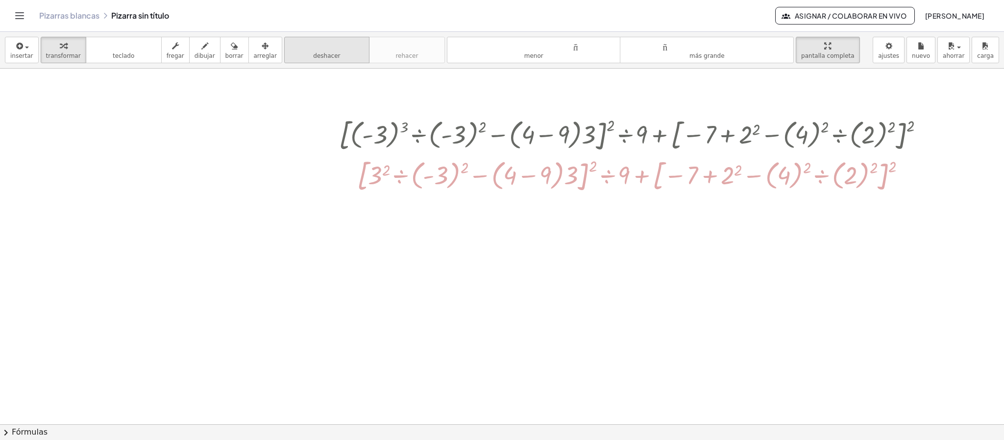
click at [311, 50] on font "deshacer" at bounding box center [327, 45] width 74 height 9
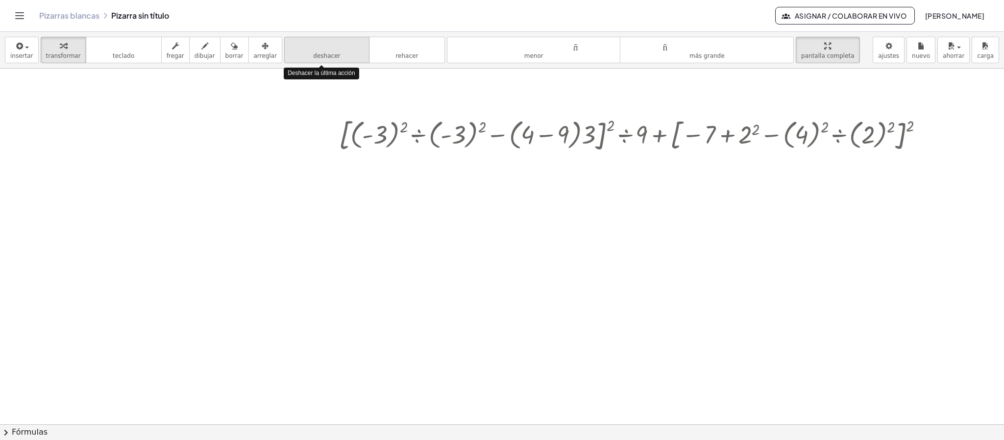
click at [311, 50] on font "deshacer" at bounding box center [327, 45] width 74 height 9
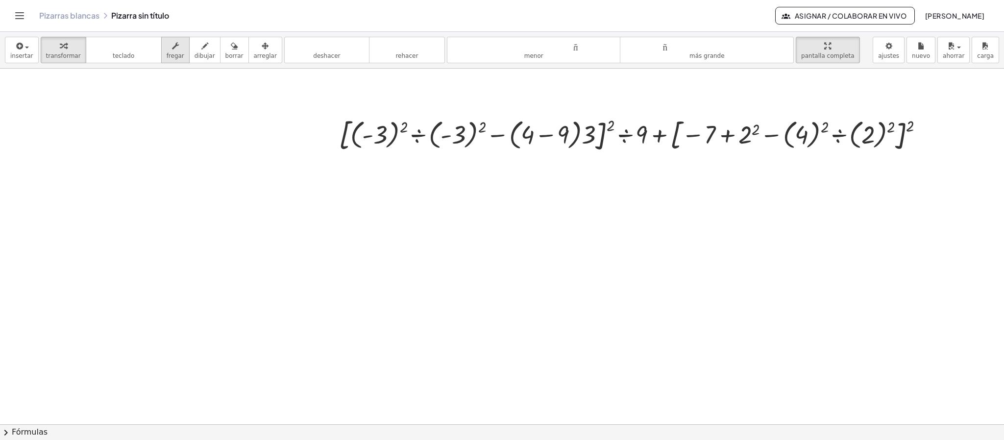
click at [172, 44] on div "button" at bounding box center [176, 46] width 18 height 12
drag, startPoint x: 403, startPoint y: 125, endPoint x: 404, endPoint y: 114, distance: 11.3
click at [405, 114] on div "+ · [ + · ( - 3 ▲ ▼ ) 3 ▲ ▼ ÷ ( - 3 ▲ ▼ ) 2 ▲ ▼ − · ( + 4 ▲ ▼ − 9 ▲ ▼ ) · 3 ▲ ▼…" at bounding box center [631, 135] width 615 height 46
click at [46, 55] on font "transformar" at bounding box center [63, 55] width 35 height 7
click at [377, 142] on div at bounding box center [635, 134] width 603 height 41
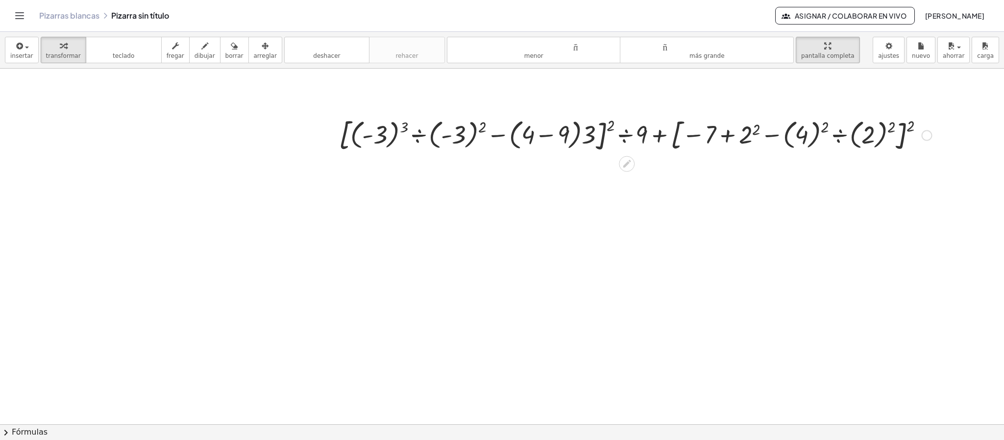
click at [385, 139] on div at bounding box center [635, 134] width 603 height 41
click at [389, 134] on div at bounding box center [635, 134] width 603 height 41
click at [390, 135] on div at bounding box center [635, 134] width 603 height 41
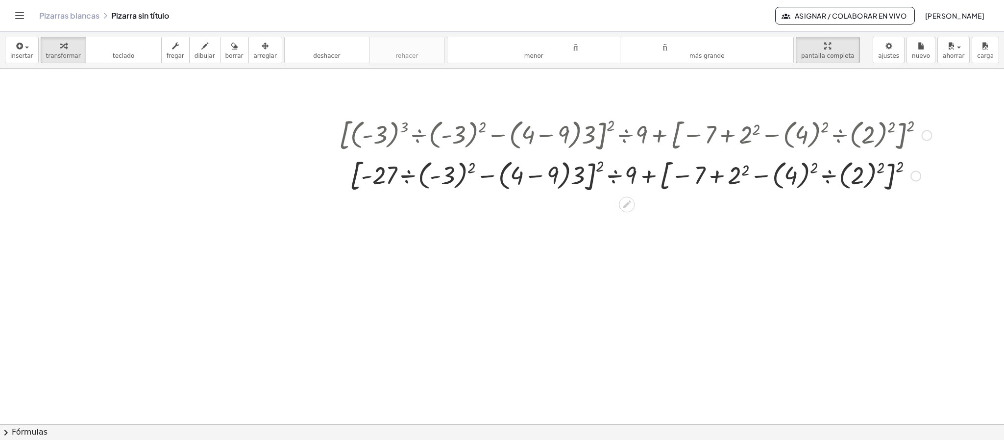
click at [462, 137] on div at bounding box center [635, 134] width 603 height 41
click at [460, 137] on div at bounding box center [635, 134] width 603 height 41
click at [466, 132] on div at bounding box center [635, 134] width 603 height 41
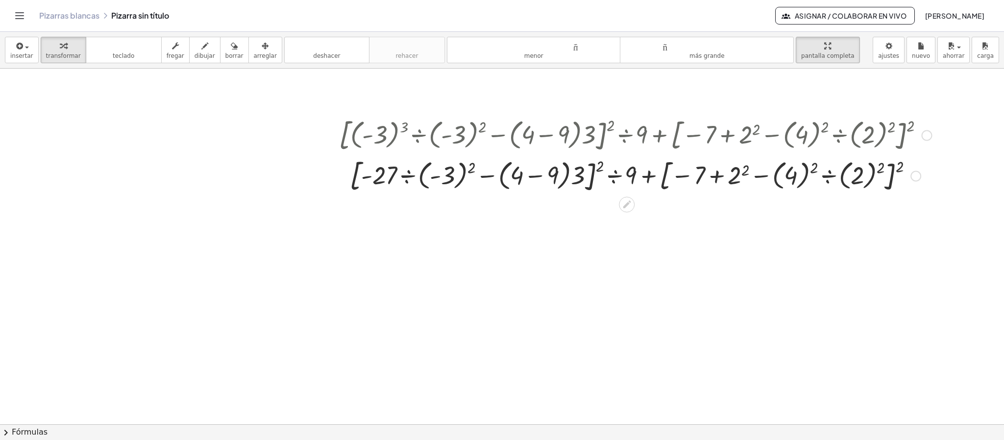
click at [447, 181] on div at bounding box center [635, 175] width 603 height 41
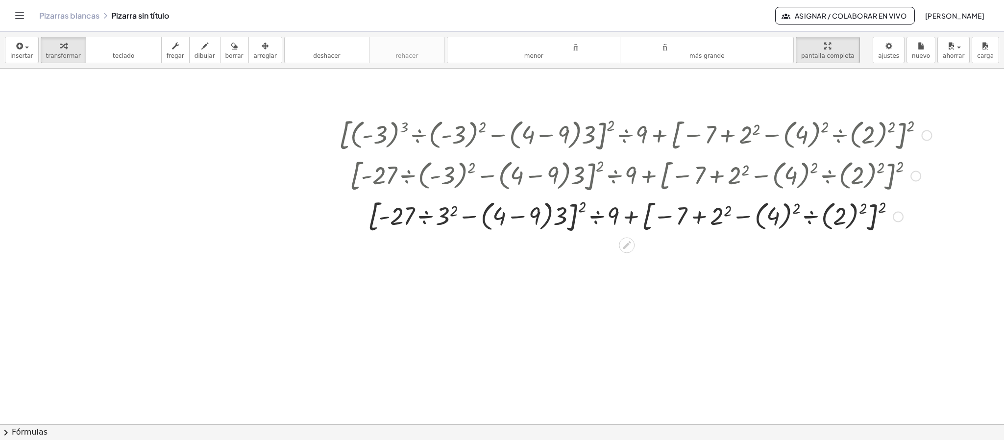
click at [442, 214] on div at bounding box center [635, 216] width 603 height 41
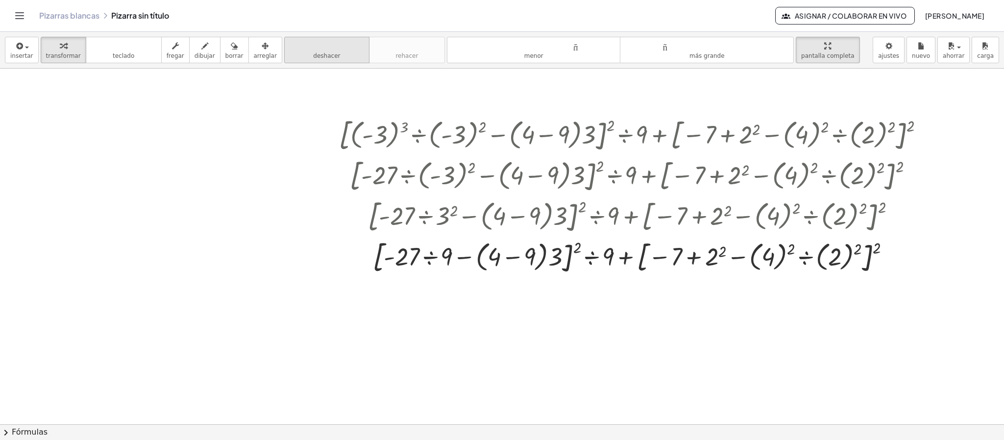
click at [322, 54] on font "deshacer" at bounding box center [326, 55] width 27 height 7
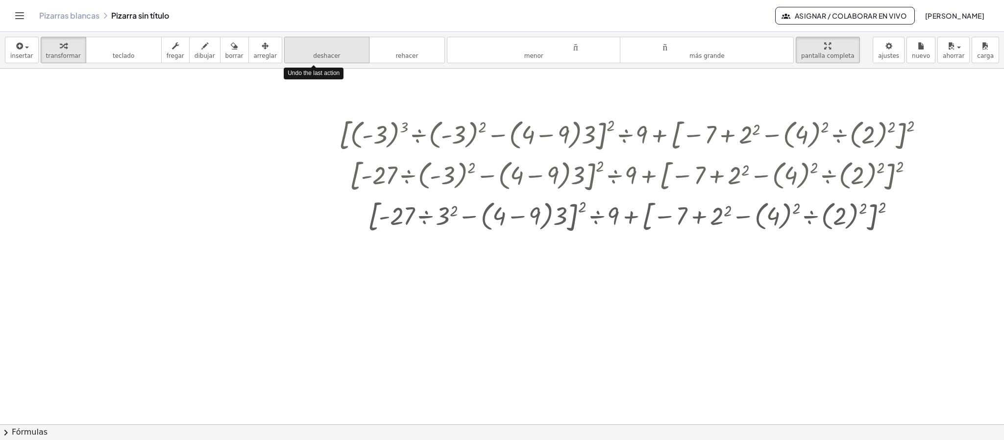
click at [322, 54] on font "deshacer" at bounding box center [326, 55] width 27 height 7
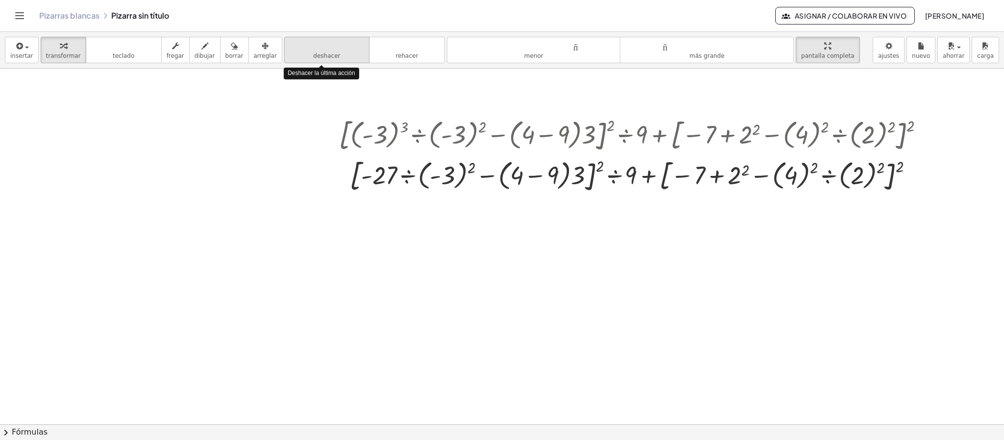
click at [322, 54] on font "deshacer" at bounding box center [326, 55] width 27 height 7
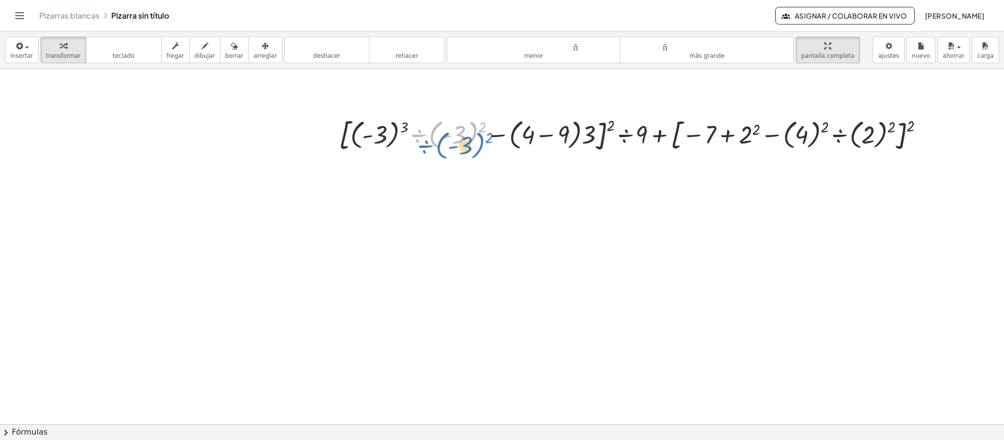
click at [428, 123] on div at bounding box center [635, 134] width 603 height 41
click at [433, 136] on div at bounding box center [635, 134] width 603 height 41
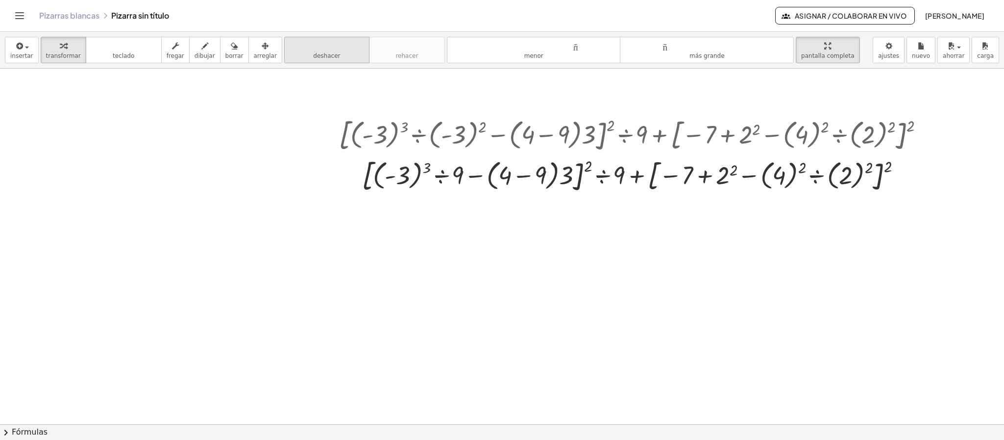
click at [299, 54] on button "deshacer deshacer" at bounding box center [326, 50] width 85 height 26
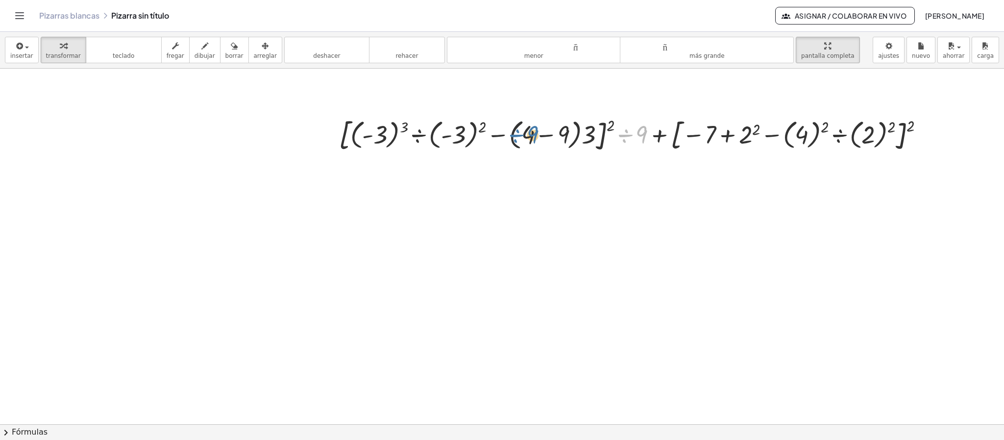
drag, startPoint x: 602, startPoint y: 143, endPoint x: 572, endPoint y: 137, distance: 30.0
click at [572, 137] on div at bounding box center [635, 134] width 603 height 41
click at [254, 59] on font "arreglar" at bounding box center [265, 55] width 23 height 7
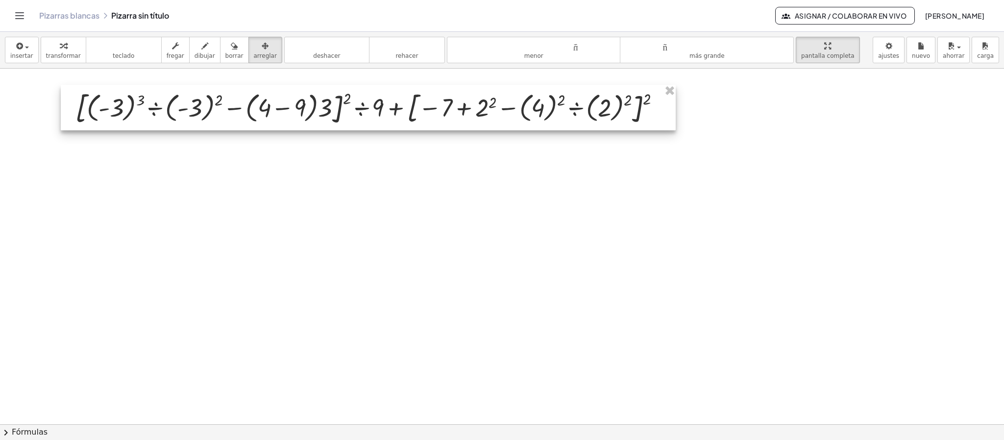
drag, startPoint x: 456, startPoint y: 132, endPoint x: 200, endPoint y: 106, distance: 257.7
click at [196, 103] on div at bounding box center [368, 108] width 615 height 46
click at [313, 187] on div at bounding box center [502, 393] width 1004 height 1065
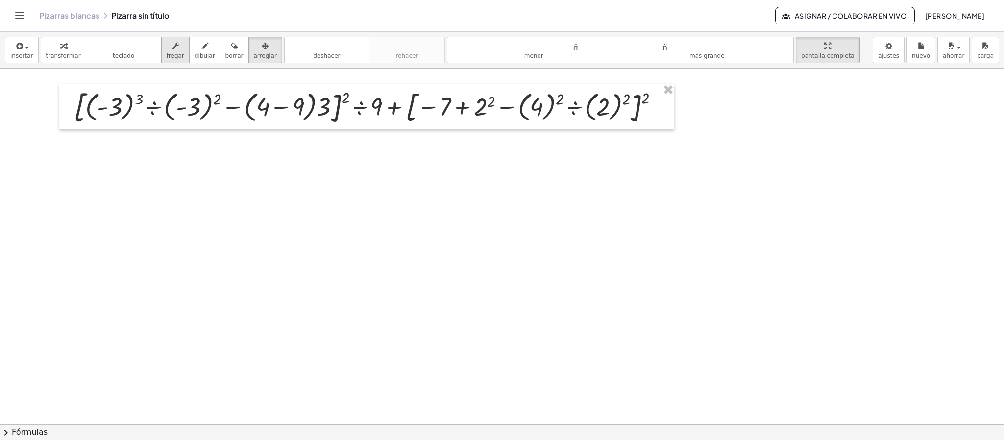
click at [170, 57] on font "fregar" at bounding box center [176, 55] width 18 height 7
click at [115, 43] on font "teclado" at bounding box center [123, 45] width 65 height 9
click at [131, 103] on div at bounding box center [370, 106] width 603 height 41
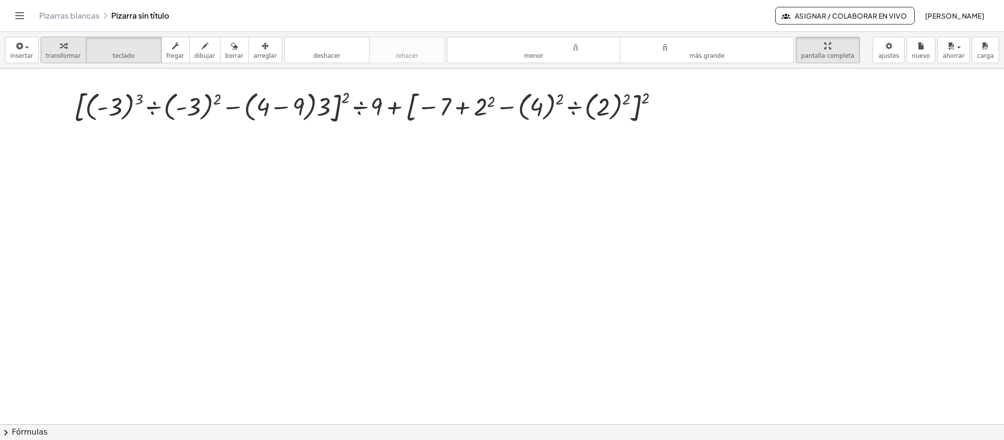
click at [60, 50] on icon "button" at bounding box center [63, 46] width 7 height 12
click at [131, 104] on div at bounding box center [370, 106] width 603 height 41
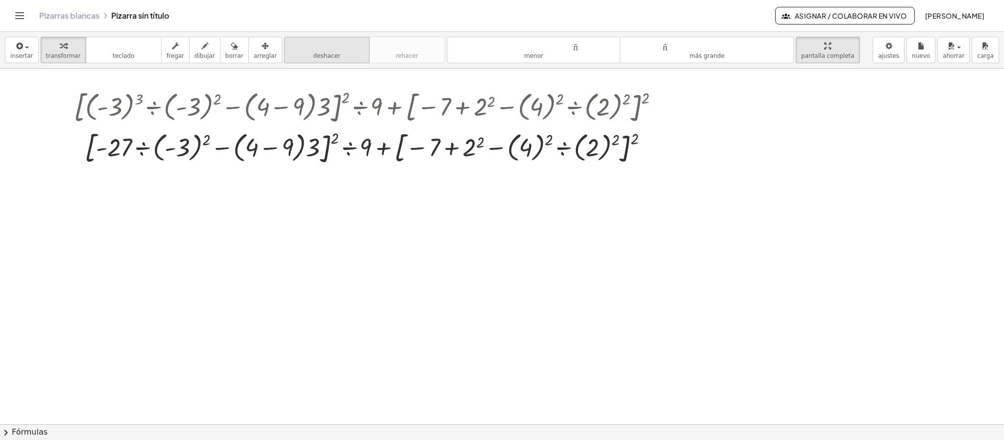
click at [315, 58] on font "deshacer" at bounding box center [326, 55] width 27 height 7
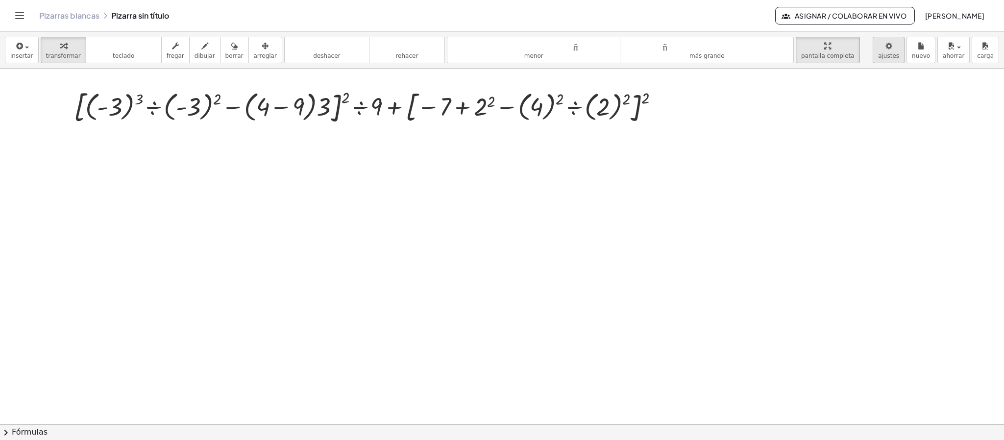
click at [662, 56] on body "Actividades matemáticas fáciles de comprender Empezar Banco de actividades Trab…" at bounding box center [502, 220] width 1004 height 440
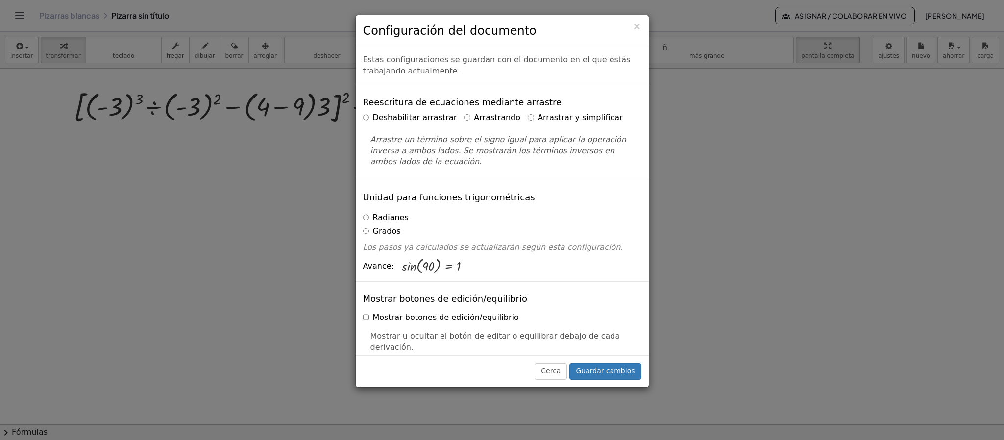
click at [538, 116] on font "Arrastrar y simplificar" at bounding box center [580, 117] width 85 height 9
click at [464, 120] on label "Arrastrando" at bounding box center [492, 117] width 56 height 11
click at [538, 118] on font "Arrastrar y simplificar" at bounding box center [580, 117] width 85 height 9
click at [620, 293] on button "Guardar cambios" at bounding box center [605, 371] width 72 height 17
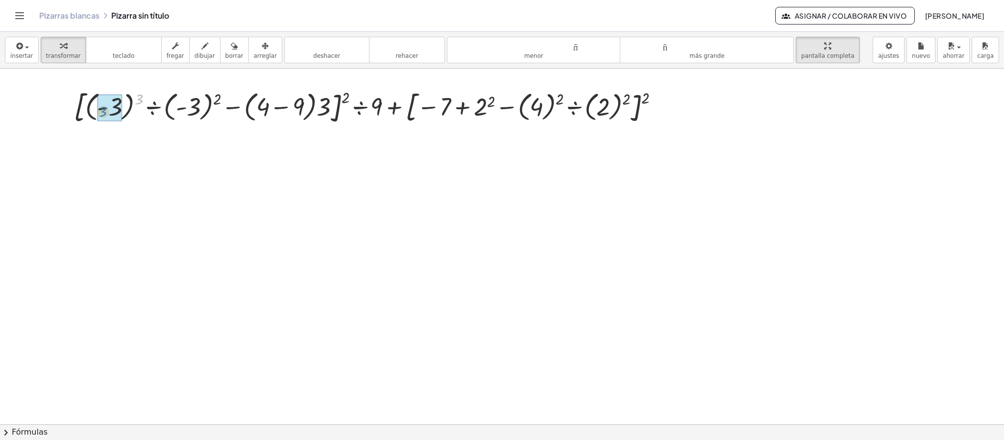
drag, startPoint x: 140, startPoint y: 100, endPoint x: 104, endPoint y: 113, distance: 38.0
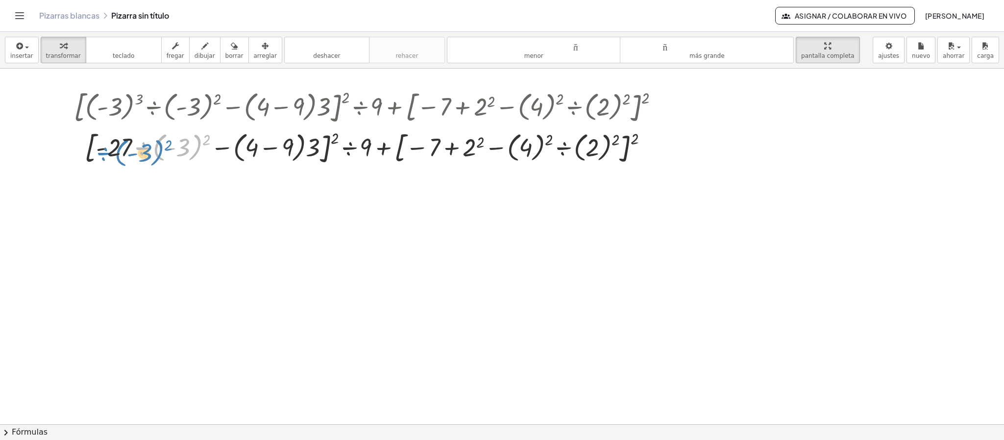
drag, startPoint x: 123, startPoint y: 151, endPoint x: 104, endPoint y: 155, distance: 19.4
click at [104, 155] on div at bounding box center [370, 147] width 603 height 41
drag, startPoint x: 169, startPoint y: 149, endPoint x: 126, endPoint y: 148, distance: 42.6
click at [121, 148] on div at bounding box center [370, 147] width 603 height 41
drag, startPoint x: 141, startPoint y: 148, endPoint x: 90, endPoint y: 148, distance: 51.5
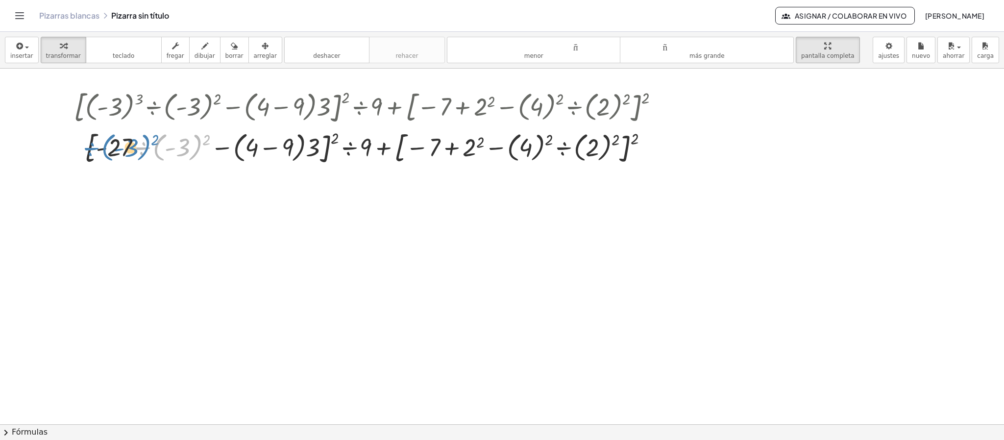
click at [90, 148] on div at bounding box center [370, 147] width 603 height 41
click at [140, 151] on div at bounding box center [370, 147] width 603 height 41
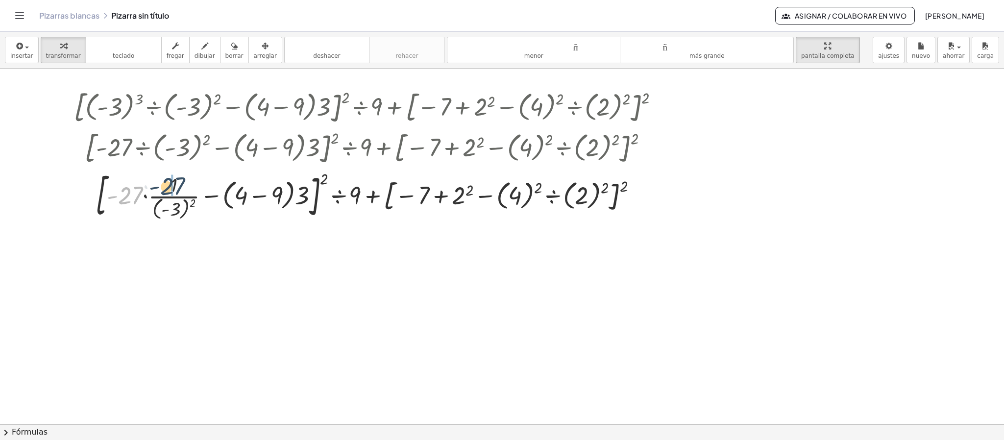
drag, startPoint x: 136, startPoint y: 198, endPoint x: 182, endPoint y: 187, distance: 47.9
click at [182, 187] on div at bounding box center [370, 195] width 603 height 54
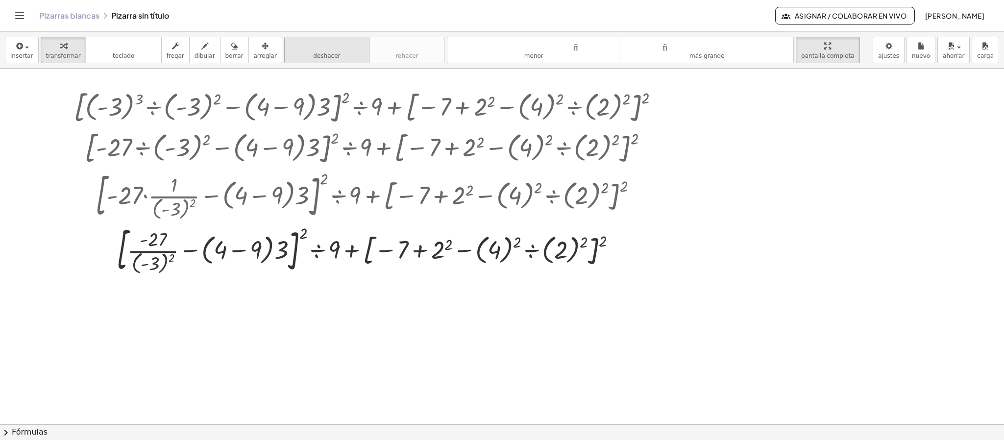
click at [296, 58] on button "deshacer deshacer" at bounding box center [326, 50] width 85 height 26
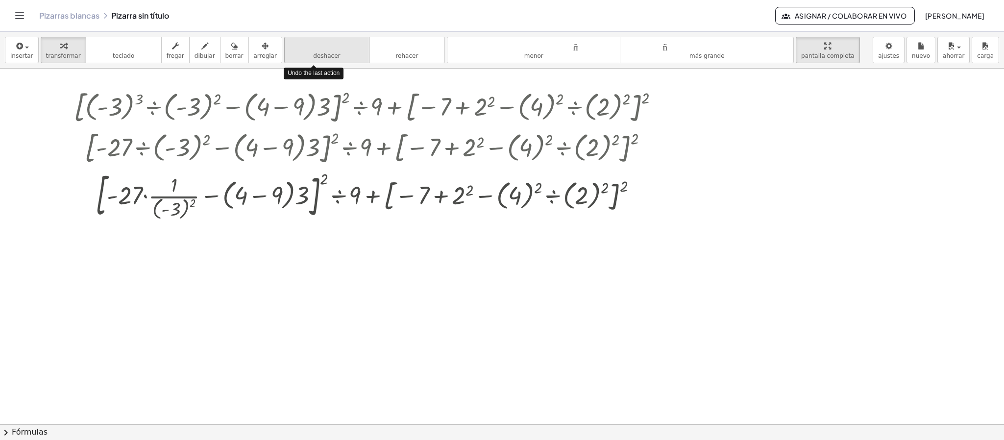
click at [296, 58] on button "deshacer deshacer" at bounding box center [326, 50] width 85 height 26
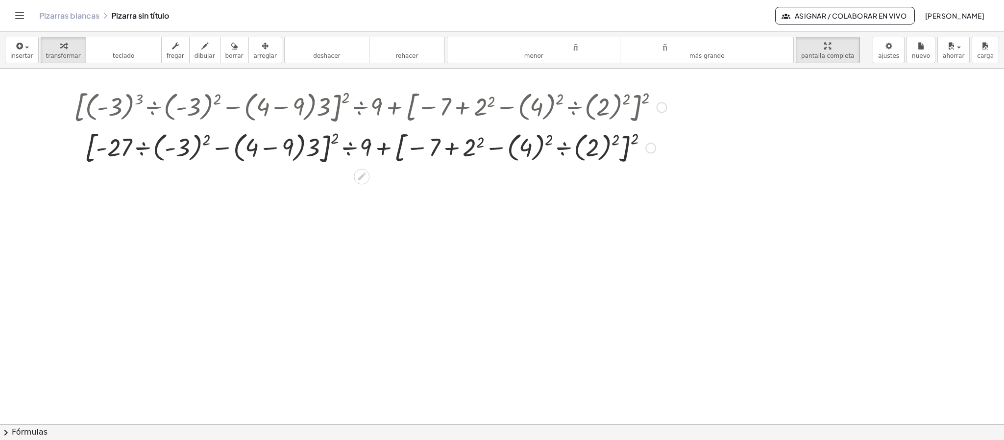
click at [157, 149] on div at bounding box center [370, 147] width 624 height 41
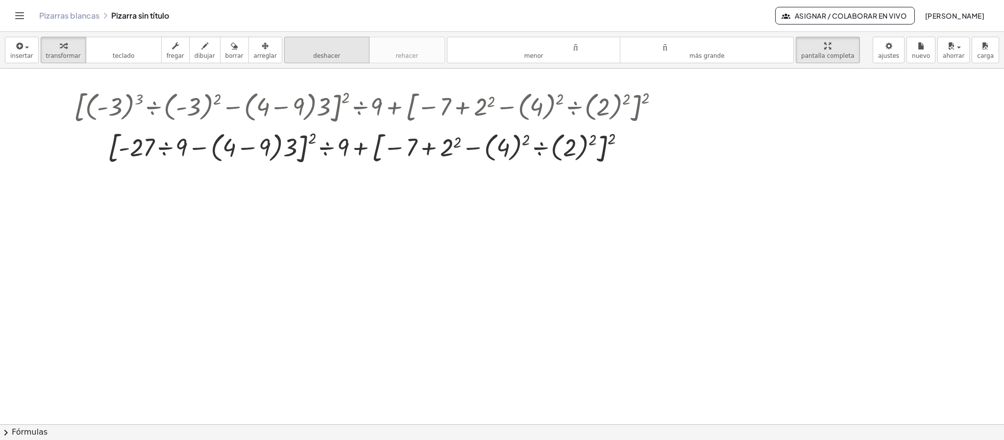
click at [313, 56] on font "deshacer" at bounding box center [326, 55] width 27 height 7
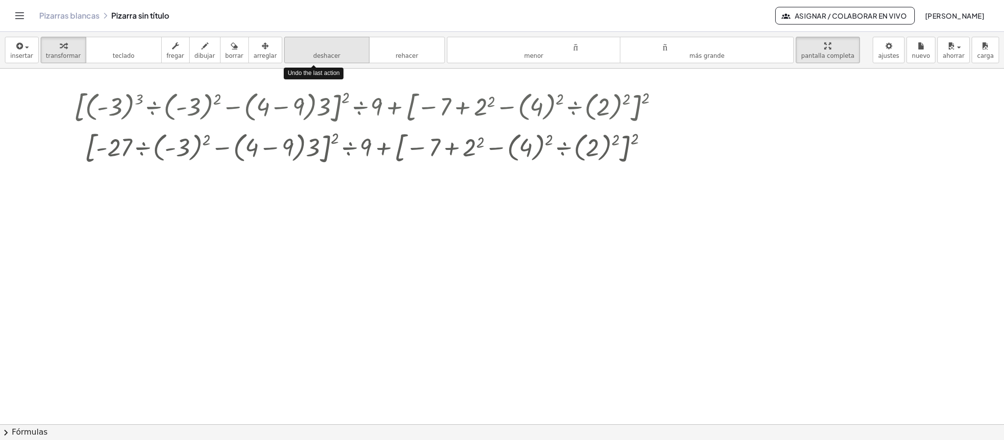
click at [313, 56] on font "deshacer" at bounding box center [326, 55] width 27 height 7
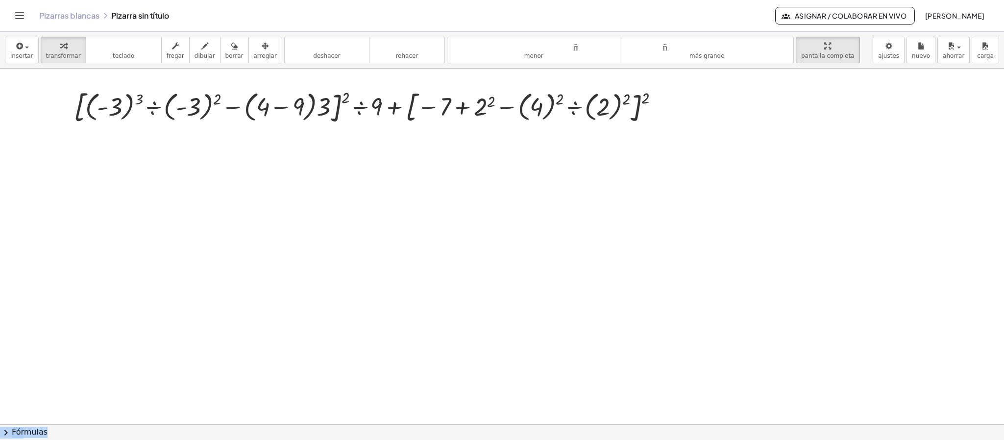
drag, startPoint x: 1003, startPoint y: 87, endPoint x: 862, endPoint y: 475, distance: 413.0
click at [662, 293] on html "Actividades matemáticas fáciles de comprender Empezar Banco de actividades Trab…" at bounding box center [502, 220] width 1004 height 440
click at [662, 57] on body "Actividades matemáticas fáciles de comprender Empezar Banco de actividades Trab…" at bounding box center [502, 220] width 1004 height 440
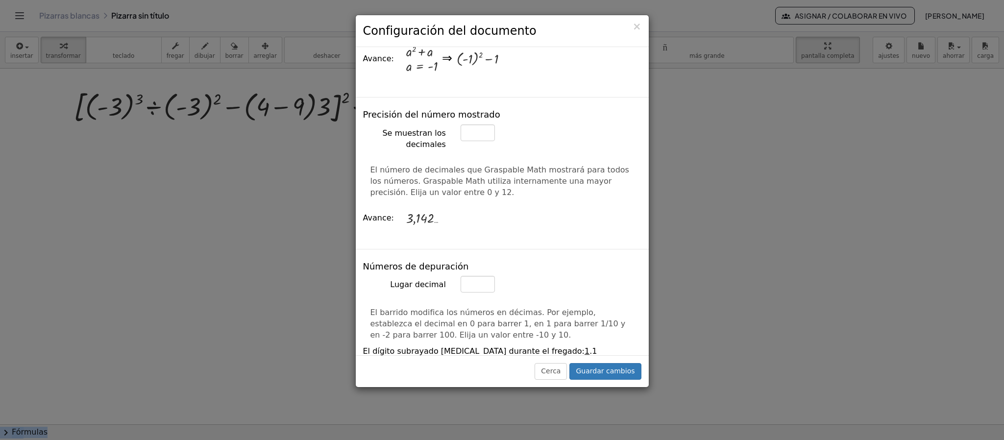
scroll to position [0, 0]
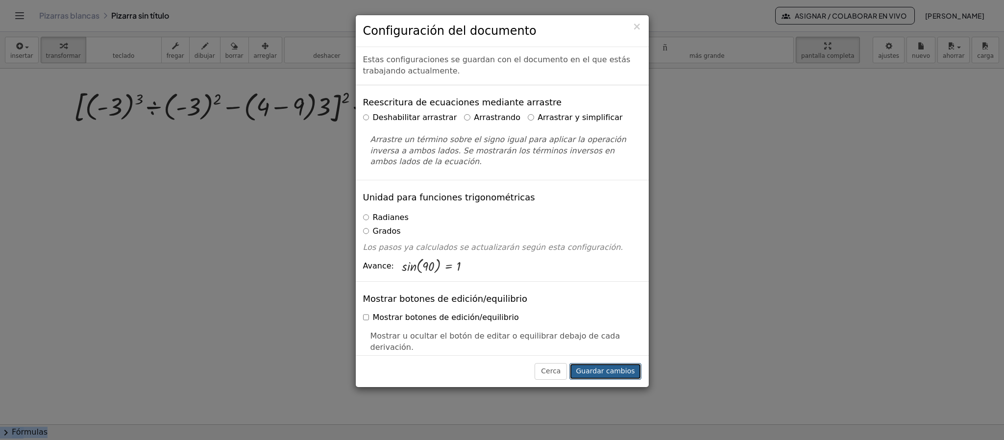
click at [619, 293] on font "Guardar cambios" at bounding box center [605, 371] width 59 height 8
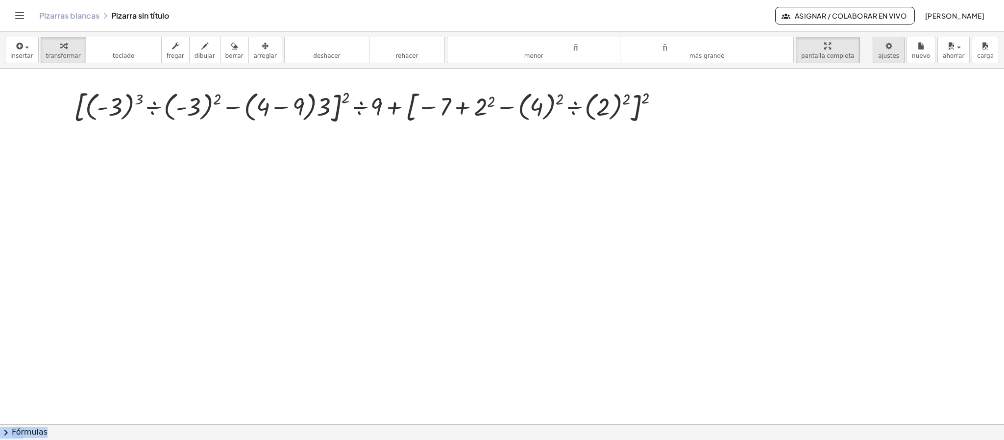
click at [662, 48] on body "Actividades matemáticas fáciles de comprender Empezar Banco de actividades Trab…" at bounding box center [502, 220] width 1004 height 440
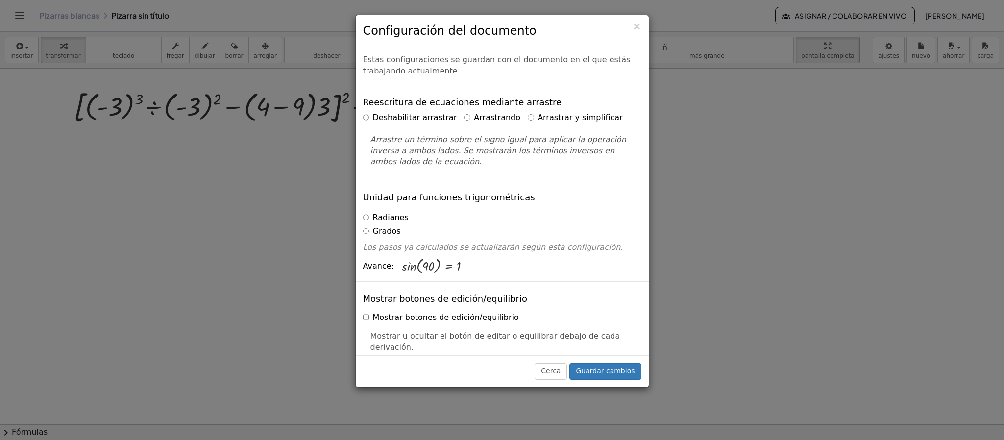
click at [366, 113] on label "Deshabilitar arrastrar" at bounding box center [410, 117] width 94 height 11
click at [619, 293] on font "Guardar cambios" at bounding box center [605, 371] width 59 height 8
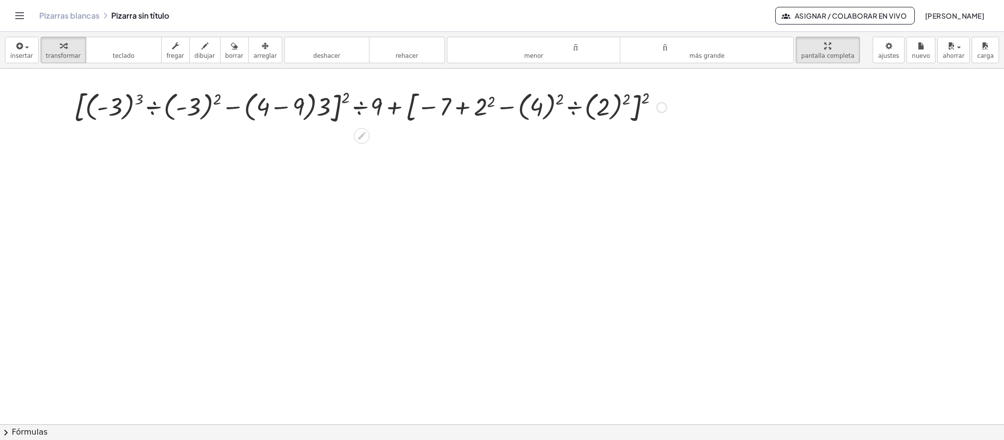
click at [128, 112] on div at bounding box center [370, 106] width 603 height 41
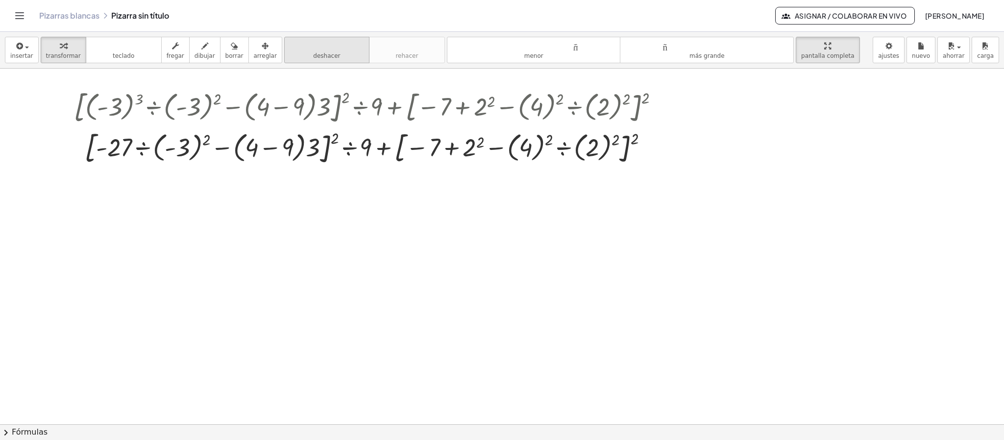
click at [318, 50] on font "deshacer" at bounding box center [327, 45] width 74 height 9
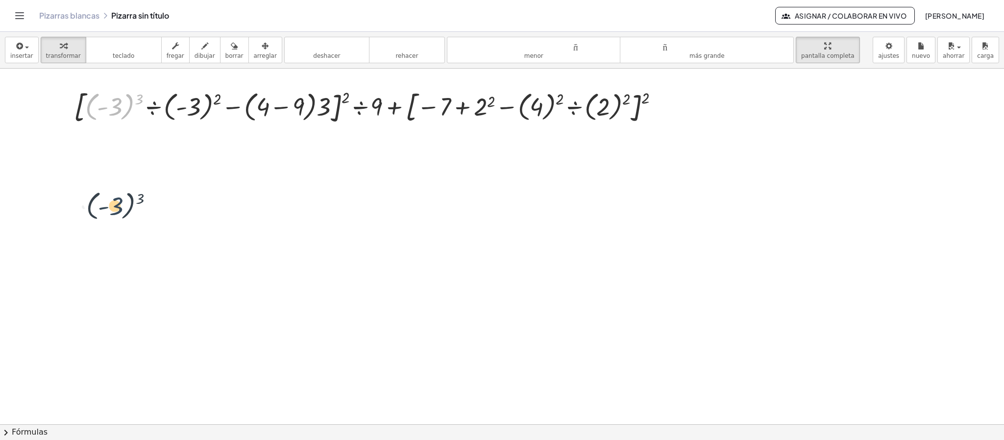
drag, startPoint x: 114, startPoint y: 109, endPoint x: 115, endPoint y: 209, distance: 100.0
drag, startPoint x: 114, startPoint y: 109, endPoint x: 131, endPoint y: 212, distance: 104.3
click at [363, 143] on div at bounding box center [362, 136] width 16 height 16
drag, startPoint x: 143, startPoint y: 157, endPoint x: 156, endPoint y: 196, distance: 40.9
click at [156, 196] on div at bounding box center [502, 393] width 1004 height 1065
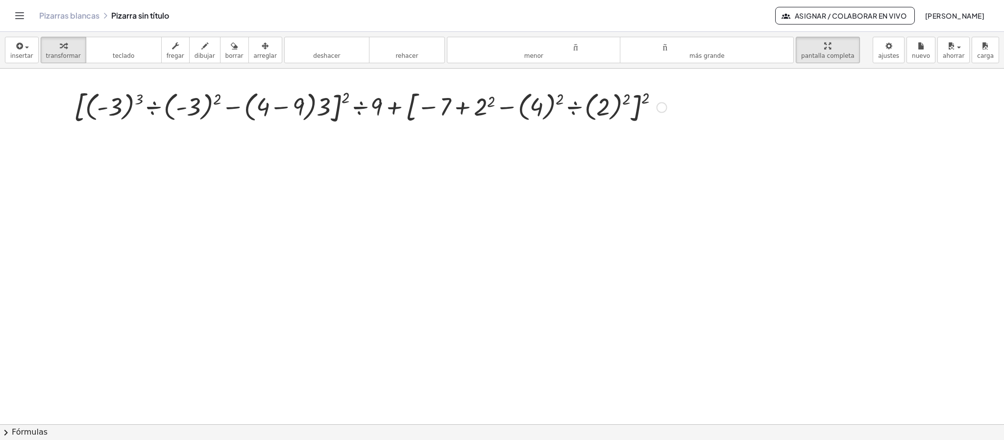
drag, startPoint x: 113, startPoint y: 148, endPoint x: 144, endPoint y: 162, distance: 33.8
click at [115, 149] on div at bounding box center [502, 393] width 1004 height 1065
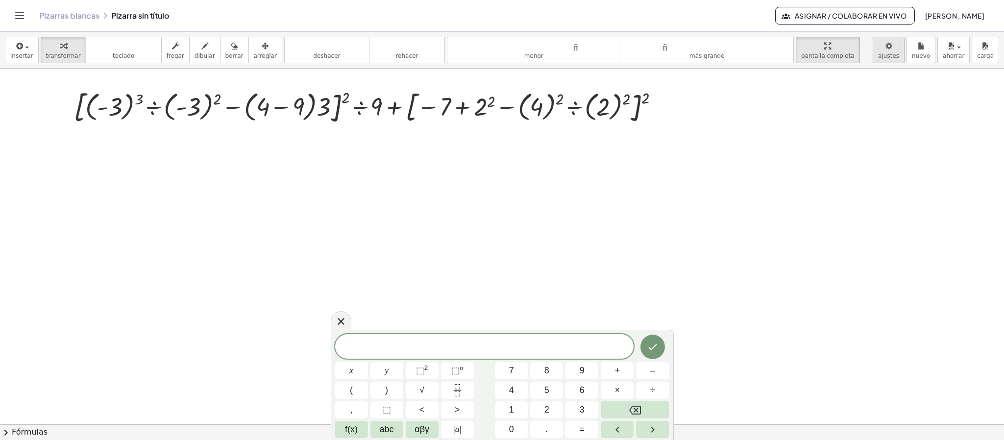
click at [662, 58] on body "Actividades matemáticas fáciles de comprender Empezar Banco de actividades Trab…" at bounding box center [502, 220] width 1004 height 440
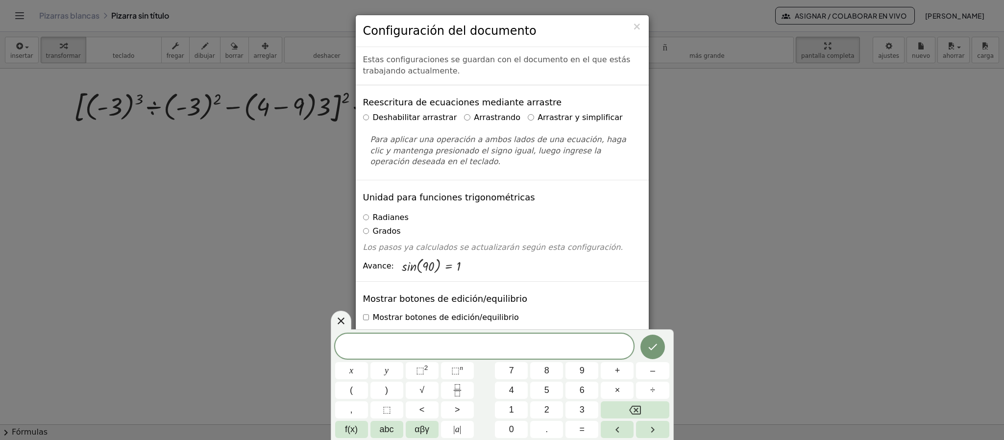
click at [662, 212] on div "× Configuración del documento Estas configuraciones se guardan con el documento…" at bounding box center [502, 220] width 1004 height 440
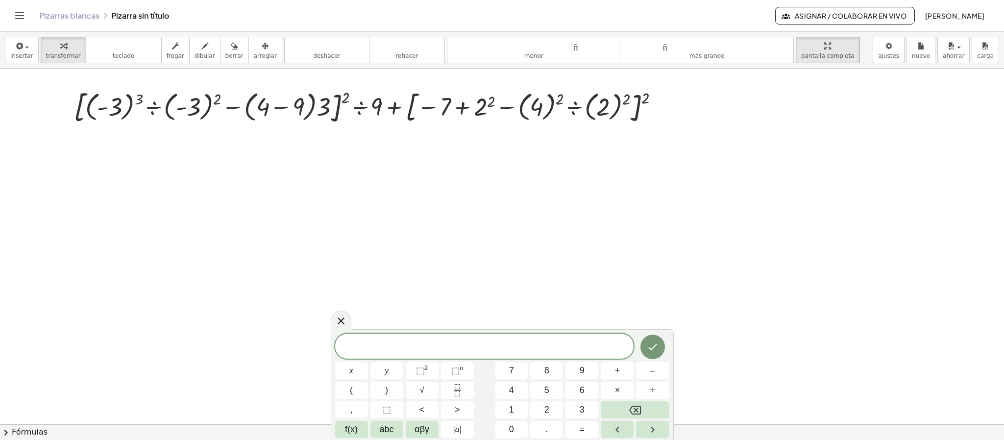
drag, startPoint x: 296, startPoint y: 194, endPoint x: 110, endPoint y: 111, distance: 203.1
click at [292, 194] on div at bounding box center [502, 393] width 1004 height 1065
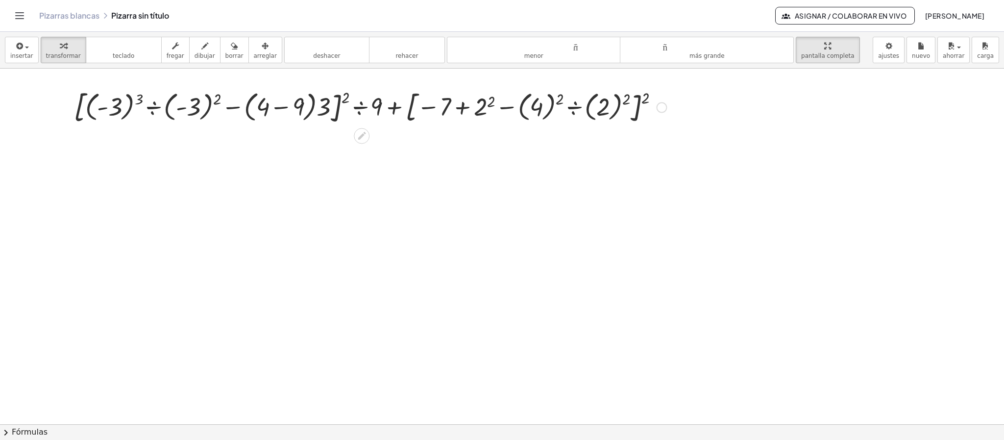
click at [129, 108] on div at bounding box center [370, 106] width 603 height 41
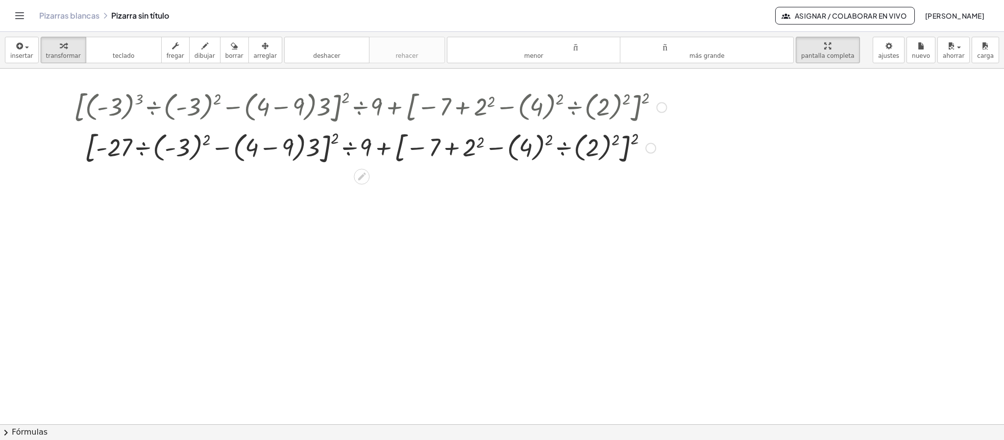
click at [209, 107] on div at bounding box center [370, 106] width 603 height 41
click at [207, 109] on div at bounding box center [370, 106] width 603 height 41
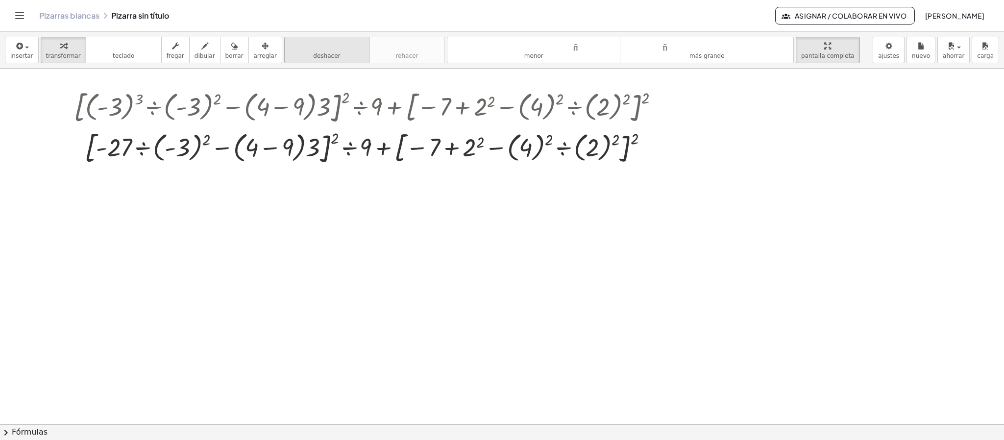
click at [322, 46] on font "deshacer" at bounding box center [327, 45] width 74 height 9
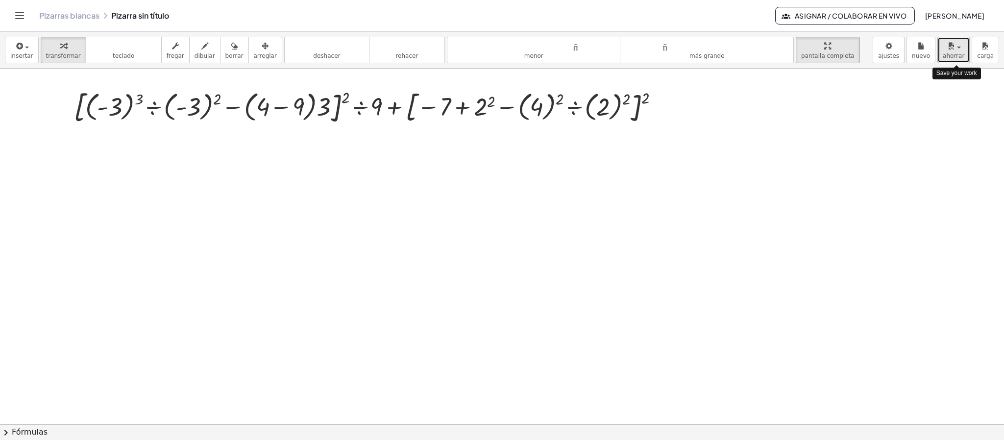
click at [662, 46] on button "ahorrar" at bounding box center [953, 50] width 32 height 26
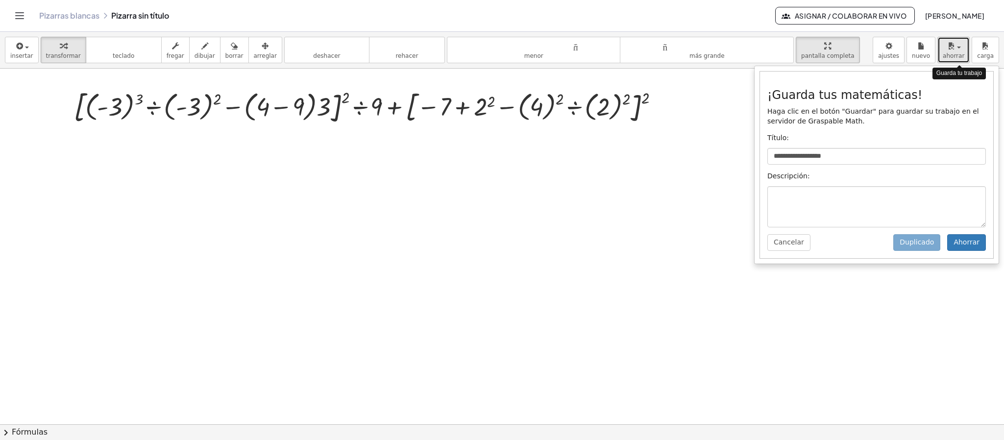
click at [662, 44] on div "button" at bounding box center [954, 46] width 22 height 12
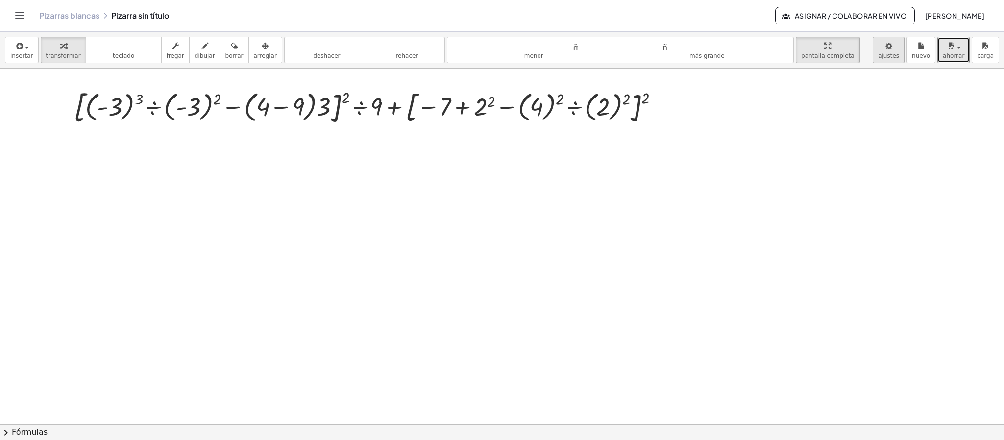
click at [662, 51] on body "**********" at bounding box center [502, 220] width 1004 height 440
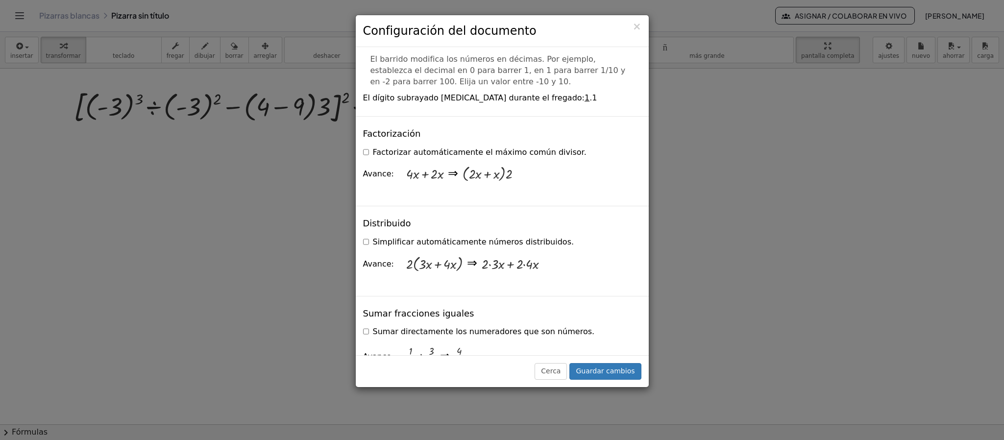
scroll to position [662, 0]
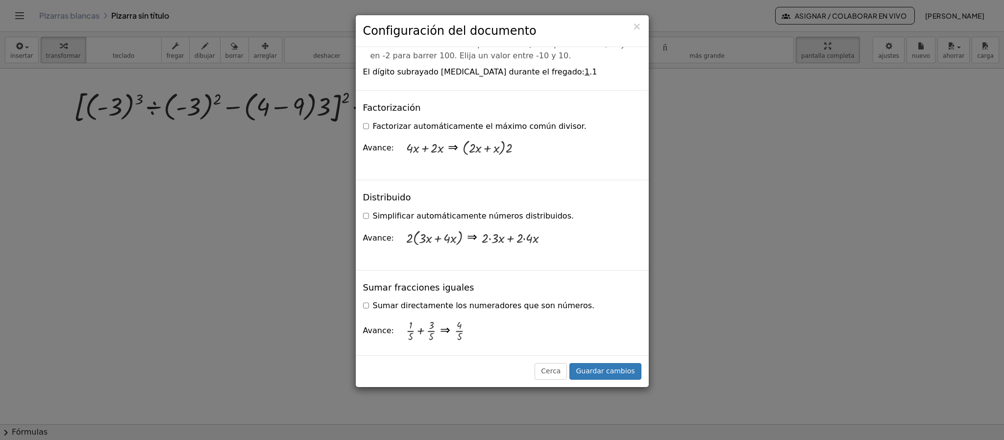
click at [370, 215] on label "Simplificar automáticamente números distribuidos." at bounding box center [468, 216] width 211 height 11
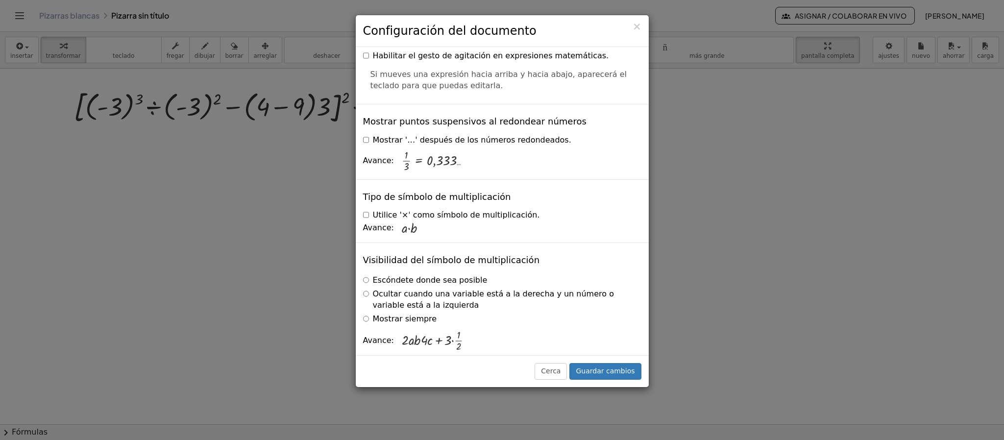
scroll to position [2367, 0]
click at [617, 293] on font "Guardar cambios" at bounding box center [605, 371] width 59 height 8
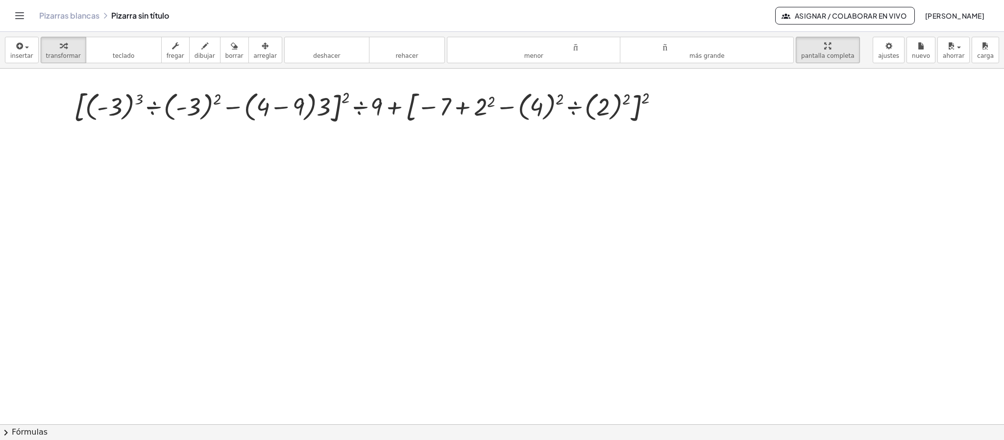
click at [28, 18] on div "Pizarras blancas Pizarra sin título Asignar / Colaborar en vivo Michael Cordero" at bounding box center [502, 15] width 981 height 31
click at [21, 15] on icon "Cambiar navegación" at bounding box center [20, 16] width 8 height 6
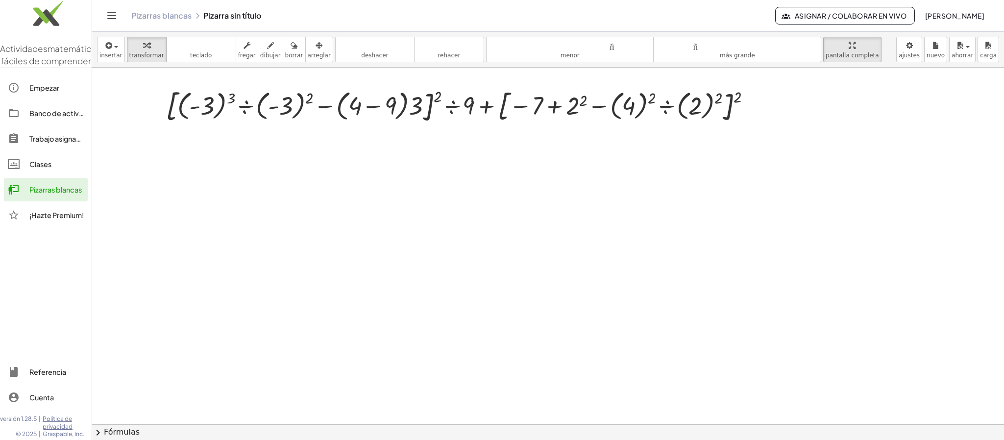
click at [21, 15] on img at bounding box center [46, 16] width 92 height 42
click at [112, 19] on icon "Cambiar navegación" at bounding box center [112, 16] width 12 height 12
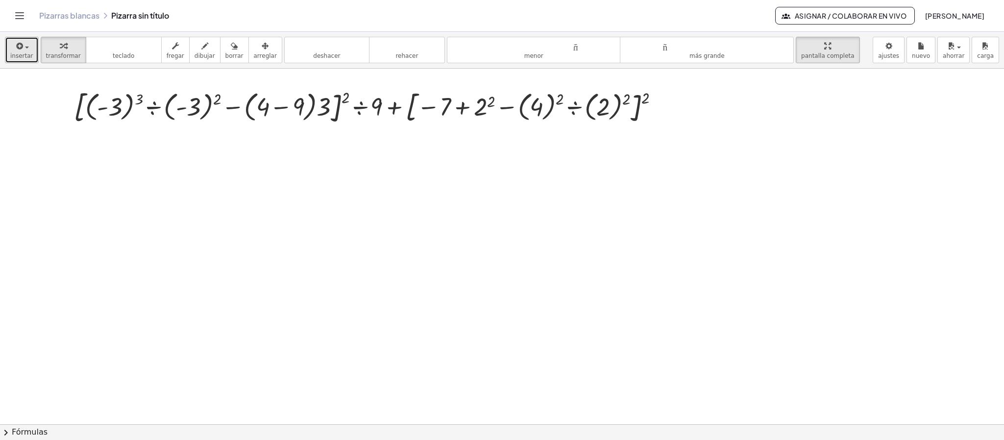
click at [24, 59] on font "insertar" at bounding box center [21, 55] width 23 height 7
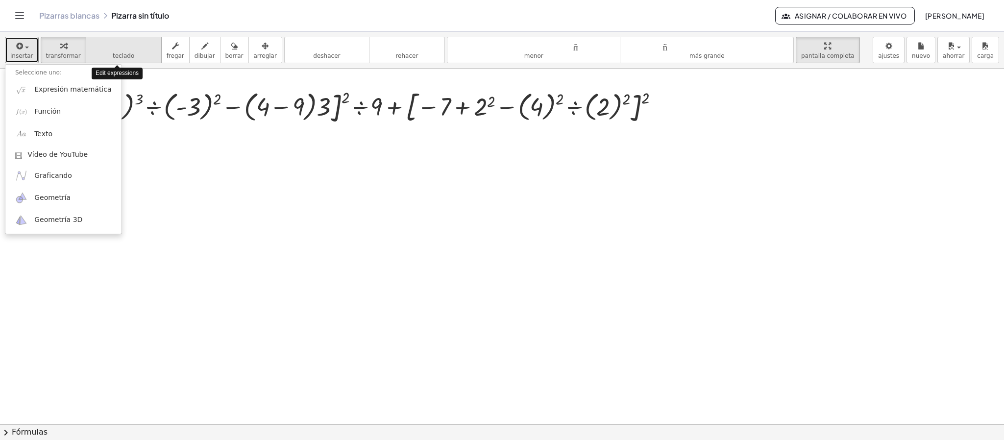
click at [103, 53] on button "teclado teclado" at bounding box center [124, 50] width 76 height 26
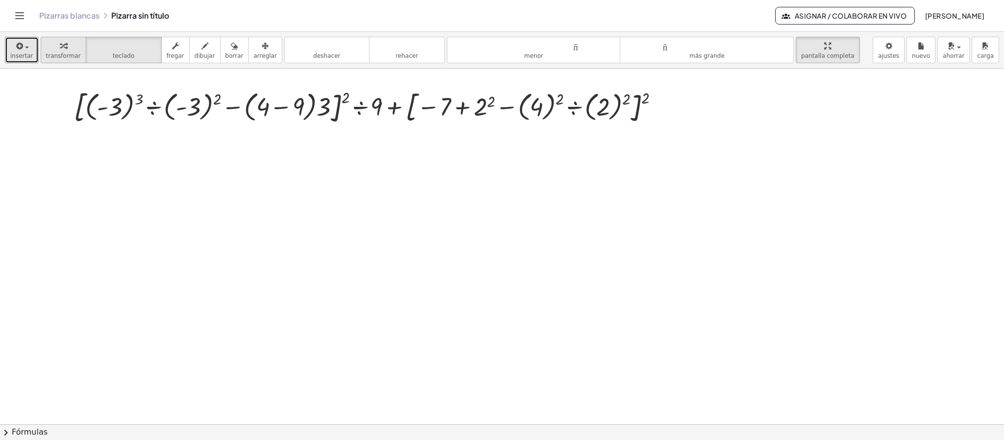
click at [60, 47] on icon "button" at bounding box center [63, 46] width 7 height 12
click at [500, 293] on div at bounding box center [502, 393] width 1004 height 1065
click at [522, 293] on div at bounding box center [502, 393] width 1004 height 1065
click at [500, 278] on div at bounding box center [502, 393] width 1004 height 1065
click at [0, 0] on div "**********" at bounding box center [0, 0] width 0 height 0
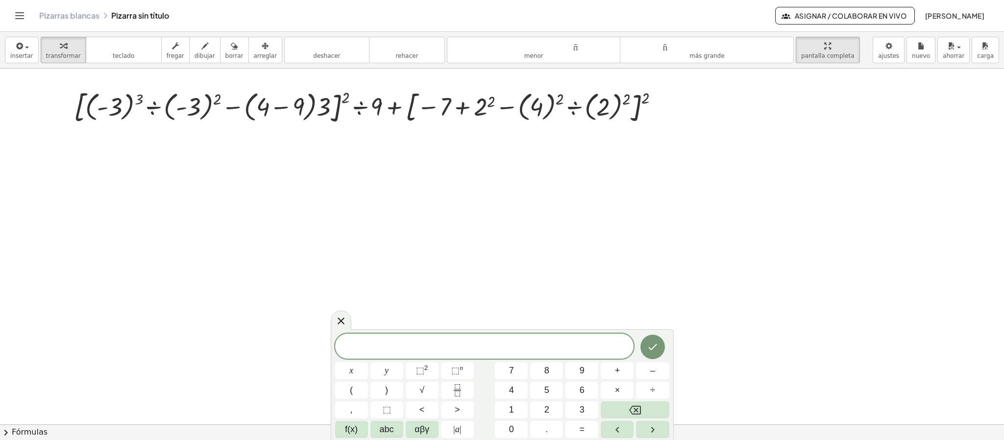
click at [11, 293] on span "chevron_right" at bounding box center [6, 433] width 12 height 12
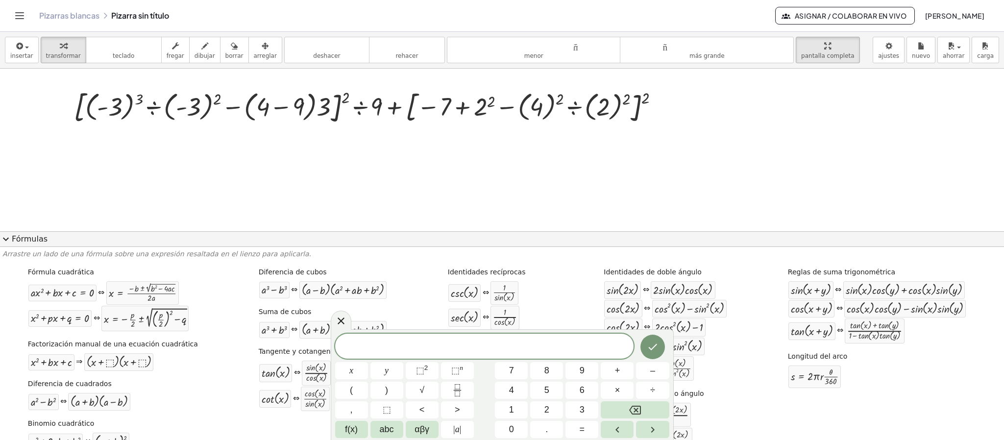
click at [7, 293] on div "Fórmula cuadrática + · a · x 2 + · b · x + c = 0 ⇔ x = · ( − b ± 2 √ ( + b 2 − …" at bounding box center [501, 361] width 999 height 194
click at [347, 293] on icon at bounding box center [341, 321] width 12 height 12
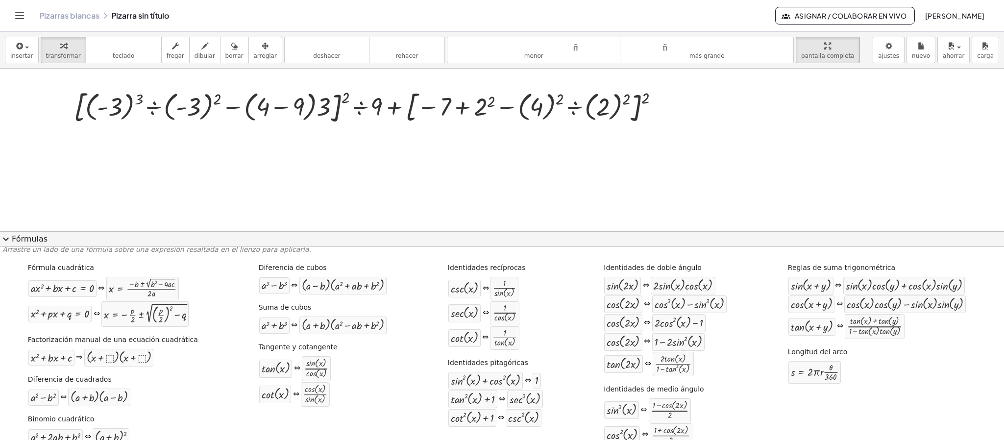
scroll to position [0, 0]
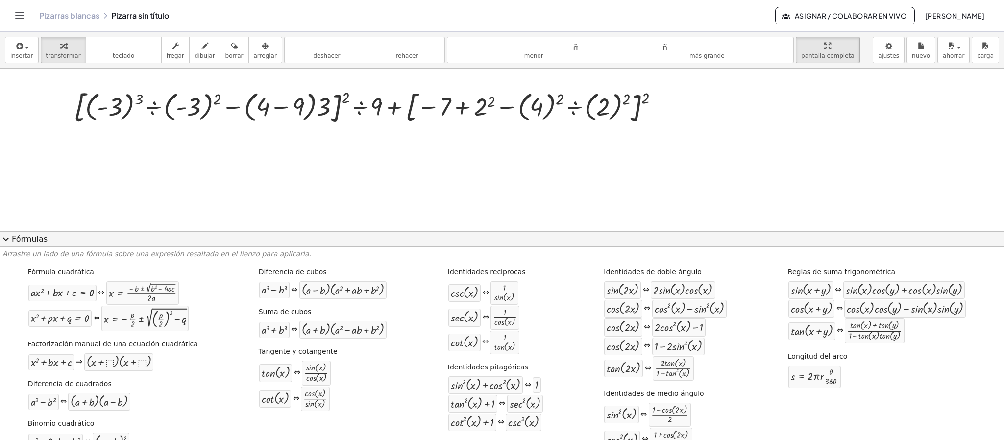
click at [8, 241] on span "expand_more" at bounding box center [6, 239] width 12 height 12
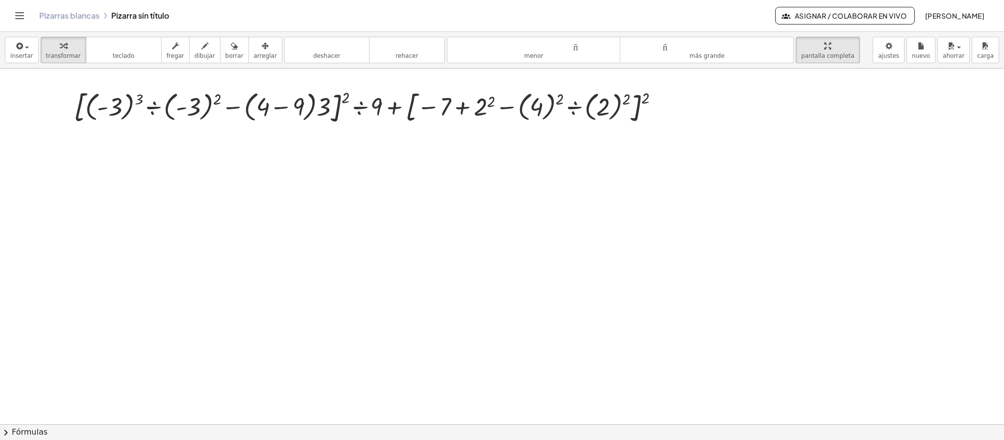
click at [522, 293] on div at bounding box center [502, 393] width 1004 height 1065
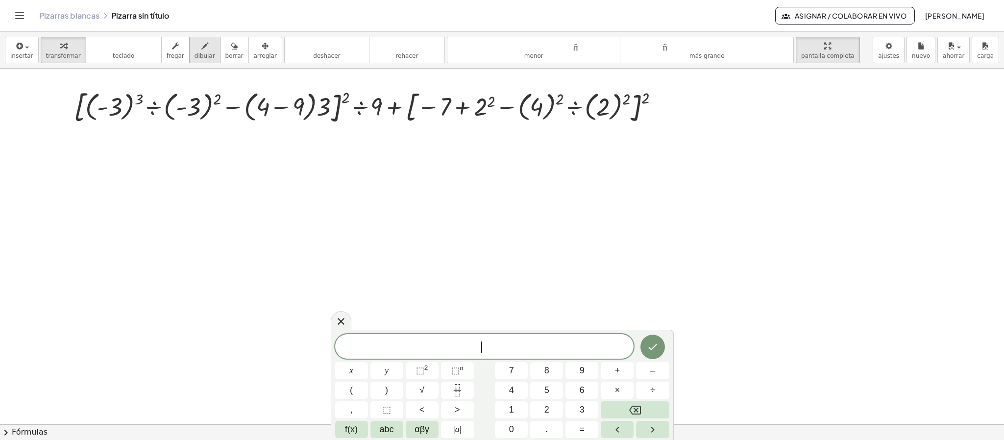
click at [206, 54] on button "dibujar" at bounding box center [204, 50] width 31 height 26
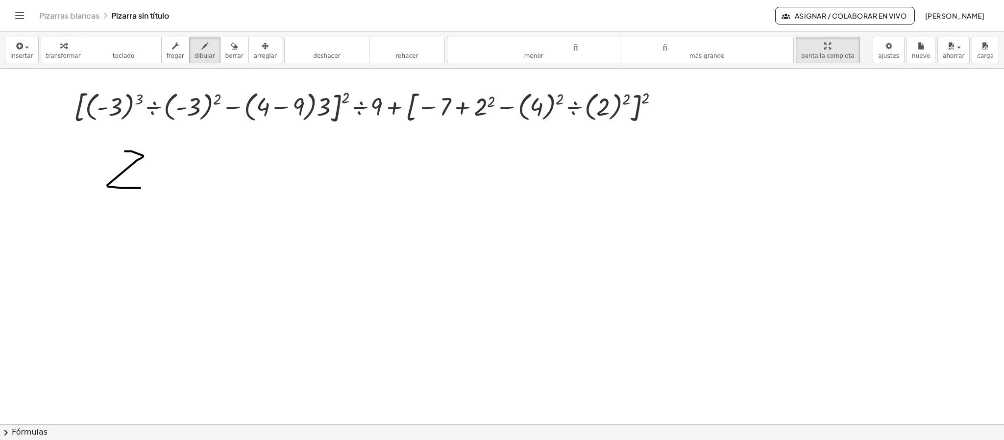
drag, startPoint x: 131, startPoint y: 152, endPoint x: 168, endPoint y: 142, distance: 37.7
click at [140, 185] on div at bounding box center [502, 393] width 1004 height 1065
drag, startPoint x: 151, startPoint y: 159, endPoint x: 155, endPoint y: 181, distance: 21.8
click at [155, 181] on div at bounding box center [502, 393] width 1004 height 1065
drag, startPoint x: 151, startPoint y: 175, endPoint x: 165, endPoint y: 172, distance: 13.9
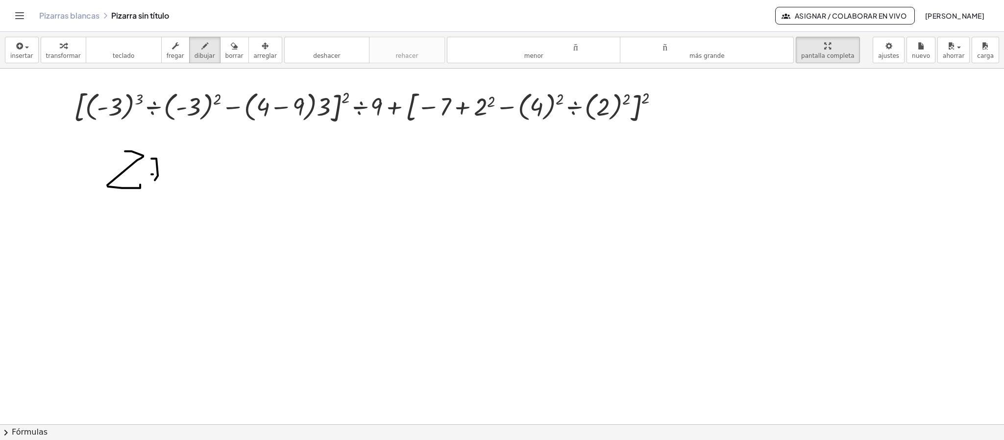
click at [165, 172] on div at bounding box center [502, 393] width 1004 height 1065
click at [58, 54] on font "transformar" at bounding box center [63, 55] width 35 height 7
click at [157, 177] on div at bounding box center [502, 393] width 1004 height 1065
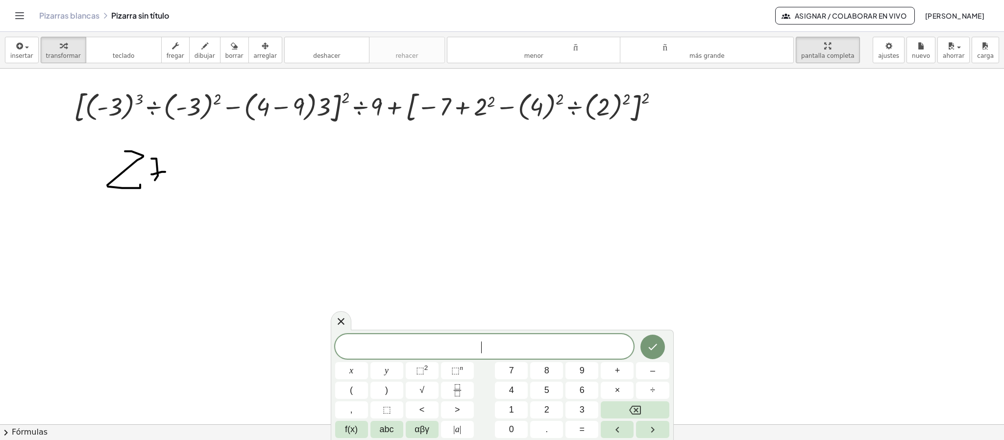
click at [152, 165] on div at bounding box center [502, 393] width 1004 height 1065
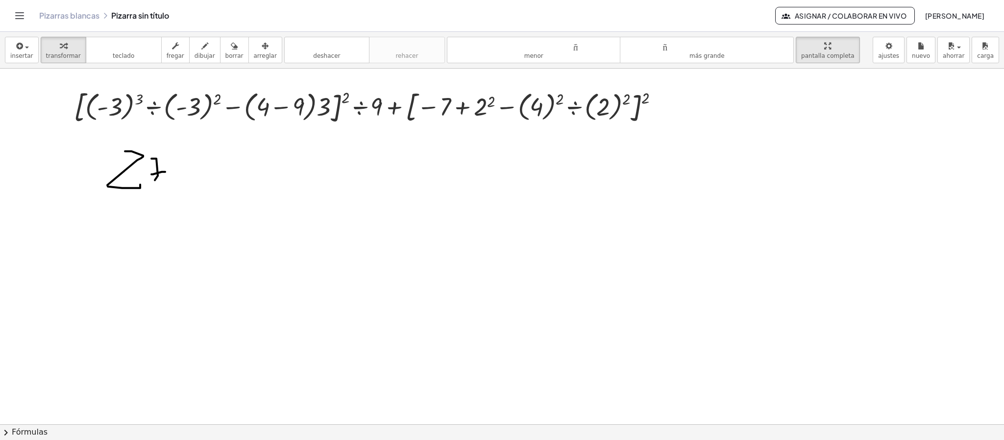
drag, startPoint x: 136, startPoint y: 159, endPoint x: 145, endPoint y: 189, distance: 30.7
click at [144, 189] on div at bounding box center [502, 393] width 1004 height 1065
click at [161, 155] on div at bounding box center [502, 393] width 1004 height 1065
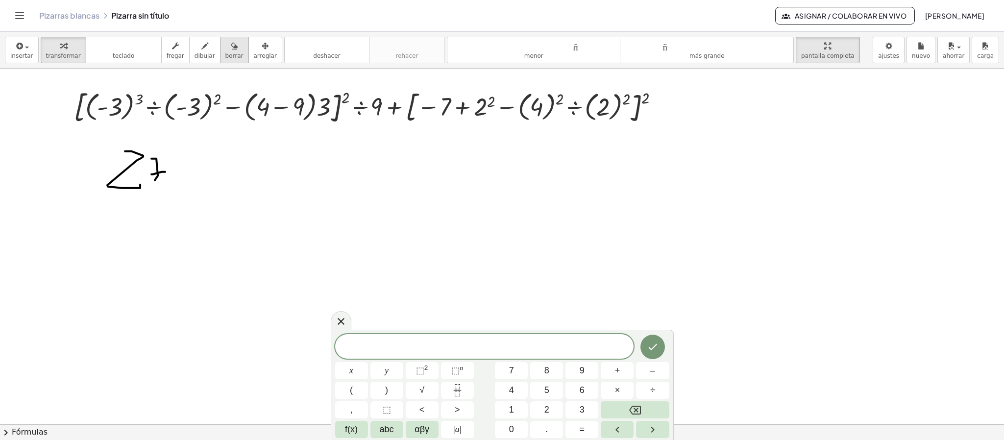
click at [232, 53] on button "borrar" at bounding box center [234, 50] width 29 height 26
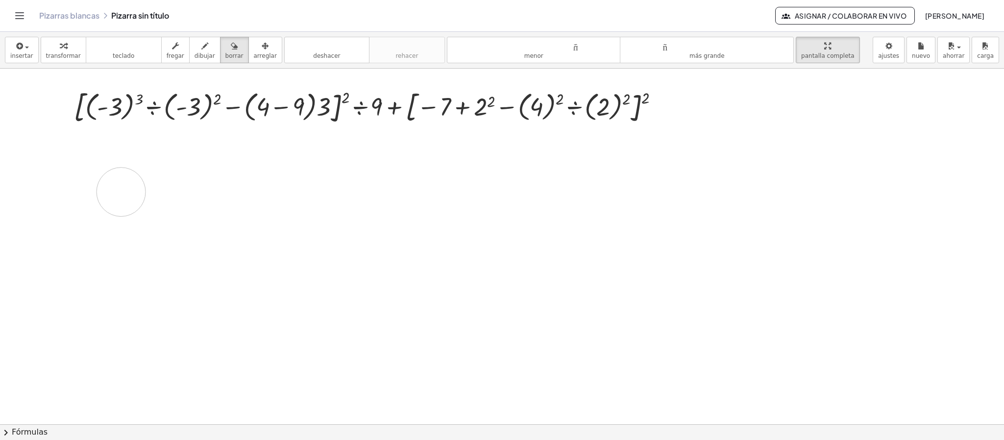
drag, startPoint x: 173, startPoint y: 186, endPoint x: 128, endPoint y: 178, distance: 46.2
click at [128, 178] on div at bounding box center [502, 393] width 1004 height 1065
click at [228, 190] on div at bounding box center [502, 393] width 1004 height 1065
click at [63, 55] on font "transformar" at bounding box center [63, 55] width 35 height 7
click at [254, 56] on font "arreglar" at bounding box center [265, 55] width 23 height 7
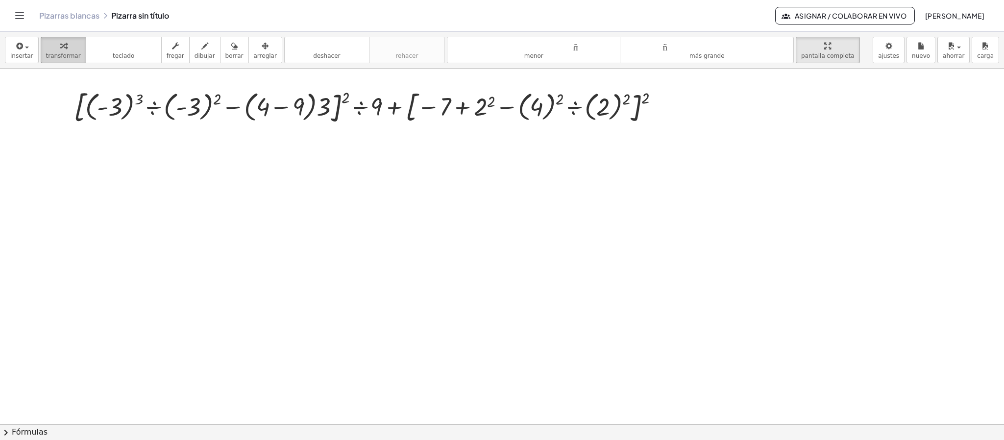
click at [63, 56] on font "transformar" at bounding box center [63, 55] width 35 height 7
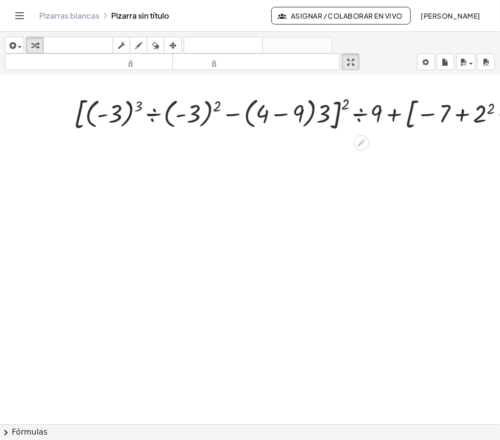
click at [249, 103] on div at bounding box center [370, 113] width 603 height 41
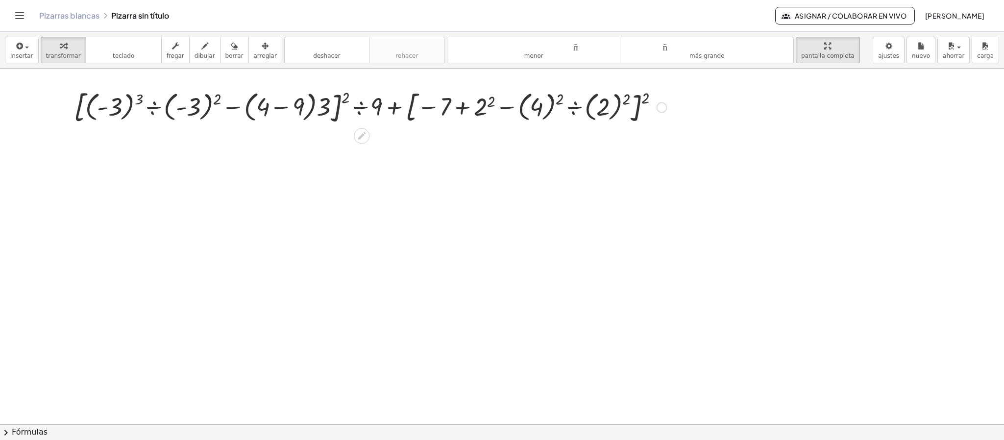
click at [365, 135] on icon at bounding box center [362, 136] width 10 height 10
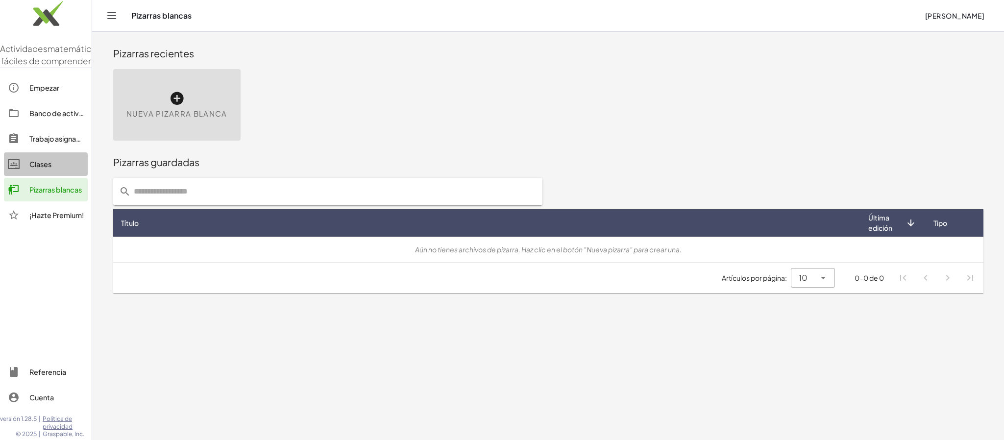
click at [43, 169] on font "Clases" at bounding box center [40, 164] width 22 height 9
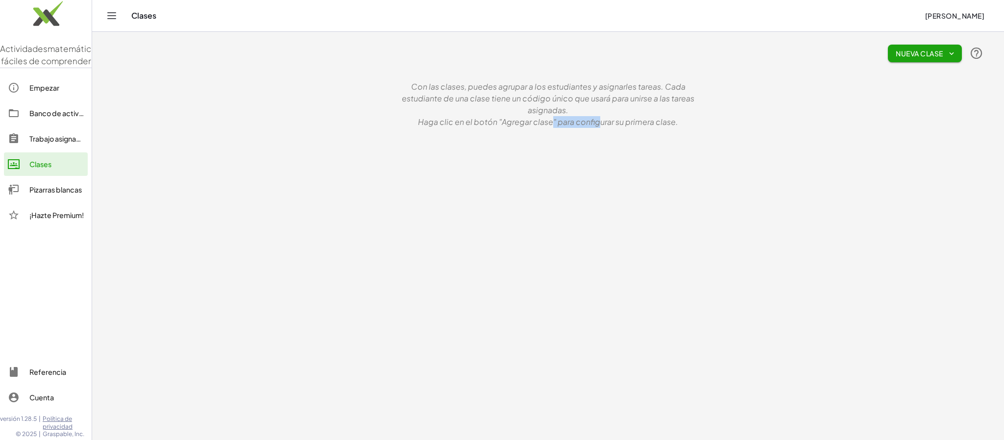
drag, startPoint x: 550, startPoint y: 118, endPoint x: 609, endPoint y: 150, distance: 66.4
click at [606, 150] on main "Nueva clase Con las clases, puedes agrupar a los estudiantes y asignarles tarea…" at bounding box center [548, 220] width 912 height 440
click at [916, 45] on button "Nueva clase" at bounding box center [925, 54] width 74 height 18
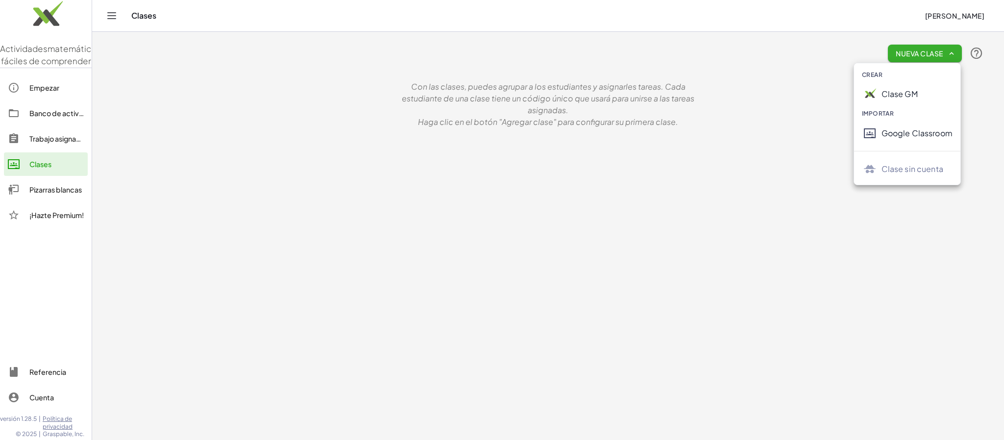
click at [917, 99] on font "Clase GM" at bounding box center [900, 94] width 36 height 10
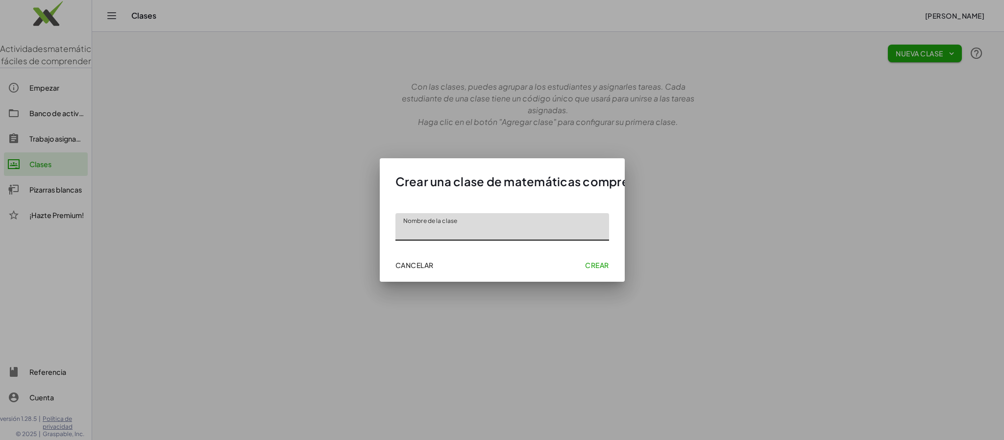
click at [420, 267] on font "Cancelar" at bounding box center [414, 265] width 38 height 9
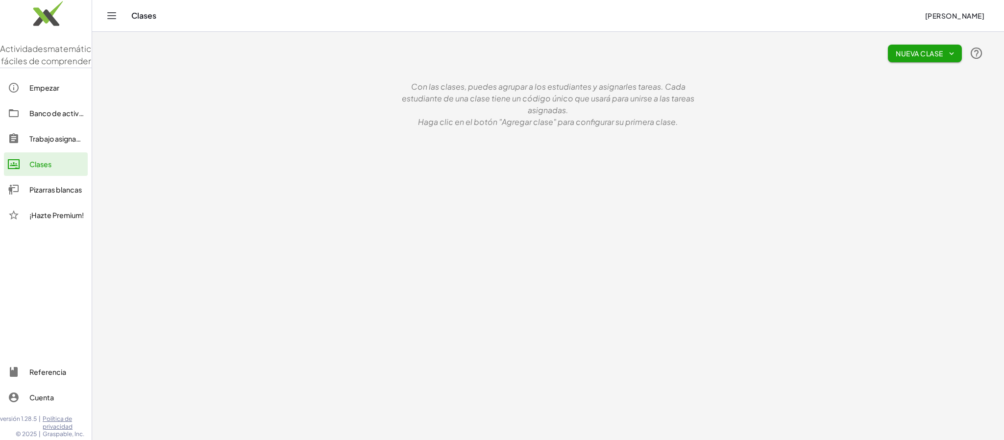
click at [934, 57] on font "Nueva clase" at bounding box center [919, 53] width 47 height 9
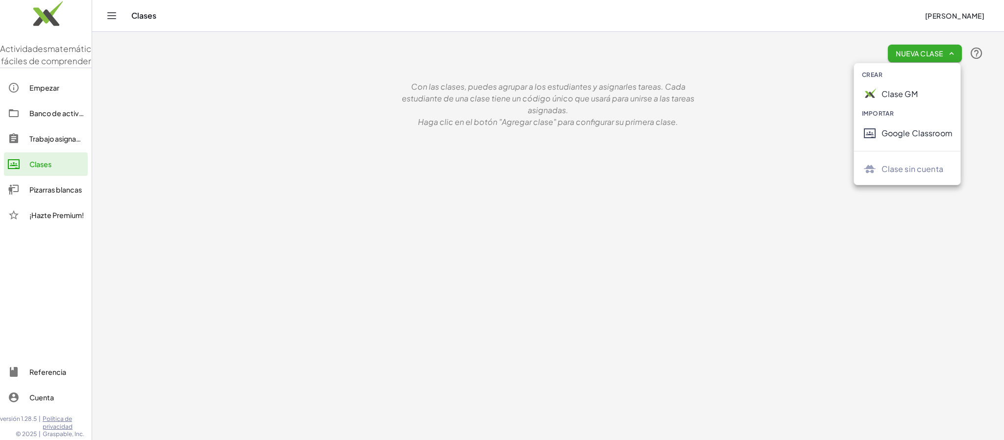
click at [911, 136] on font "Google Classroom" at bounding box center [917, 133] width 71 height 10
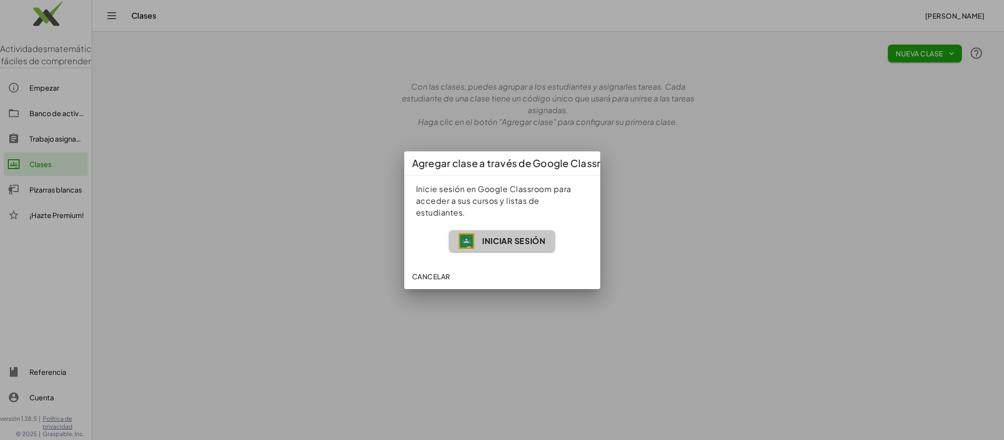
click at [525, 244] on font "Iniciar sesión" at bounding box center [513, 241] width 63 height 10
click at [504, 237] on font "Iniciar sesión" at bounding box center [513, 241] width 63 height 10
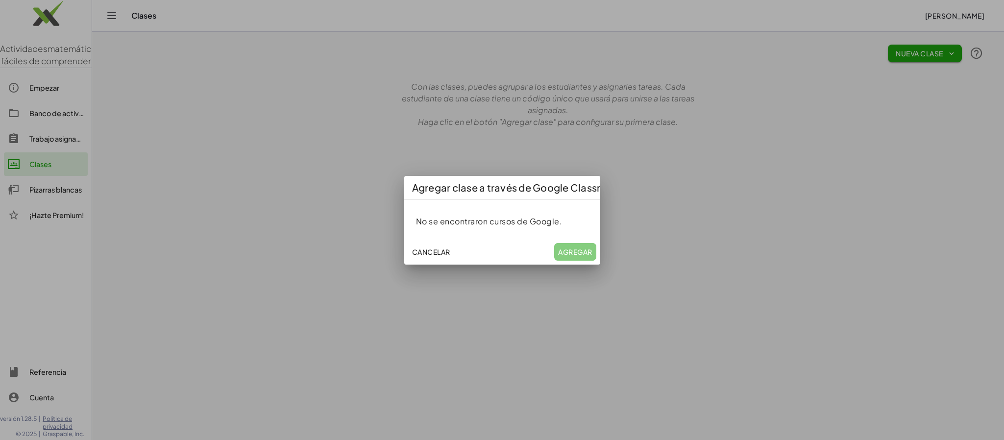
click at [569, 252] on div "Cancelar Agregar" at bounding box center [502, 251] width 196 height 25
click at [560, 220] on font "No se encontraron cursos de Google." at bounding box center [489, 221] width 147 height 10
click at [444, 253] on font "Cancelar" at bounding box center [431, 251] width 38 height 9
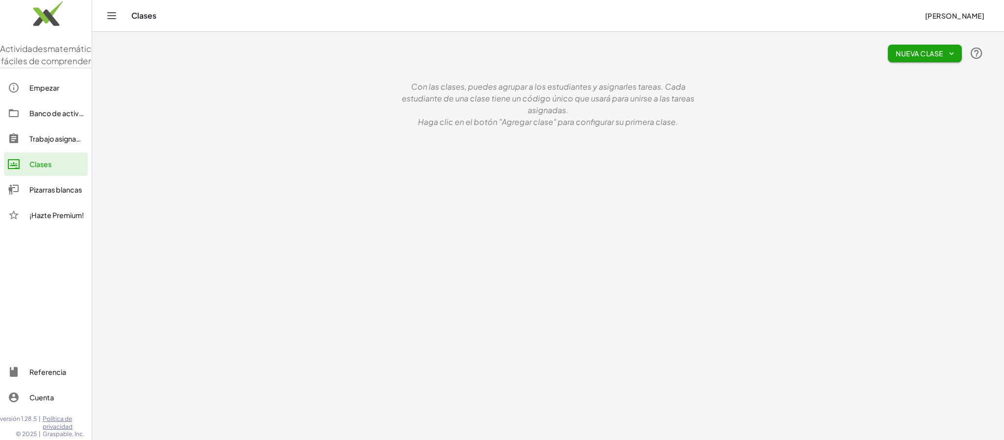
click at [912, 64] on div "Nueva clase" at bounding box center [548, 53] width 870 height 31
click at [934, 58] on button "Nueva clase" at bounding box center [925, 54] width 74 height 18
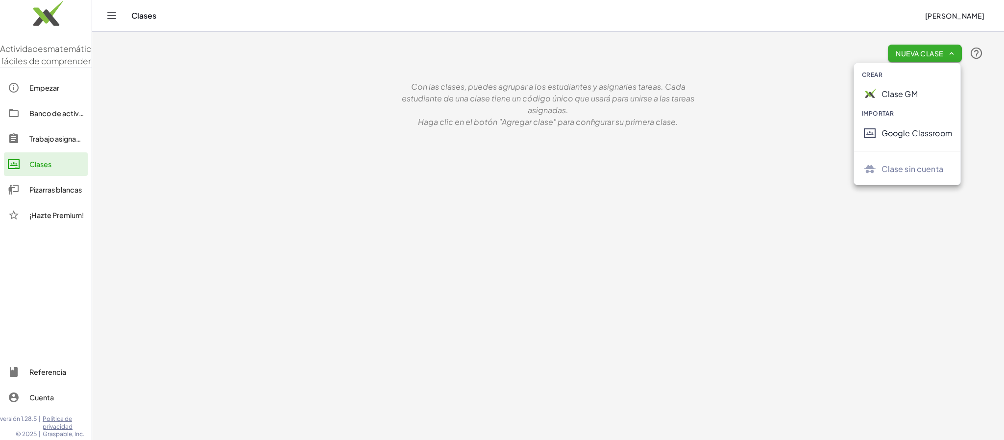
click at [912, 98] on font "Clase GM" at bounding box center [900, 94] width 36 height 10
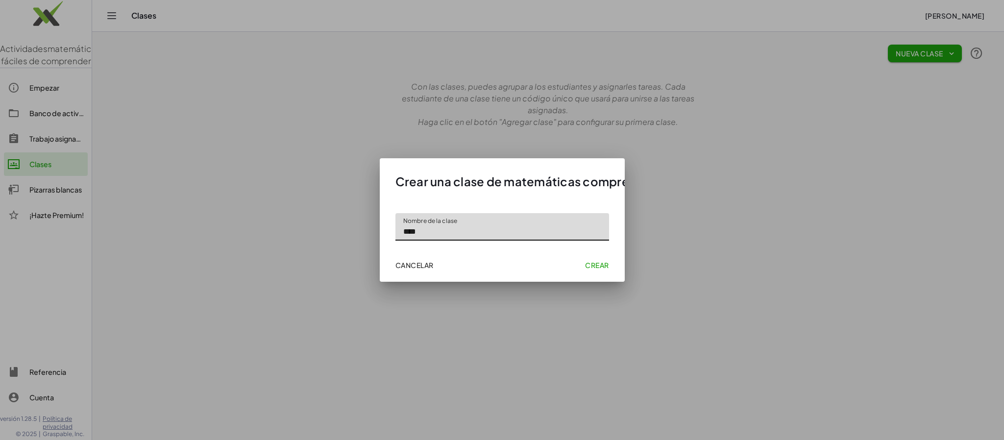
type input "****"
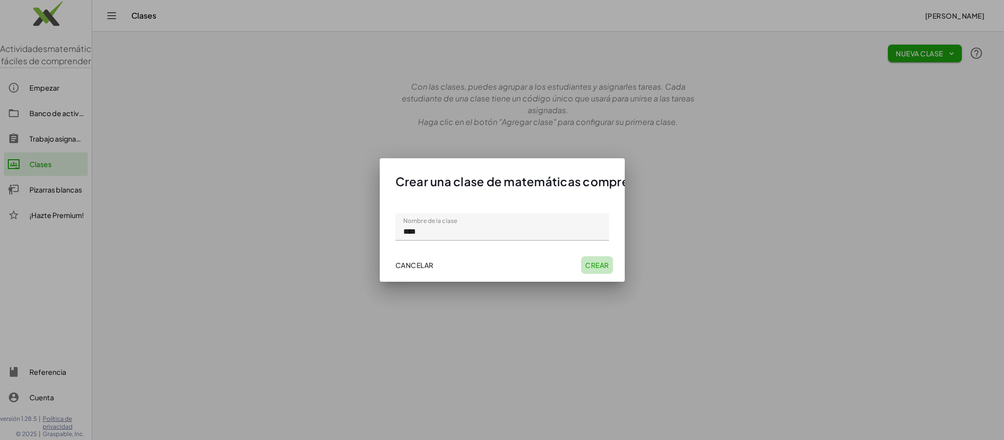
click at [584, 266] on button "Crear" at bounding box center [597, 265] width 32 height 18
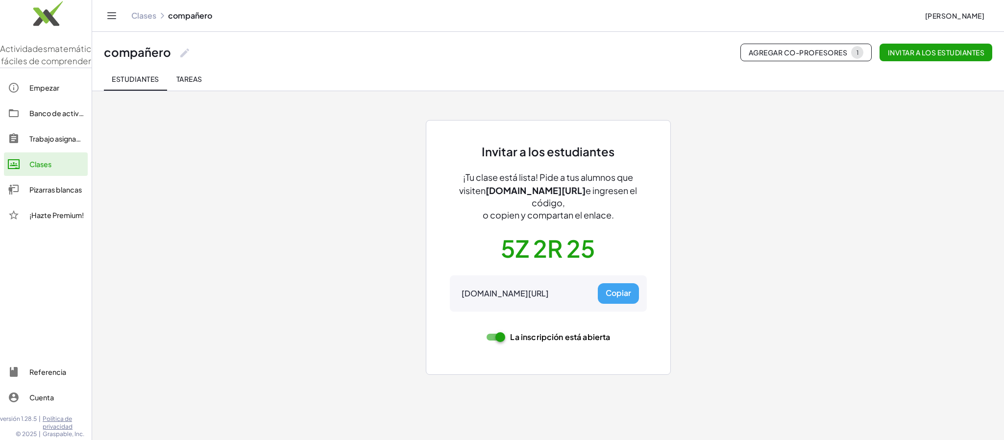
click at [190, 74] on button "Tareas" at bounding box center [189, 79] width 44 height 24
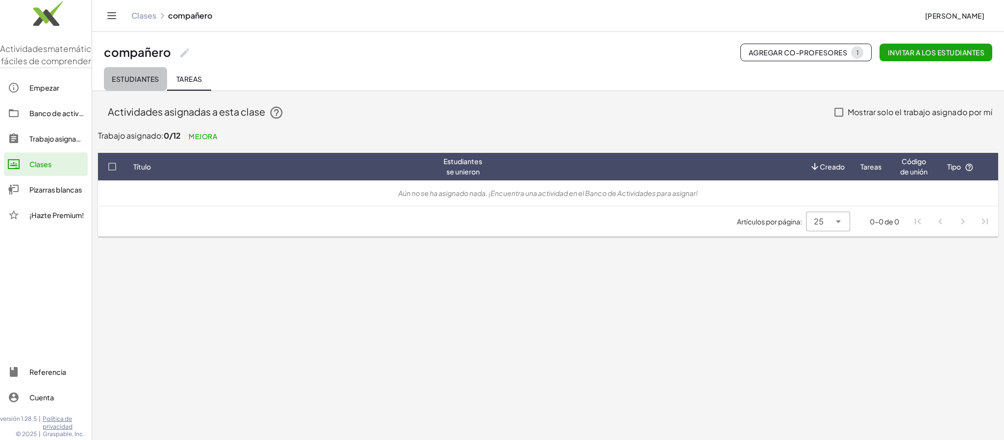
click at [140, 75] on font "Estudiantes" at bounding box center [135, 78] width 47 height 9
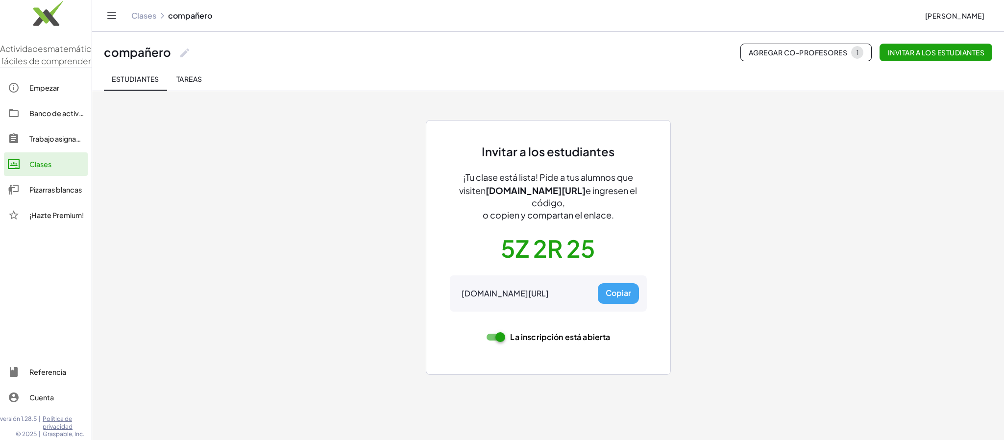
click at [353, 216] on div "Invitar a los estudiantes ¡Tu clase está lista! Pide a tus alumnos que visiten …" at bounding box center [548, 236] width 882 height 290
drag, startPoint x: 387, startPoint y: 272, endPoint x: 389, endPoint y: 293, distance: 20.7
click at [389, 272] on div "Invitar a los estudiantes ¡Tu clase está lista! Pide a tus alumnos que visiten …" at bounding box center [548, 236] width 882 height 290
drag, startPoint x: 282, startPoint y: 310, endPoint x: 212, endPoint y: 197, distance: 133.0
click at [292, 278] on div "Invitar a los estudiantes ¡Tu clase está lista! Pide a tus alumnos que visiten …" at bounding box center [548, 236] width 882 height 290
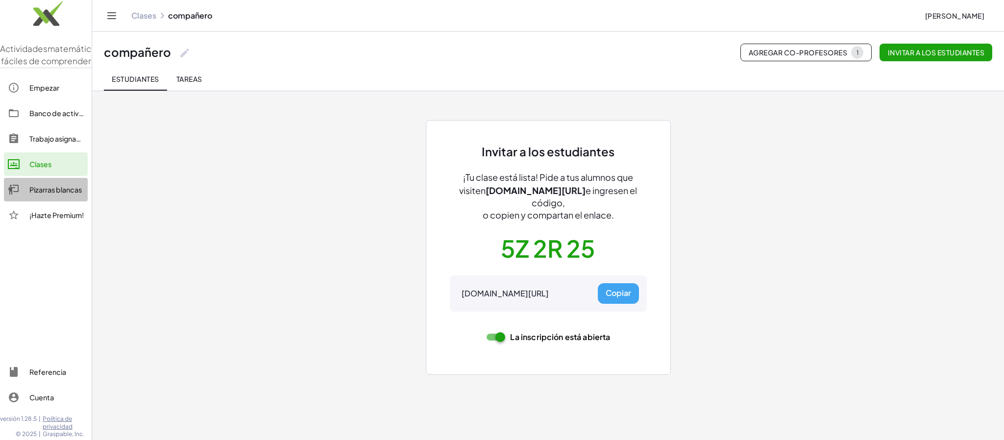
click at [68, 194] on font "Pizarras blancas" at bounding box center [55, 189] width 52 height 9
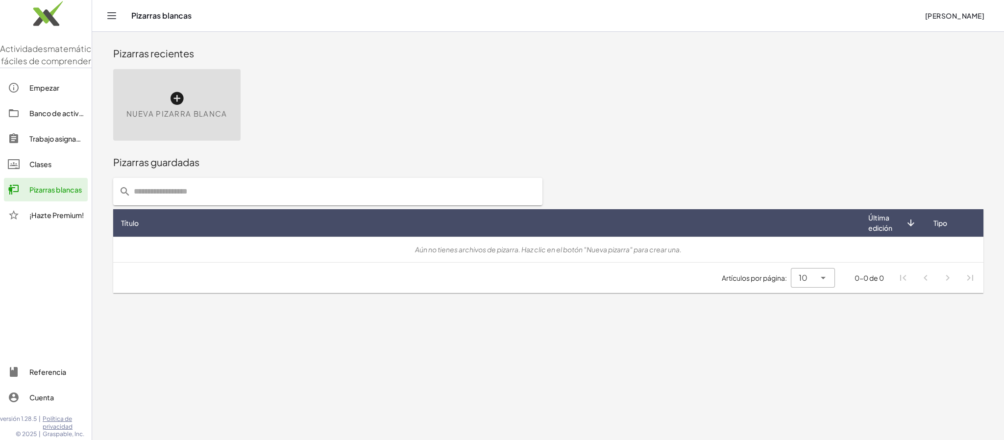
click at [206, 112] on font "Nueva pizarra blanca" at bounding box center [176, 113] width 101 height 9
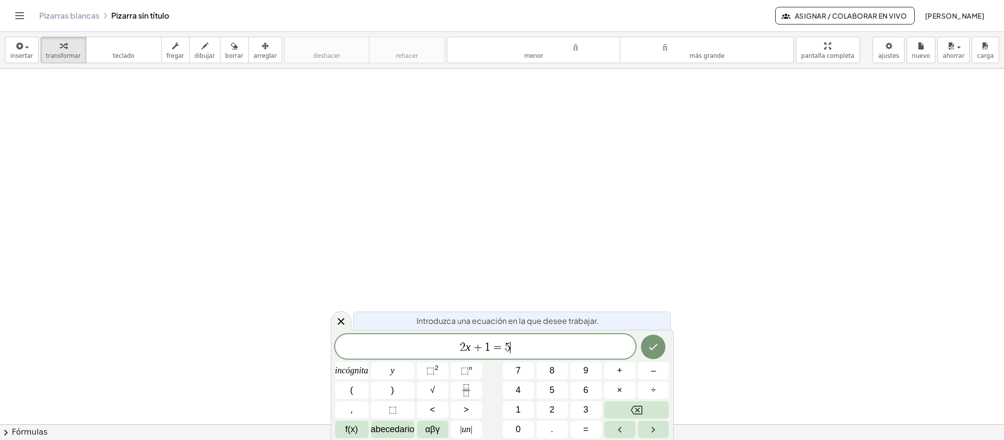
drag, startPoint x: 522, startPoint y: 353, endPoint x: 416, endPoint y: 333, distance: 108.2
click at [416, 333] on div "Introduzca una ecuación en la que desee trabajar. *** 2 x + 1 = 5 ​ incógnita y…" at bounding box center [502, 385] width 343 height 110
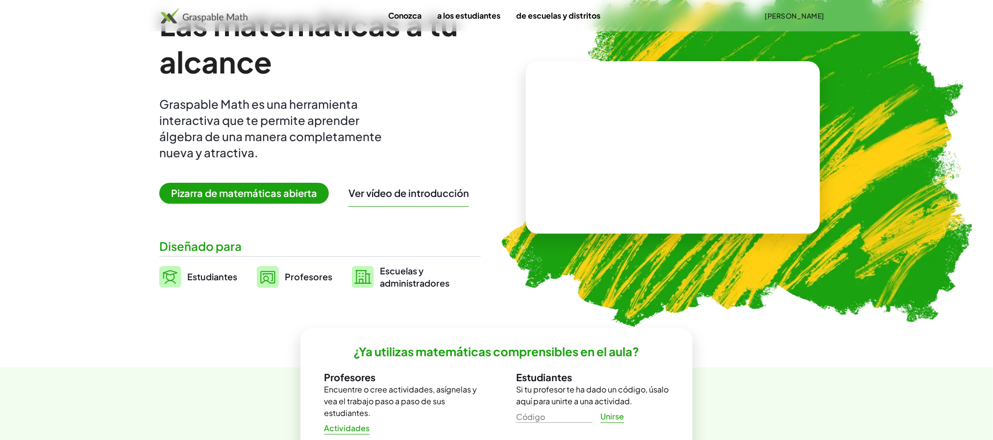
scroll to position [74, 0]
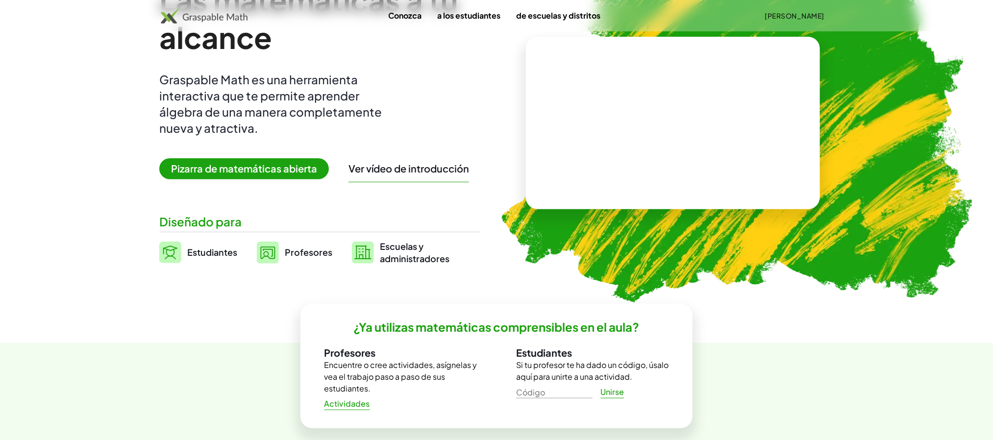
click at [297, 254] on font "Profesores" at bounding box center [309, 251] width 48 height 11
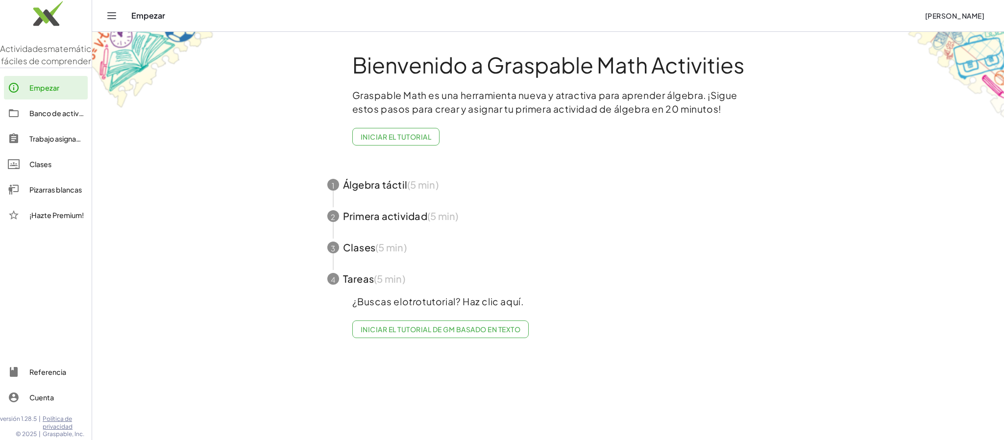
click at [43, 194] on font "Pizarras blancas" at bounding box center [55, 189] width 52 height 9
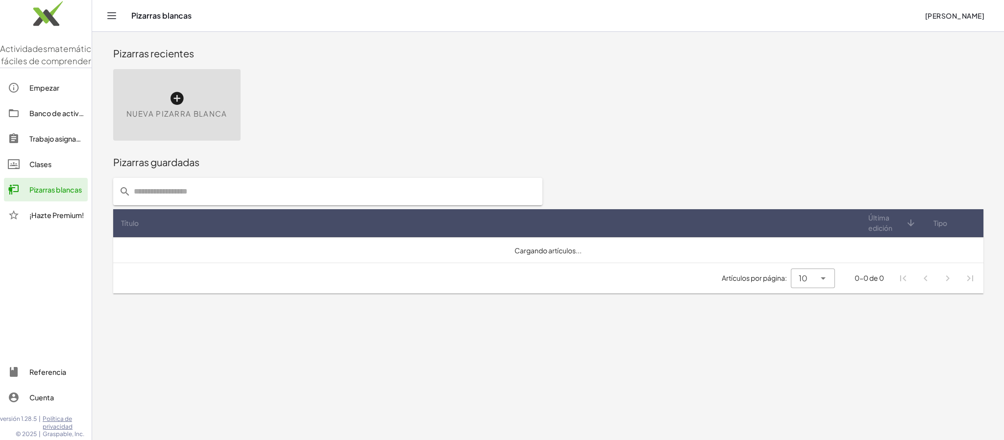
click at [184, 115] on font "Nueva pizarra blanca" at bounding box center [176, 113] width 101 height 9
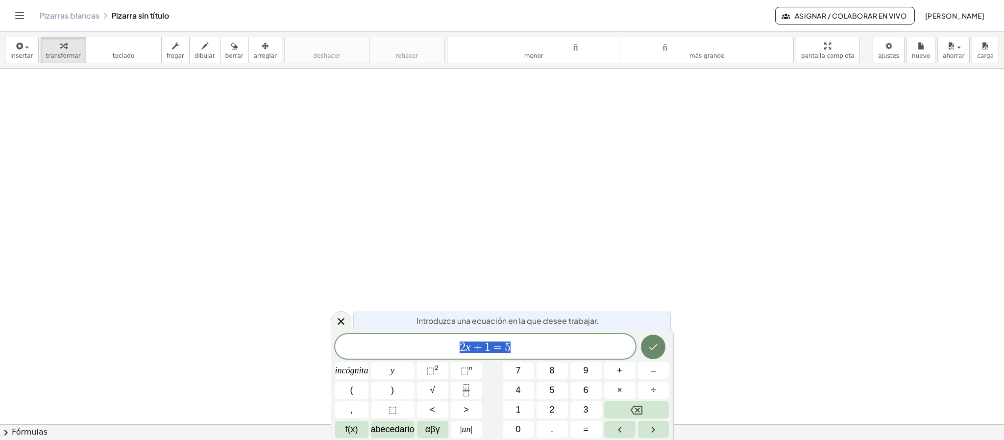
click at [658, 355] on button "Hecho" at bounding box center [653, 347] width 25 height 25
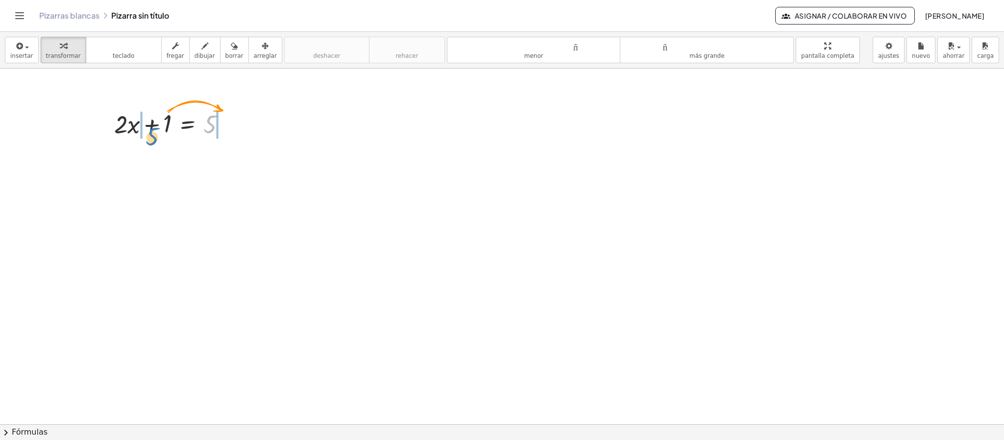
drag, startPoint x: 205, startPoint y: 126, endPoint x: 147, endPoint y: 139, distance: 59.1
click at [147, 139] on div at bounding box center [173, 123] width 129 height 33
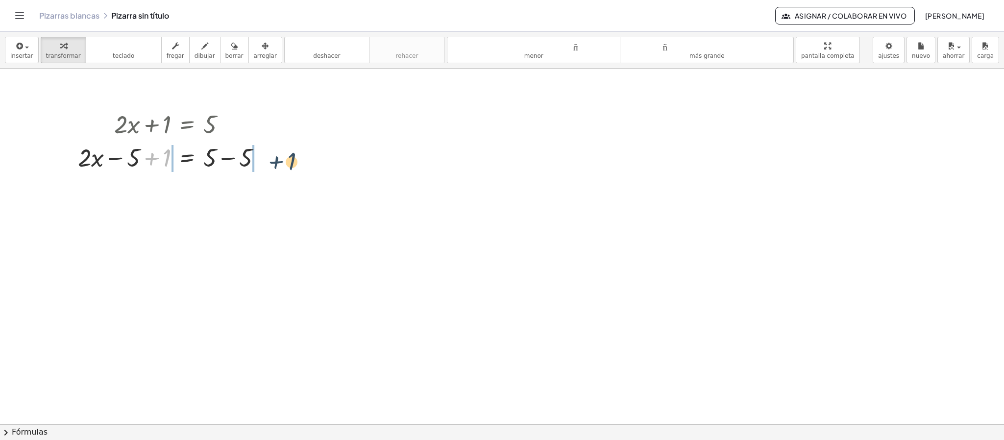
drag, startPoint x: 150, startPoint y: 161, endPoint x: 282, endPoint y: 165, distance: 131.9
click at [282, 165] on div "+ · 2 · x + 1 = 5 + 1 + · 2 · x + 1 = − 5 + 5 − 5" at bounding box center [502, 424] width 1004 height 711
drag, startPoint x: 162, startPoint y: 128, endPoint x: 222, endPoint y: 122, distance: 60.6
click at [222, 122] on div at bounding box center [174, 123] width 264 height 33
click at [322, 56] on font "deshacer" at bounding box center [326, 55] width 27 height 7
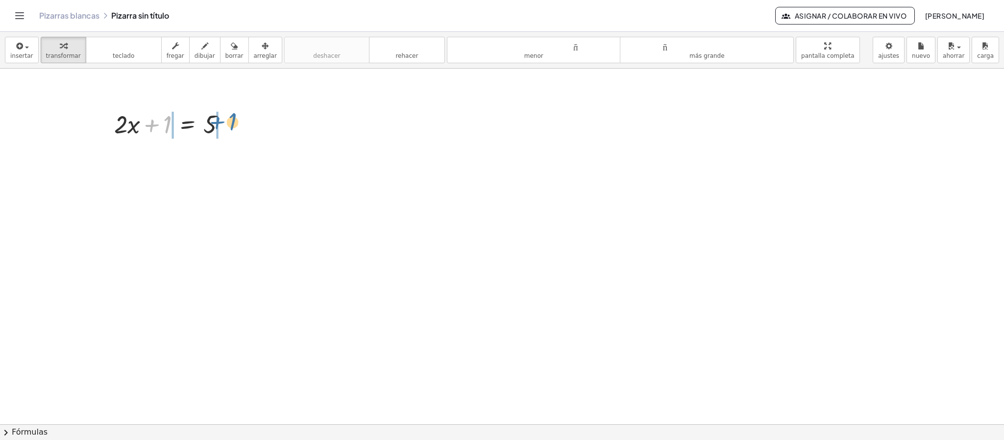
drag, startPoint x: 155, startPoint y: 128, endPoint x: 221, endPoint y: 125, distance: 65.7
click at [221, 125] on div at bounding box center [173, 123] width 129 height 33
click at [138, 159] on div at bounding box center [174, 156] width 192 height 33
click at [137, 156] on div at bounding box center [174, 156] width 192 height 33
click at [148, 158] on div at bounding box center [174, 156] width 192 height 33
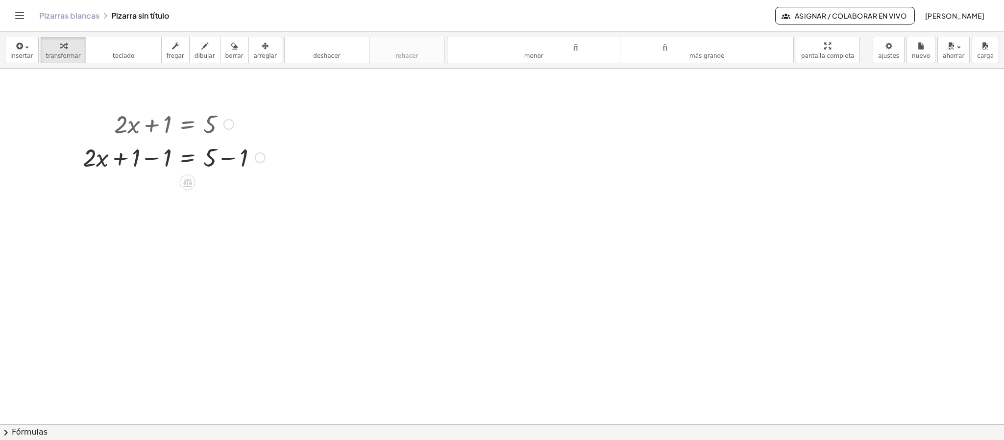
click at [148, 158] on div at bounding box center [174, 156] width 192 height 33
click at [227, 162] on div at bounding box center [174, 156] width 192 height 33
click at [226, 162] on div at bounding box center [174, 156] width 192 height 33
click at [228, 160] on div at bounding box center [174, 156] width 192 height 33
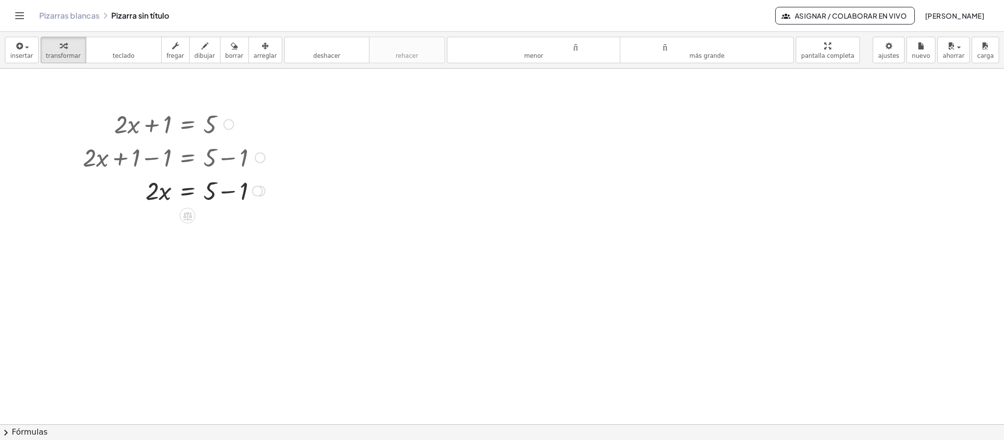
click at [225, 192] on div at bounding box center [174, 189] width 192 height 33
click at [219, 182] on div at bounding box center [219, 182] width 0 height 0
click at [264, 226] on div at bounding box center [174, 223] width 192 height 33
click at [167, 229] on div at bounding box center [174, 223] width 192 height 33
click at [165, 229] on div at bounding box center [174, 223] width 192 height 33
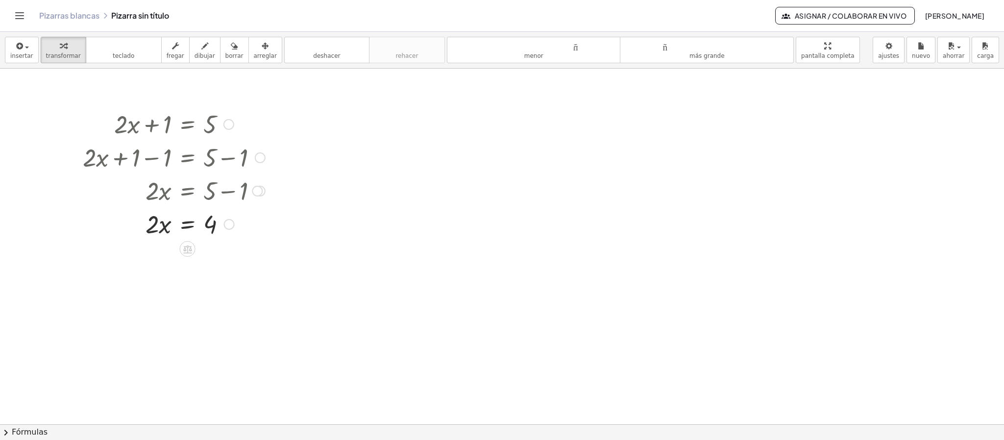
click at [165, 228] on div at bounding box center [174, 223] width 192 height 33
click at [193, 225] on div at bounding box center [174, 223] width 192 height 33
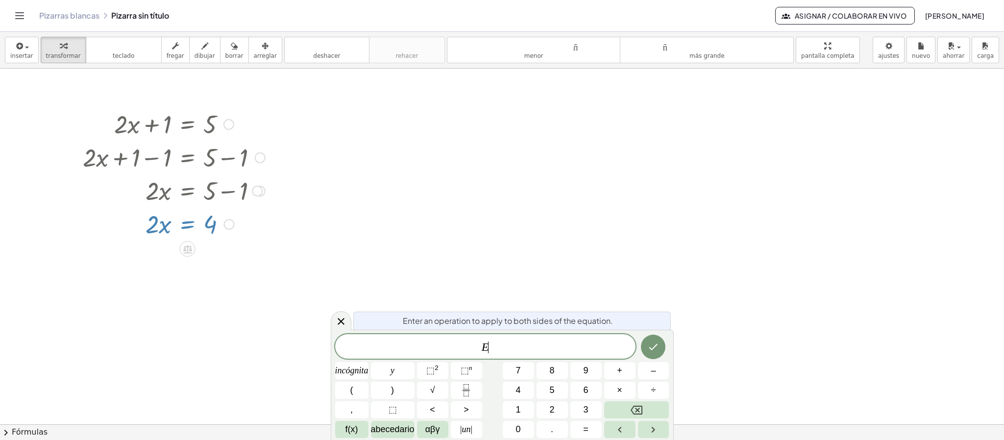
click at [192, 225] on div at bounding box center [174, 223] width 192 height 33
click at [191, 226] on div at bounding box center [174, 223] width 192 height 33
drag, startPoint x: 155, startPoint y: 228, endPoint x: 225, endPoint y: 233, distance: 70.2
click at [225, 233] on div at bounding box center [174, 223] width 192 height 33
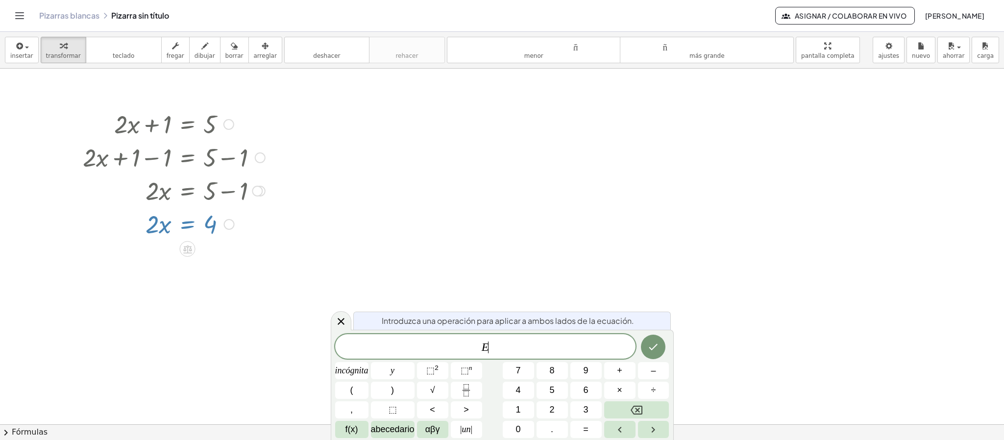
click at [225, 233] on div at bounding box center [174, 223] width 192 height 33
click at [140, 256] on div at bounding box center [502, 424] width 1004 height 711
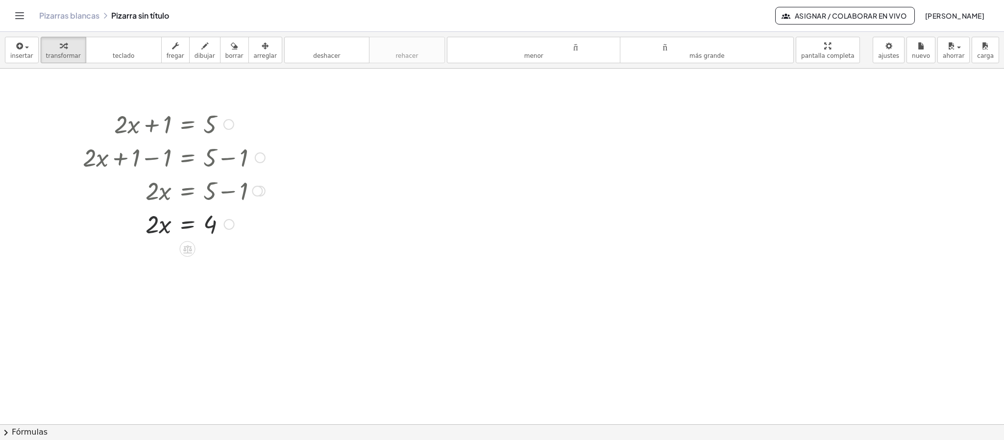
click at [192, 255] on div at bounding box center [188, 249] width 16 height 16
click at [209, 285] on div at bounding box center [502, 424] width 1004 height 711
drag, startPoint x: 152, startPoint y: 228, endPoint x: 211, endPoint y: 256, distance: 64.9
click at [148, 272] on div at bounding box center [174, 264] width 192 height 49
click at [157, 268] on div at bounding box center [174, 264] width 192 height 49
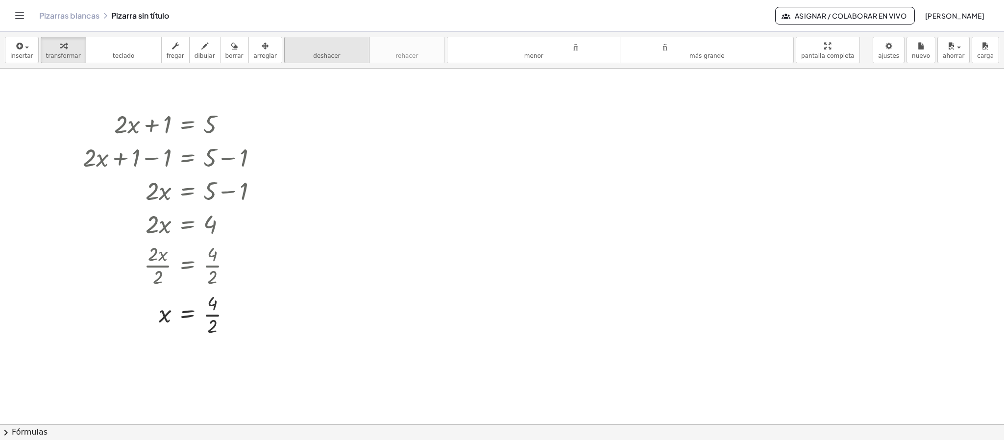
click at [312, 61] on button "deshacer deshacer" at bounding box center [326, 50] width 85 height 26
